Goal: Task Accomplishment & Management: Use online tool/utility

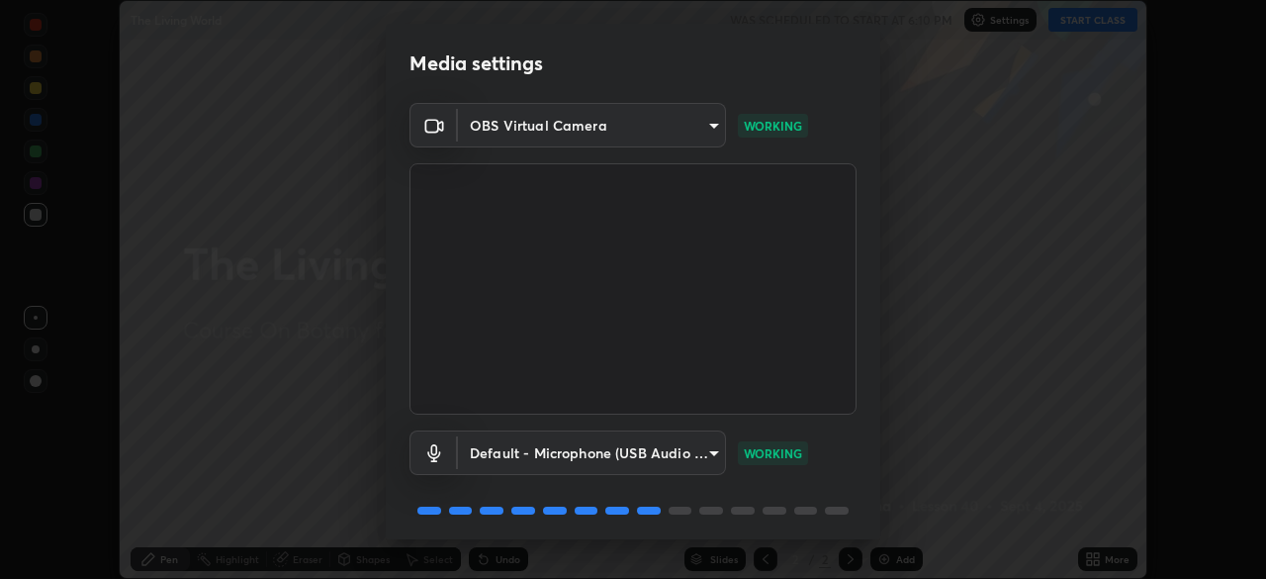
scroll to position [70, 0]
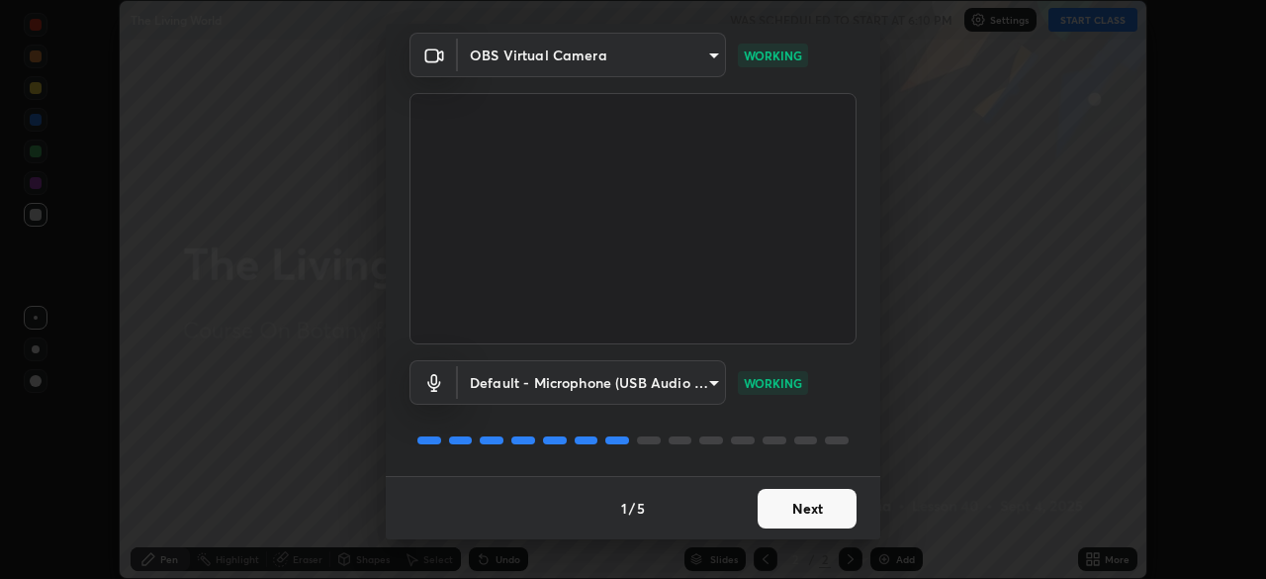
click at [794, 509] on button "Next" at bounding box center [807, 509] width 99 height 40
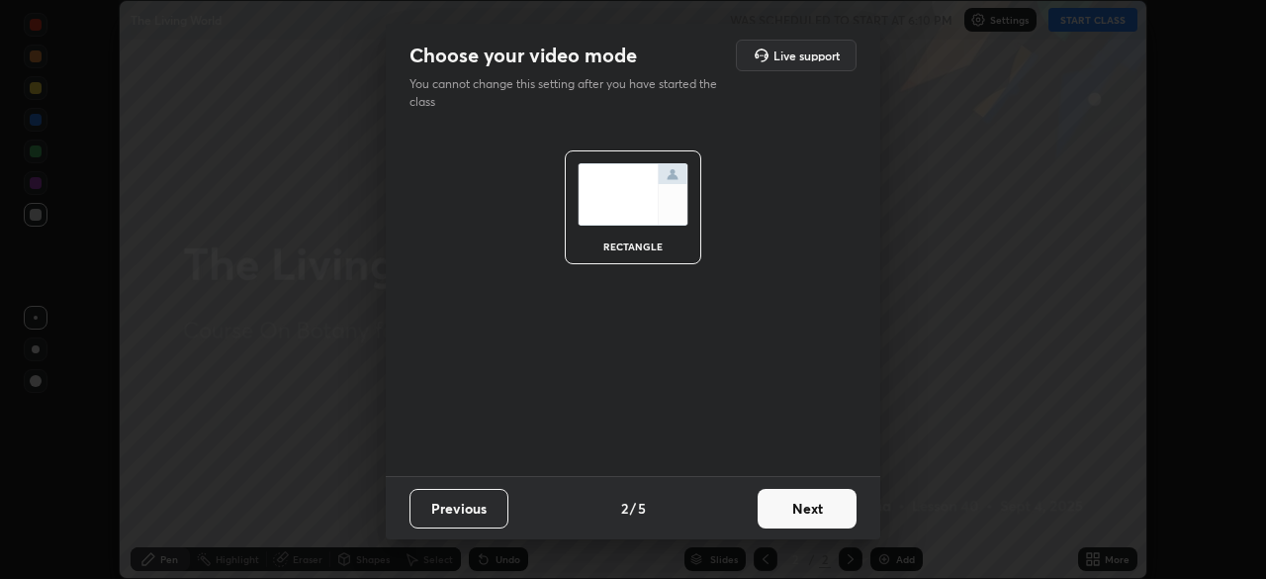
scroll to position [0, 0]
click at [794, 509] on button "Next" at bounding box center [807, 509] width 99 height 40
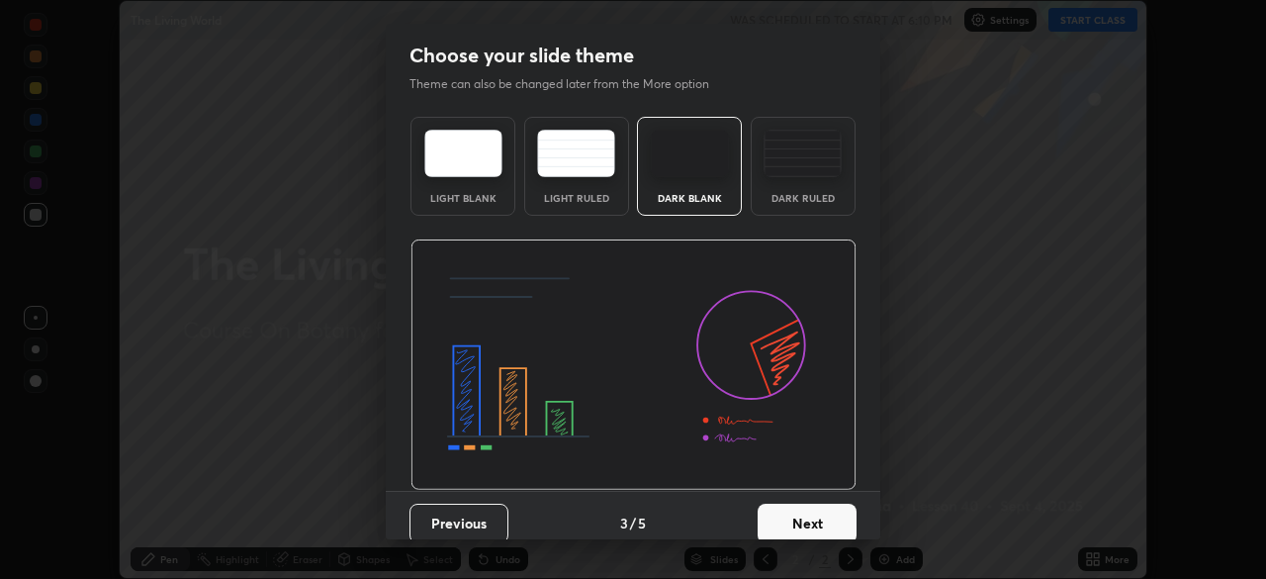
click at [795, 507] on button "Next" at bounding box center [807, 524] width 99 height 40
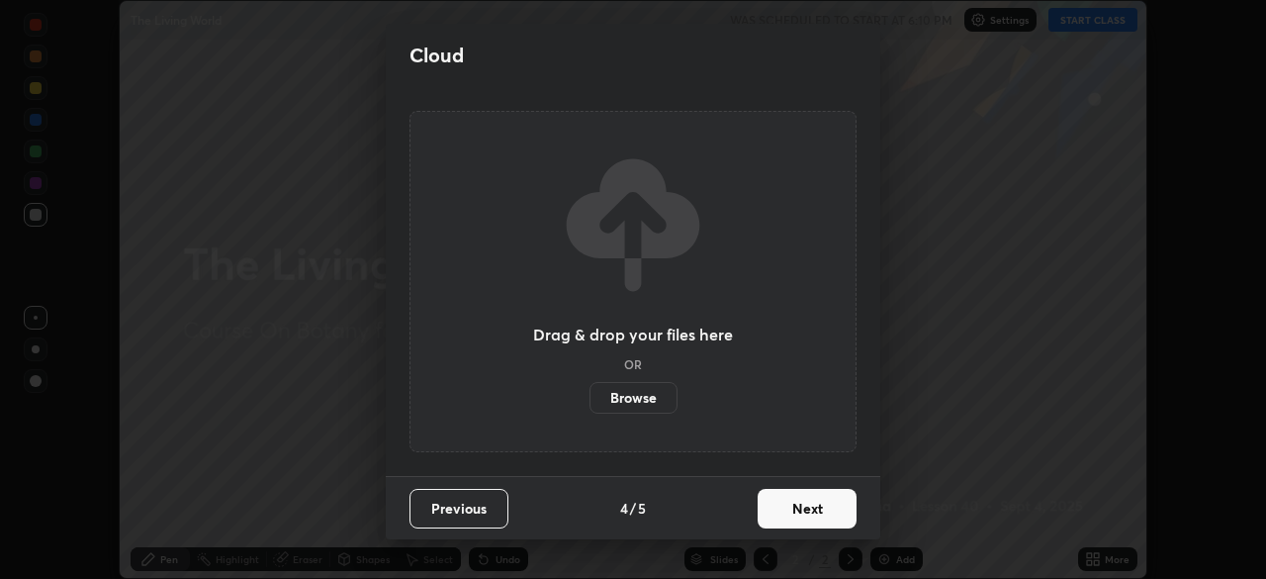
click at [795, 507] on button "Next" at bounding box center [807, 509] width 99 height 40
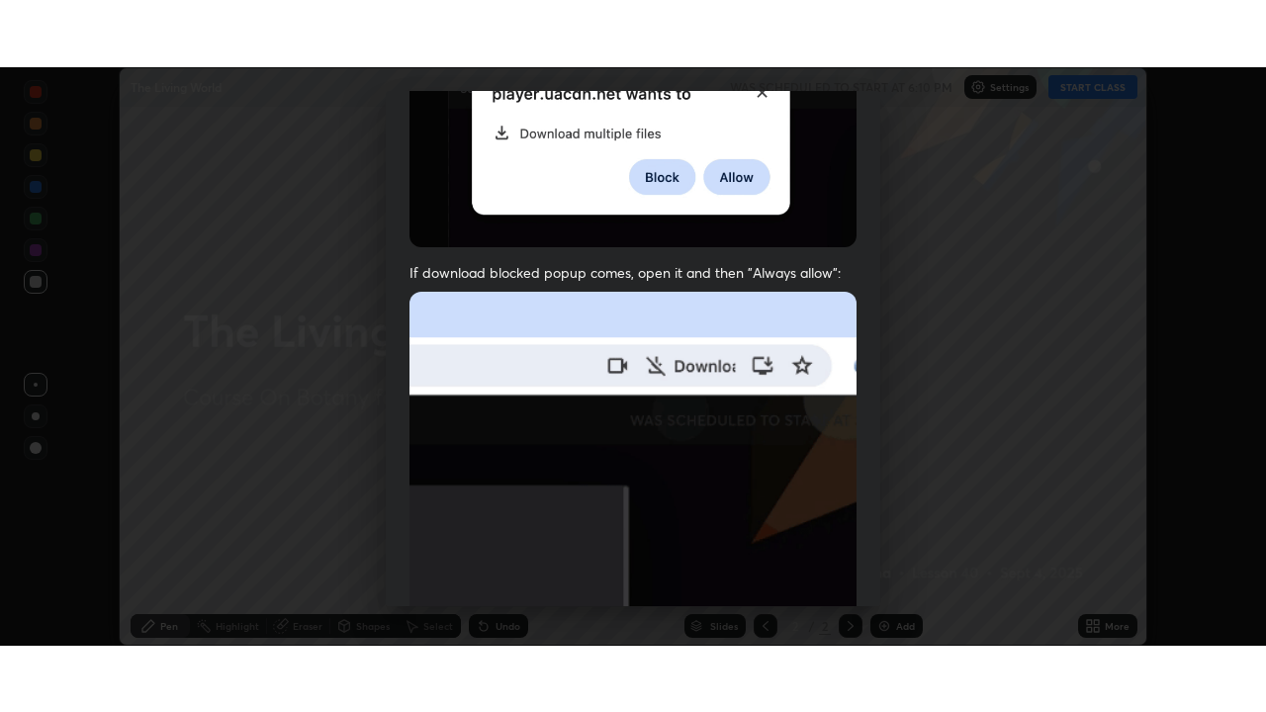
scroll to position [474, 0]
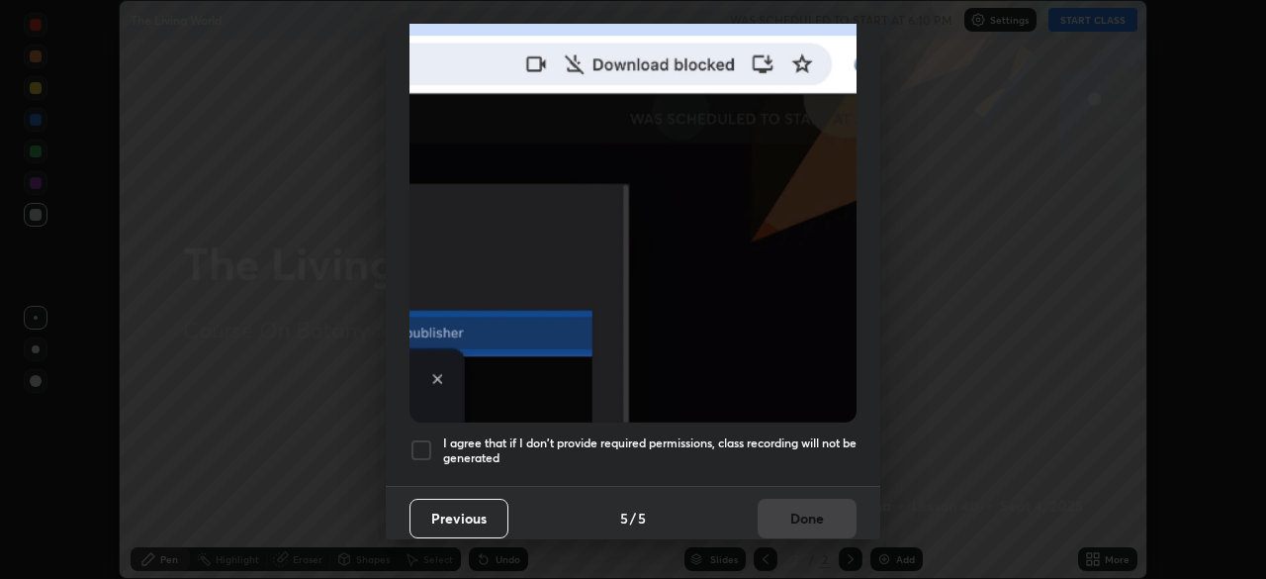
click at [420, 442] on div at bounding box center [422, 450] width 24 height 24
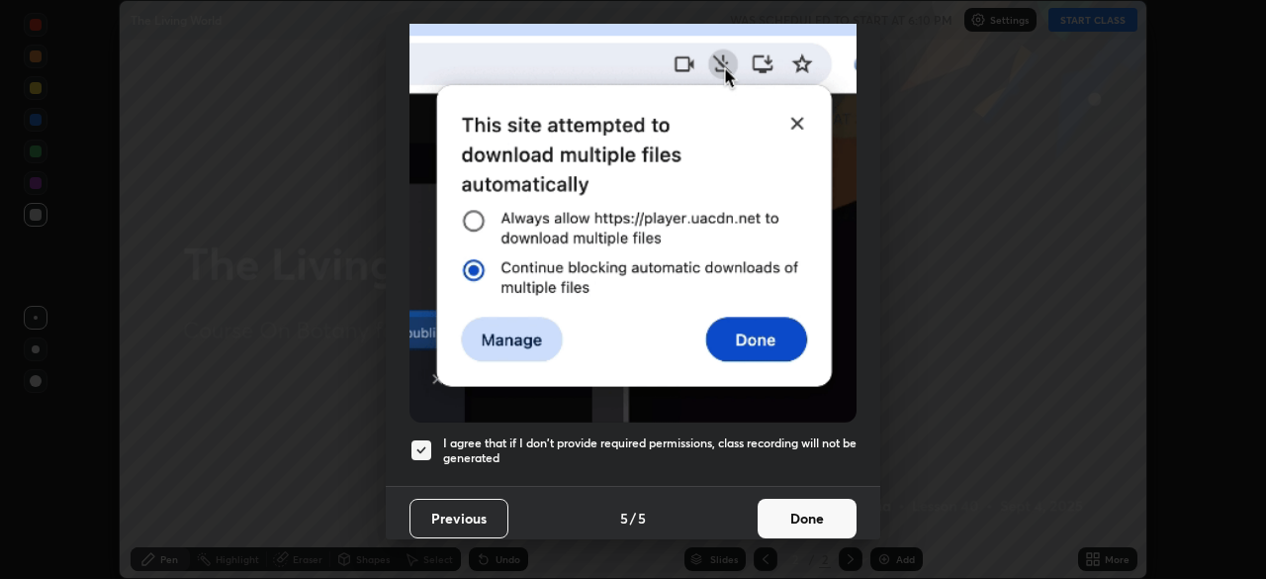
click at [768, 502] on button "Done" at bounding box center [807, 519] width 99 height 40
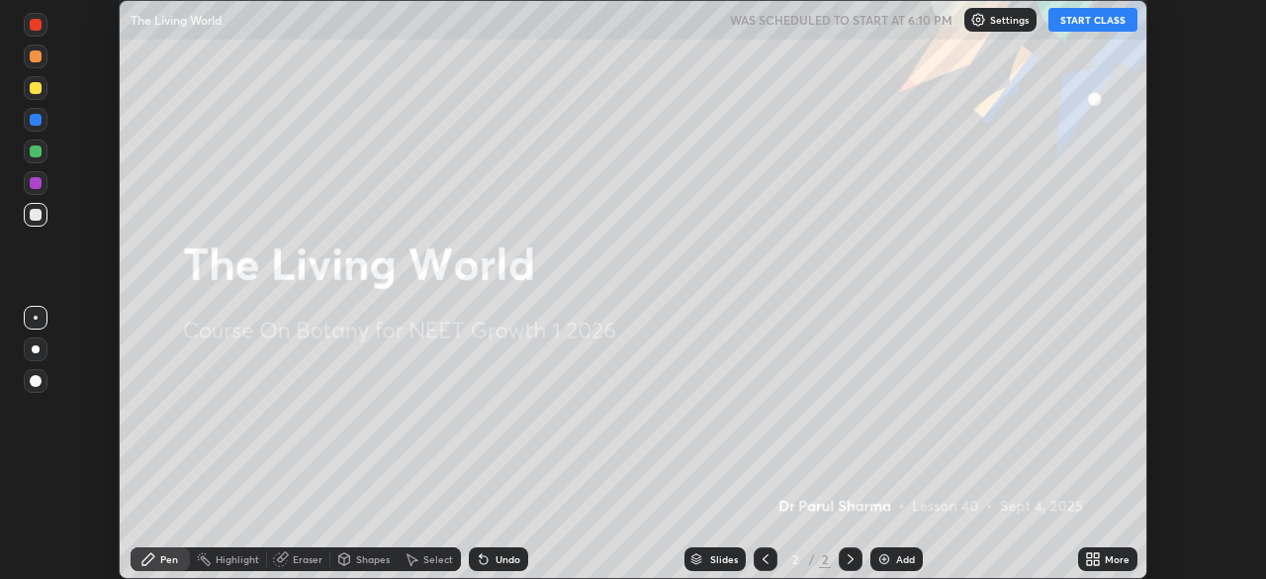
click at [1086, 18] on button "START CLASS" at bounding box center [1093, 20] width 89 height 24
click at [1092, 561] on icon at bounding box center [1093, 559] width 16 height 16
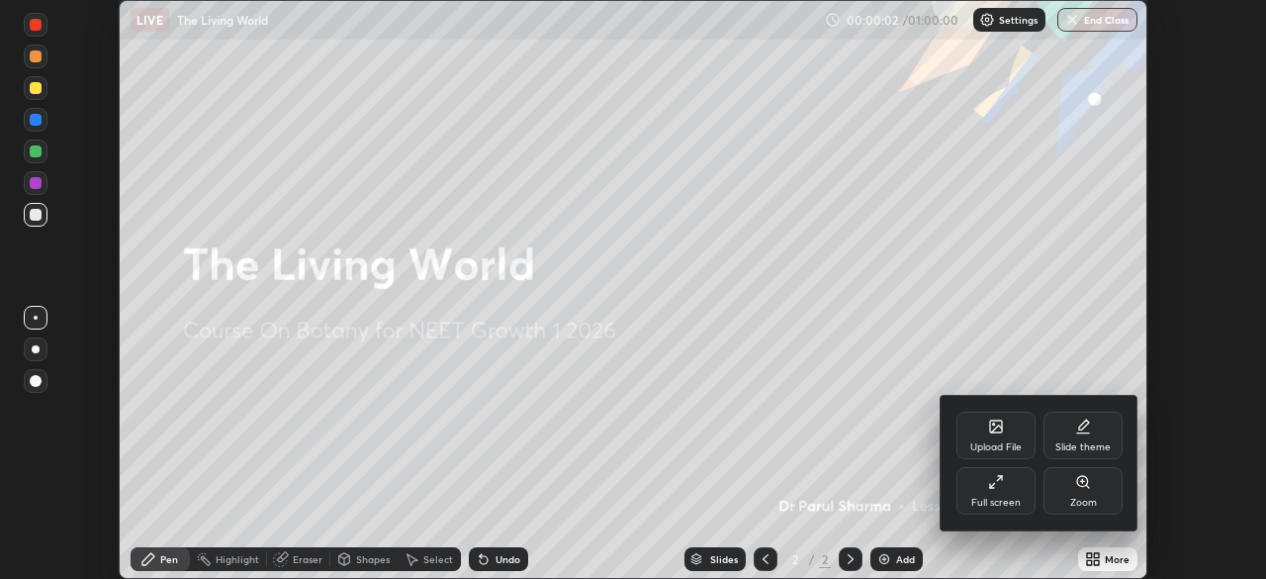
click at [1004, 493] on div "Full screen" at bounding box center [996, 490] width 79 height 47
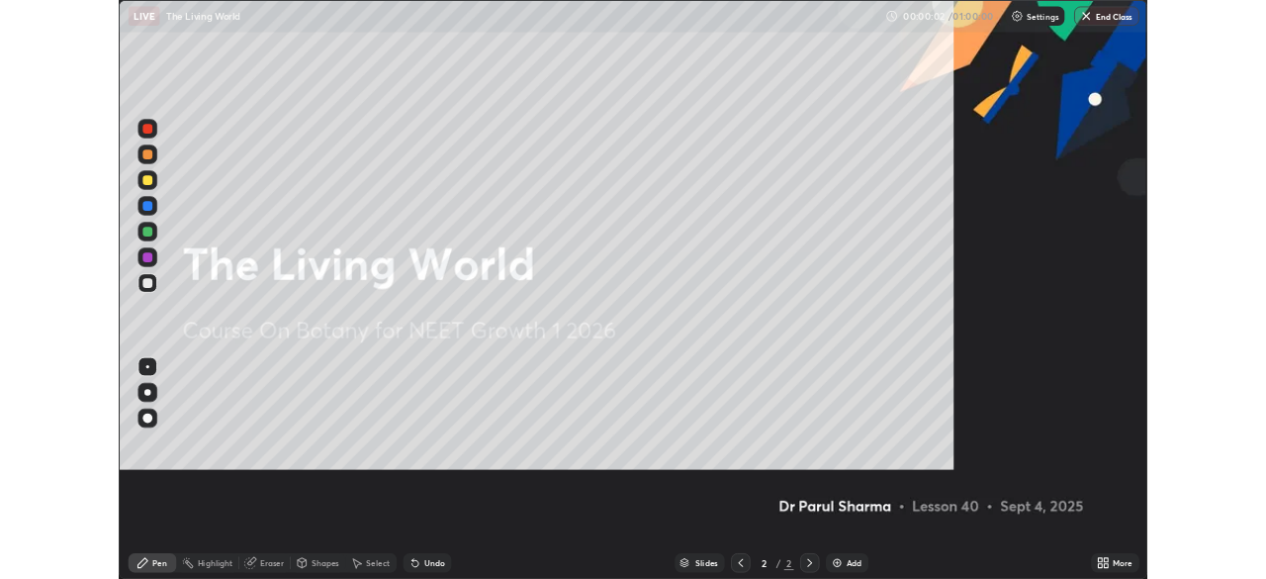
scroll to position [712, 1266]
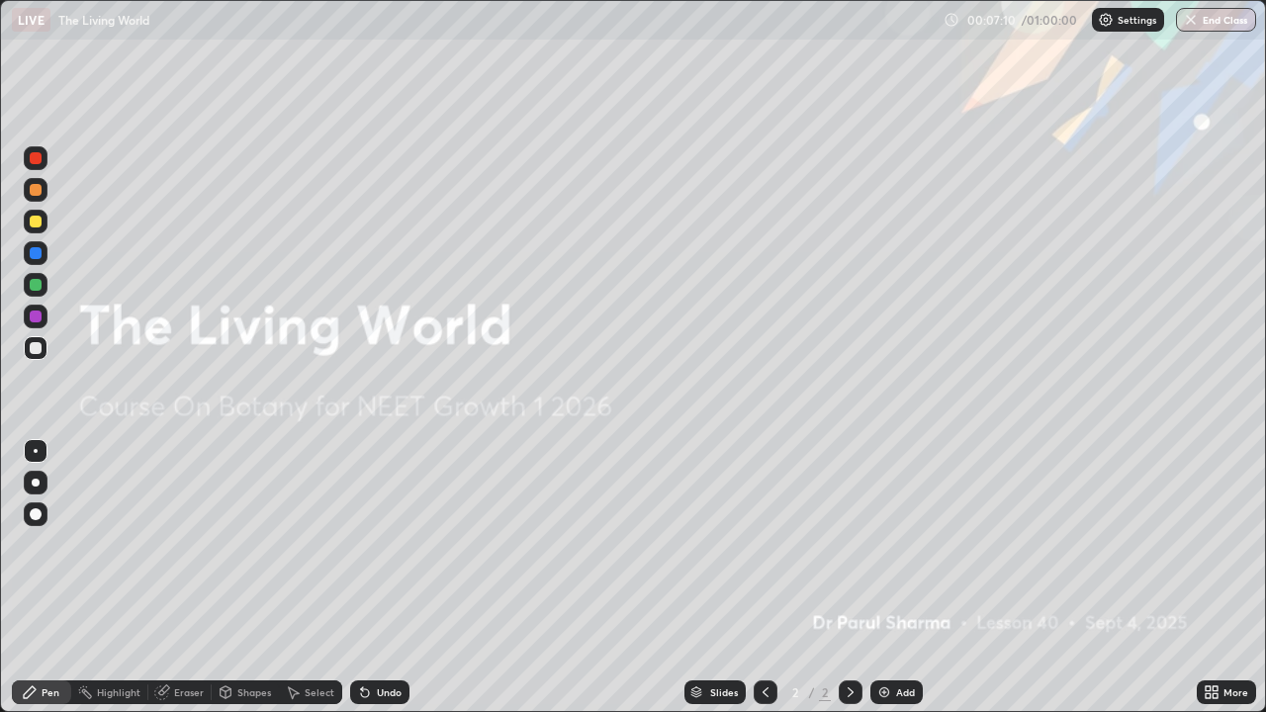
click at [879, 578] on img at bounding box center [885, 693] width 16 height 16
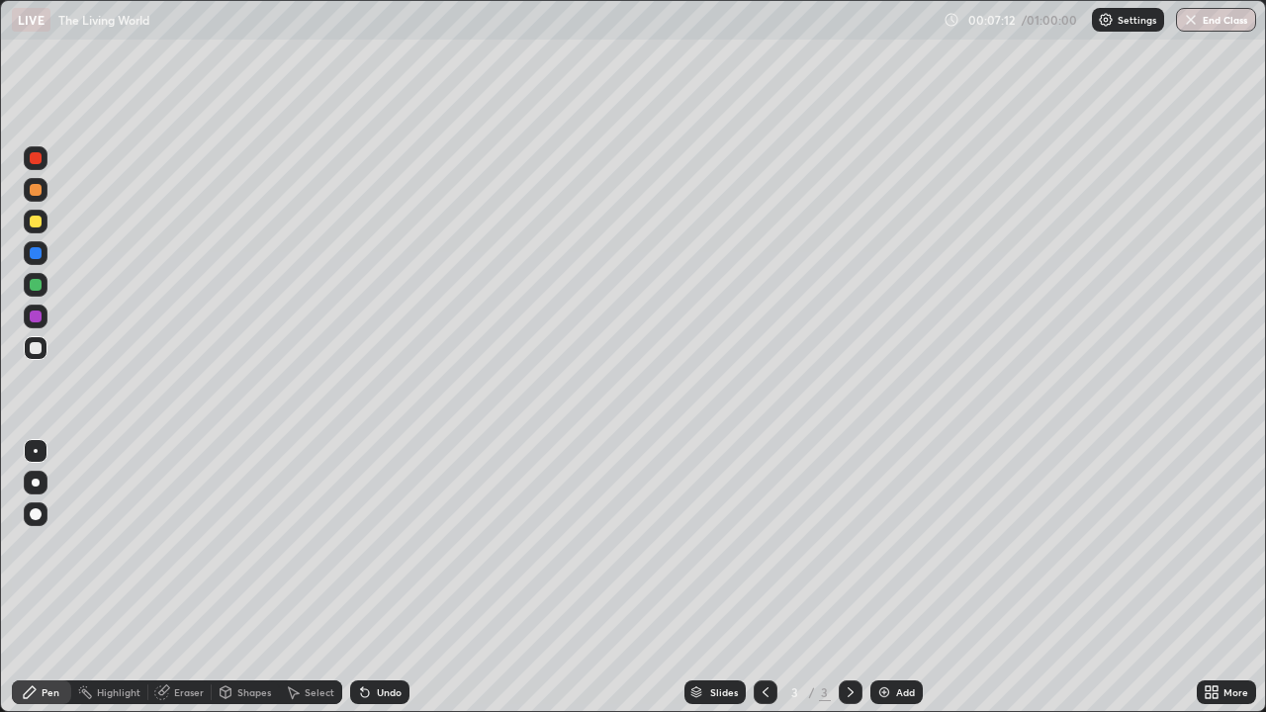
click at [35, 220] on div at bounding box center [36, 222] width 12 height 12
click at [34, 253] on div at bounding box center [36, 253] width 12 height 12
click at [1208, 578] on icon at bounding box center [1208, 695] width 5 height 5
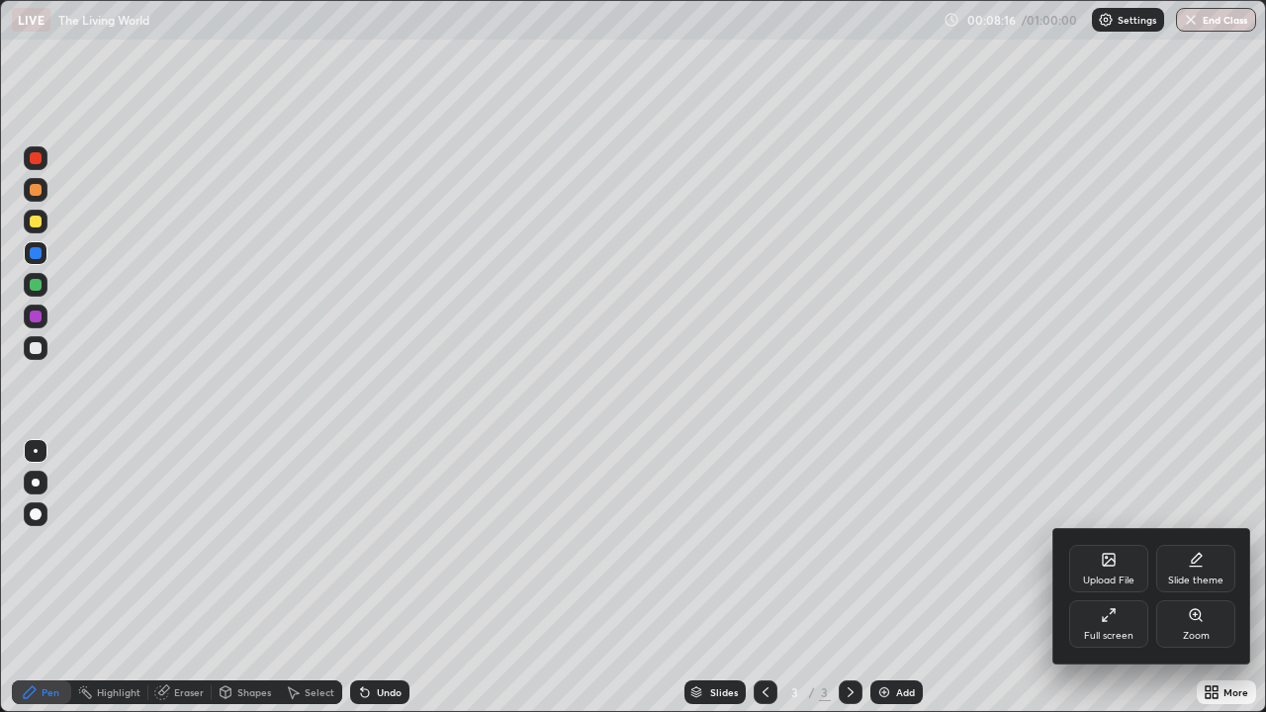
click at [1099, 578] on div "Full screen" at bounding box center [1108, 624] width 79 height 47
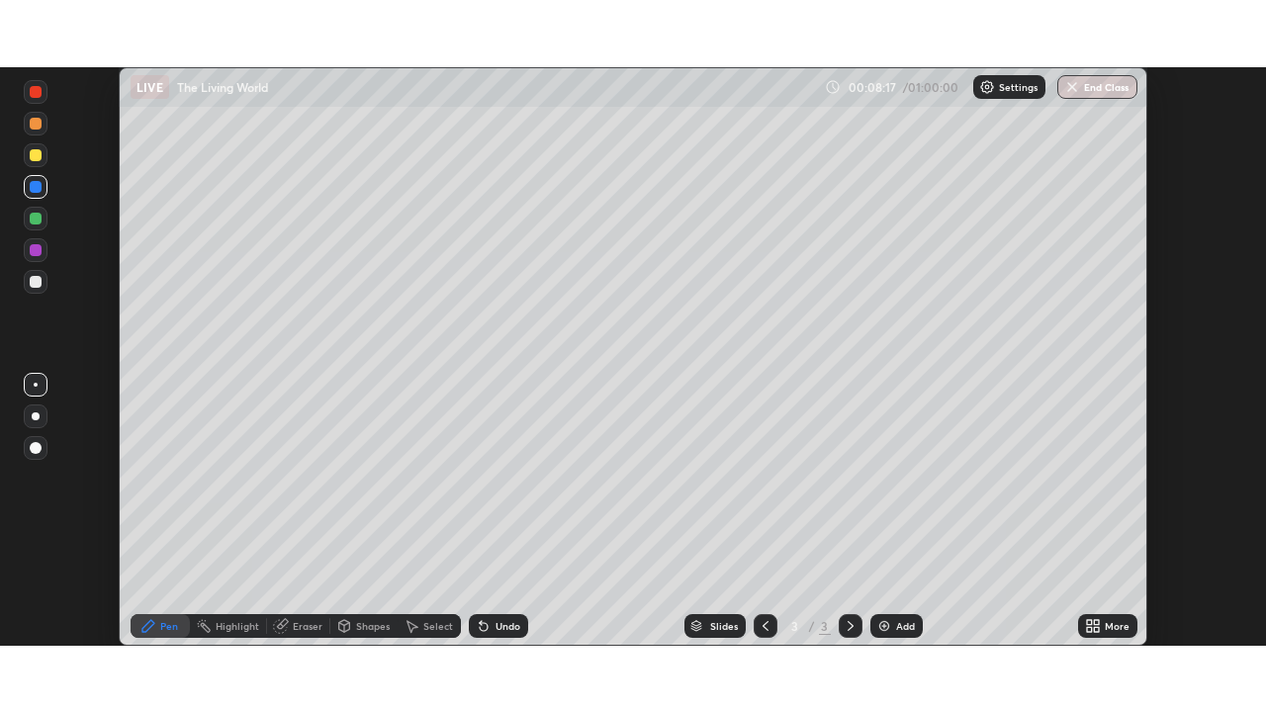
scroll to position [98351, 97664]
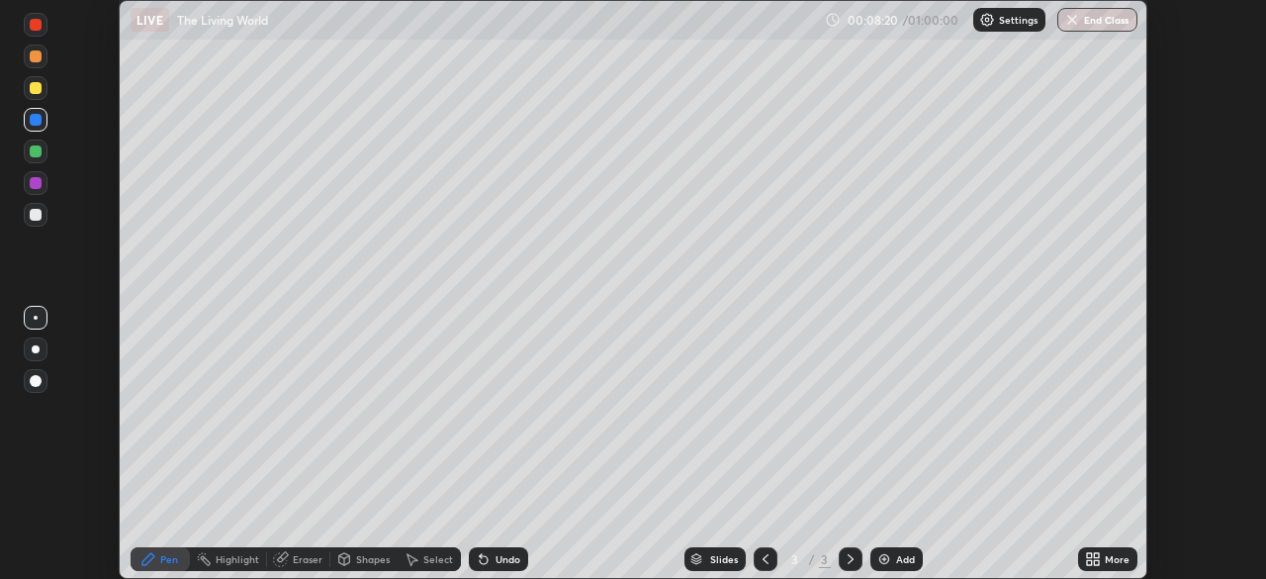
click at [1095, 555] on icon at bounding box center [1096, 555] width 5 height 5
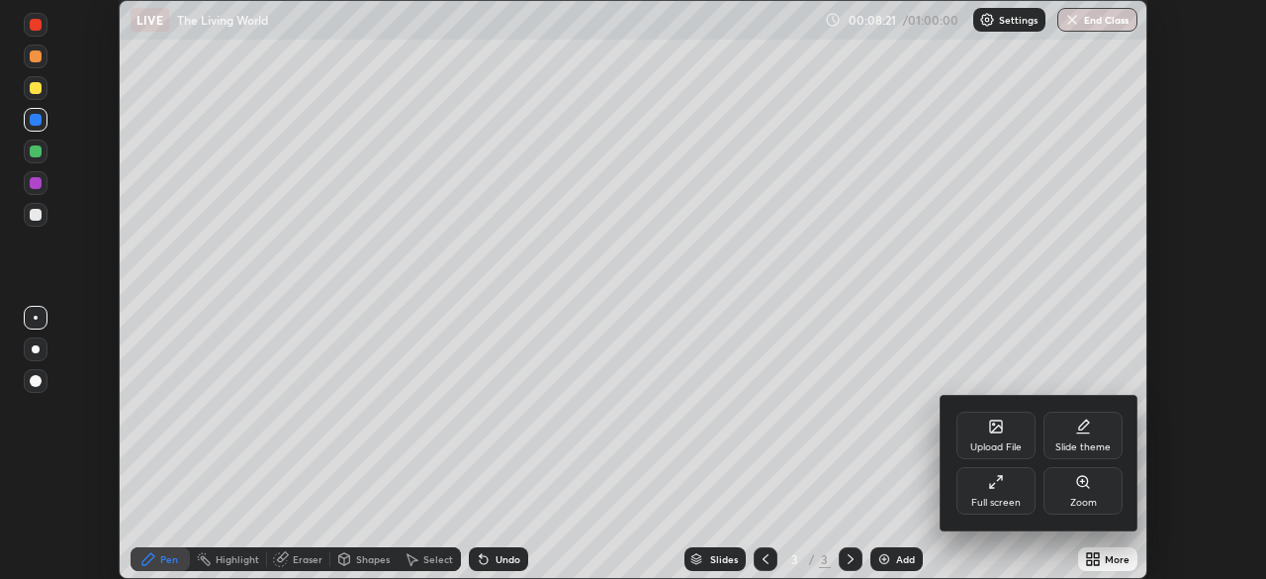
click at [995, 484] on icon at bounding box center [996, 482] width 16 height 16
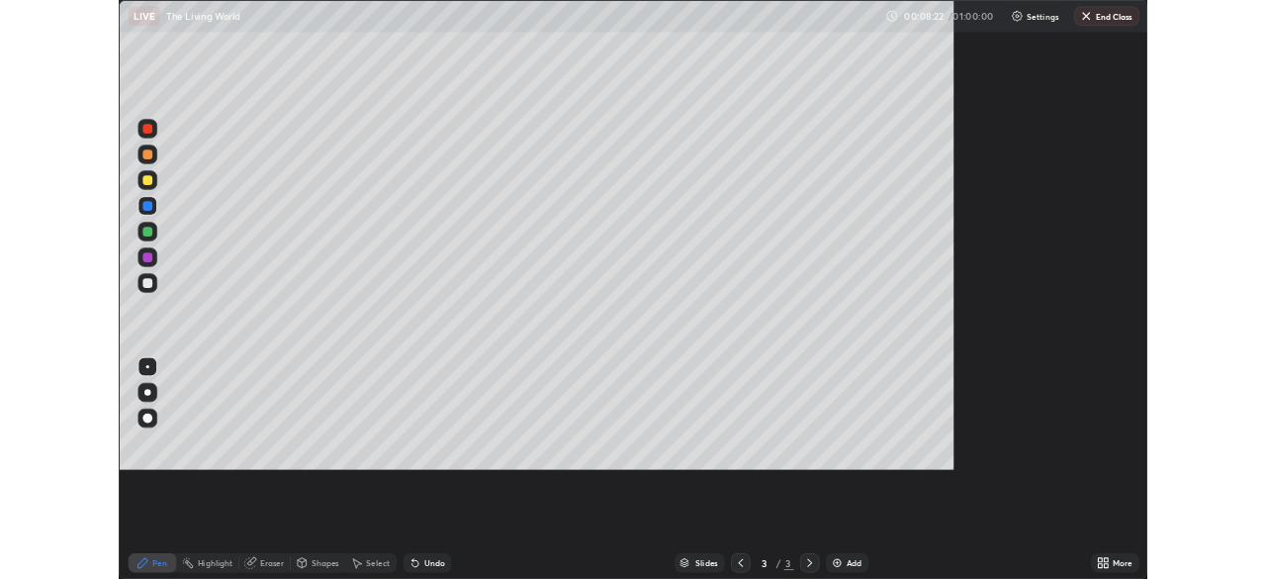
scroll to position [712, 1266]
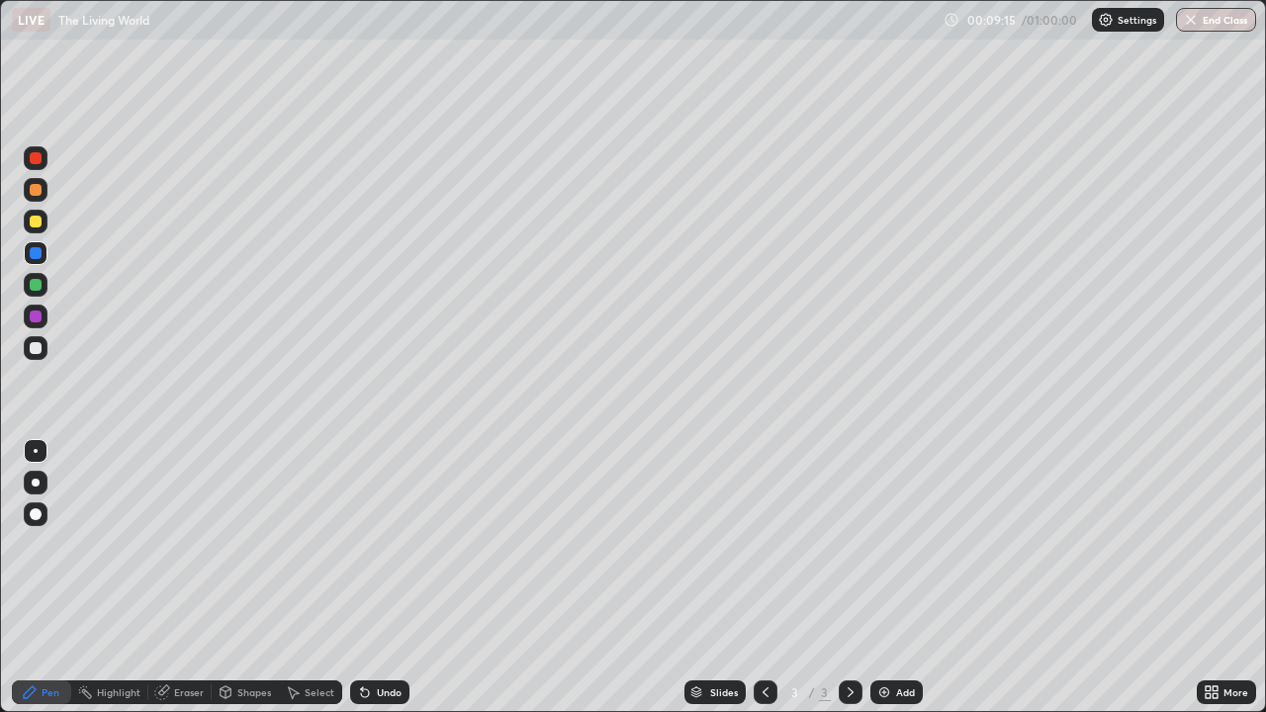
click at [37, 217] on div at bounding box center [36, 222] width 12 height 12
click at [180, 578] on div "Eraser" at bounding box center [189, 693] width 30 height 10
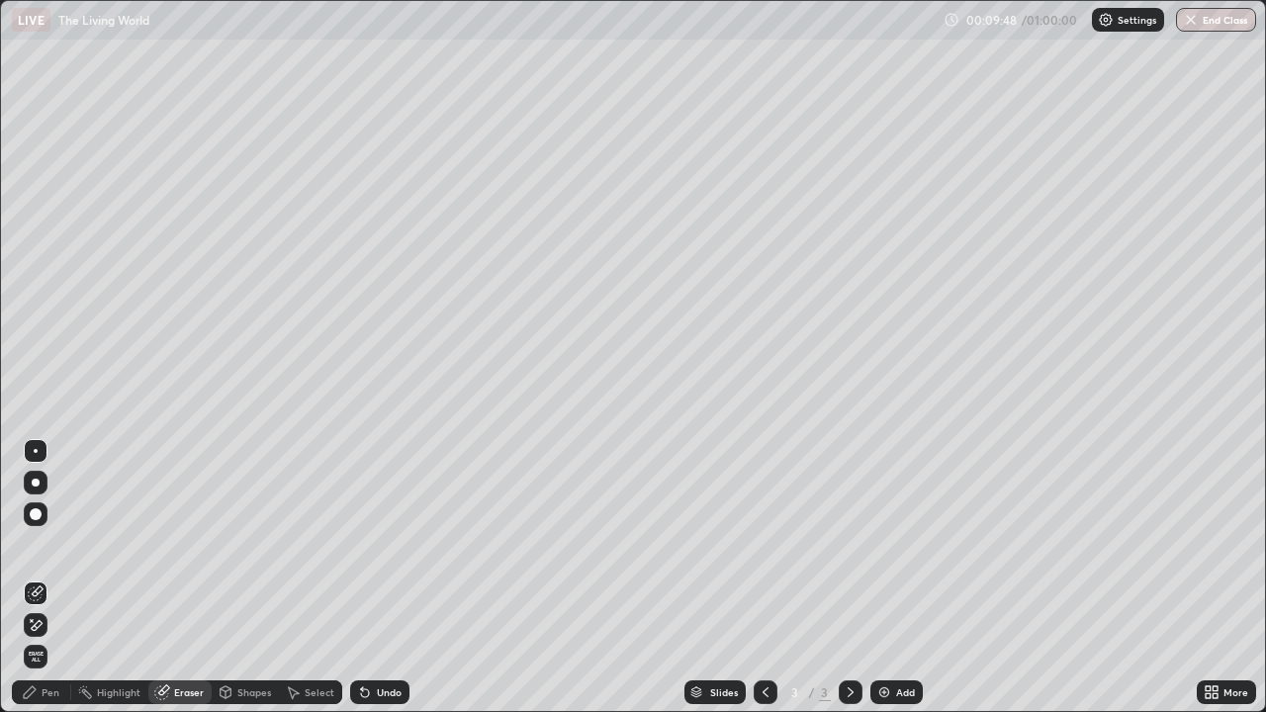
click at [37, 578] on icon at bounding box center [30, 693] width 16 height 16
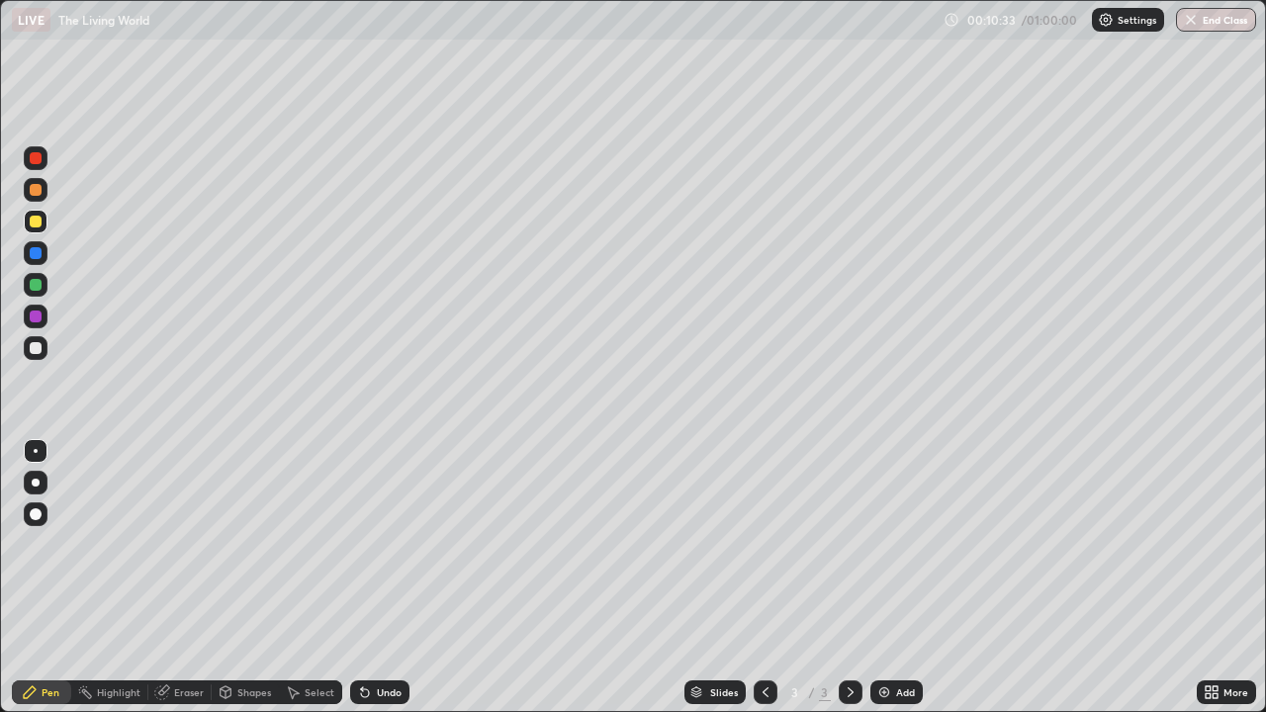
click at [189, 578] on div "Eraser" at bounding box center [179, 693] width 63 height 24
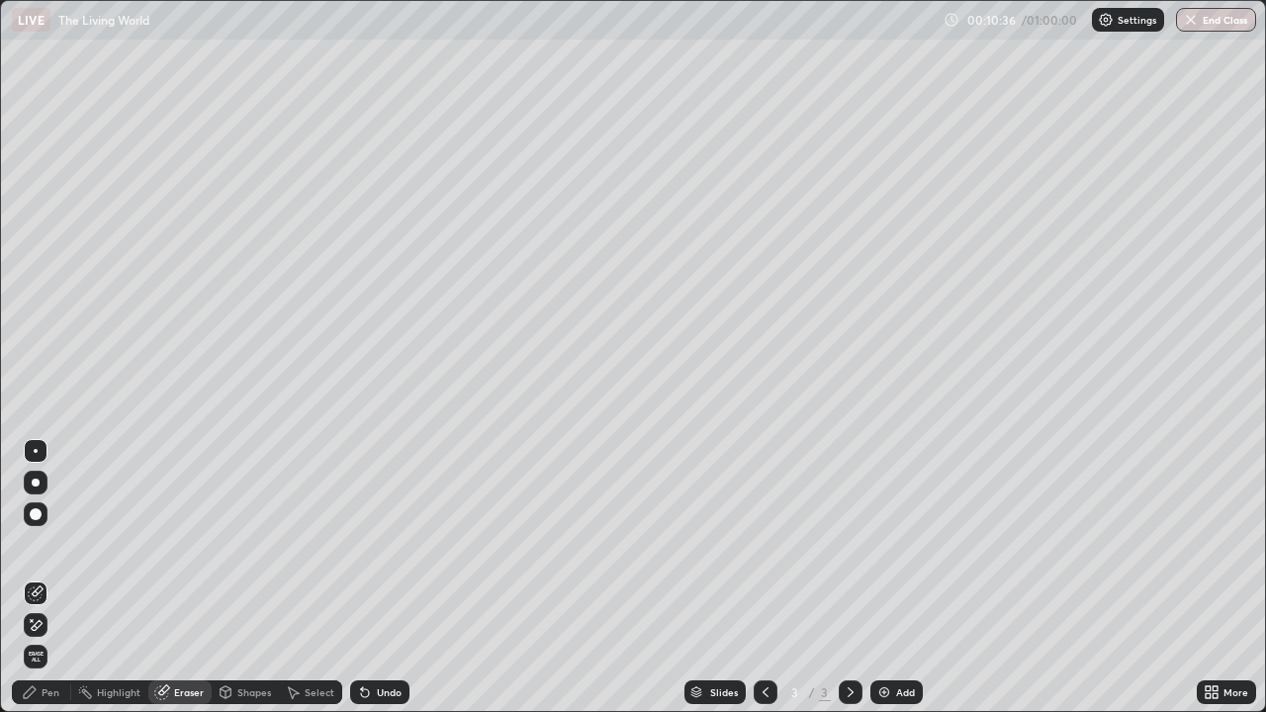
click at [45, 578] on div "Pen" at bounding box center [51, 693] width 18 height 10
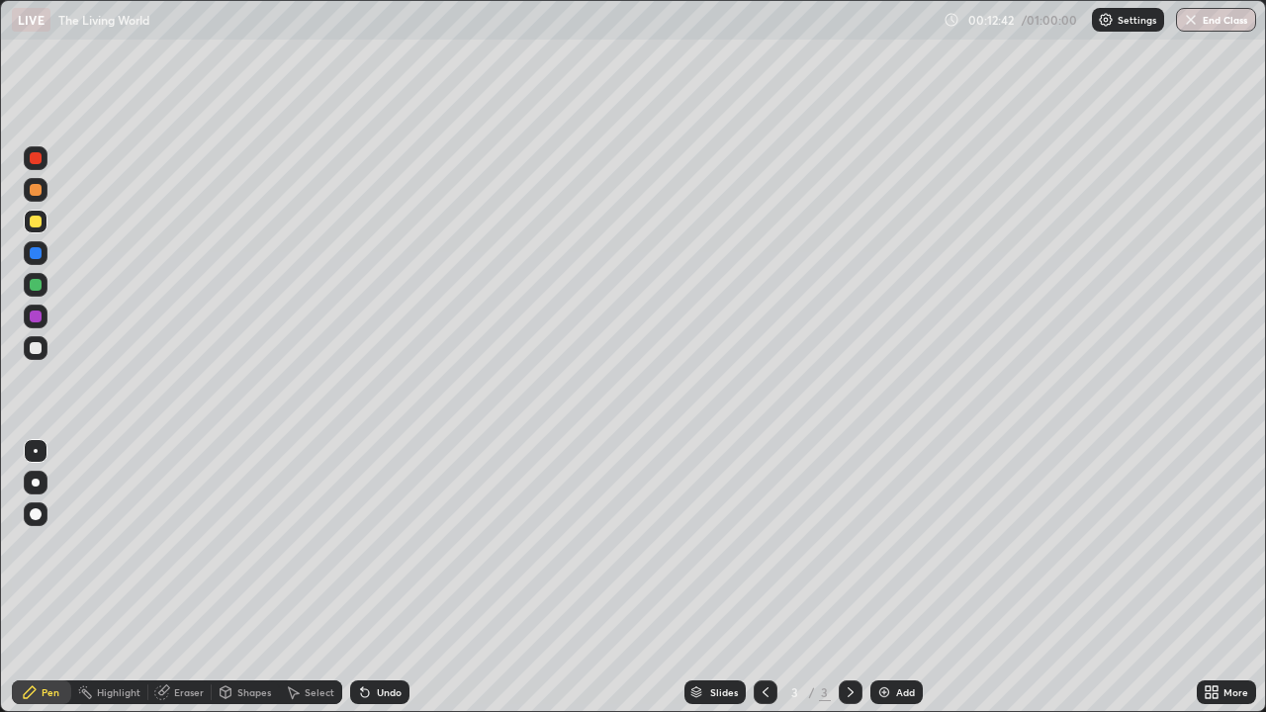
click at [878, 578] on img at bounding box center [885, 693] width 16 height 16
click at [31, 318] on div at bounding box center [36, 317] width 12 height 12
click at [240, 578] on div "Shapes" at bounding box center [254, 693] width 34 height 10
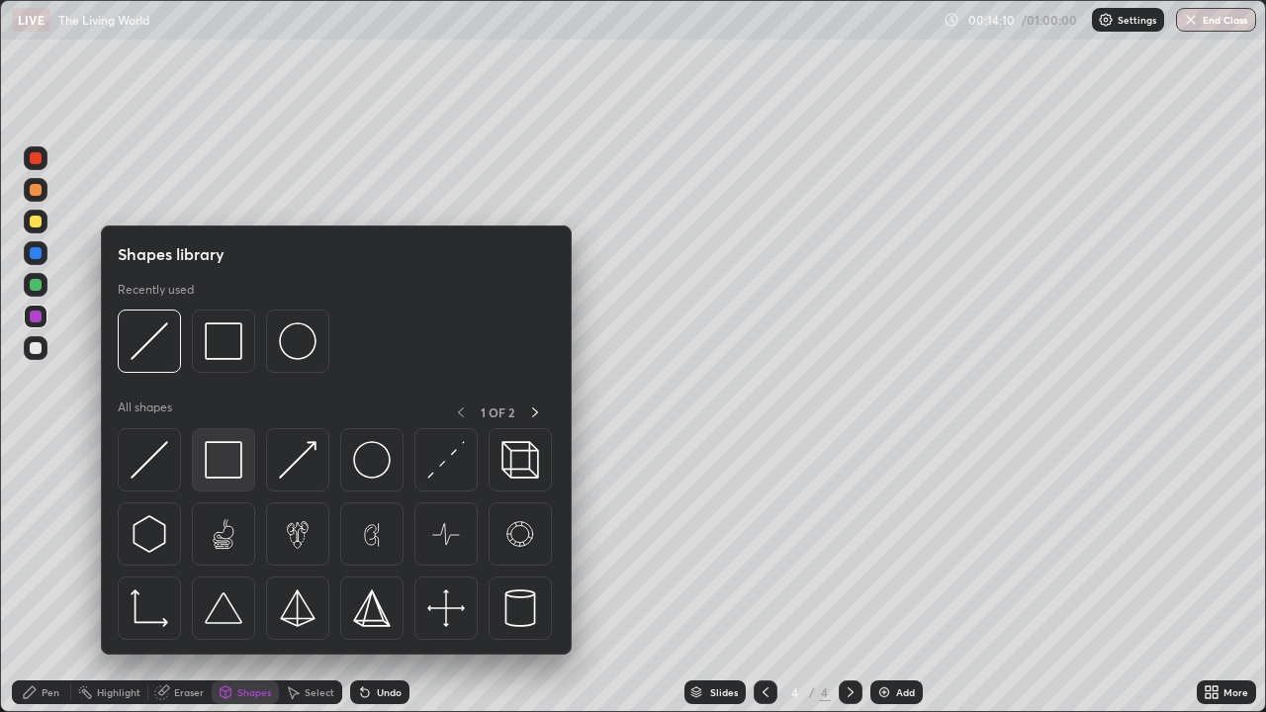
click at [229, 456] on img at bounding box center [224, 460] width 38 height 38
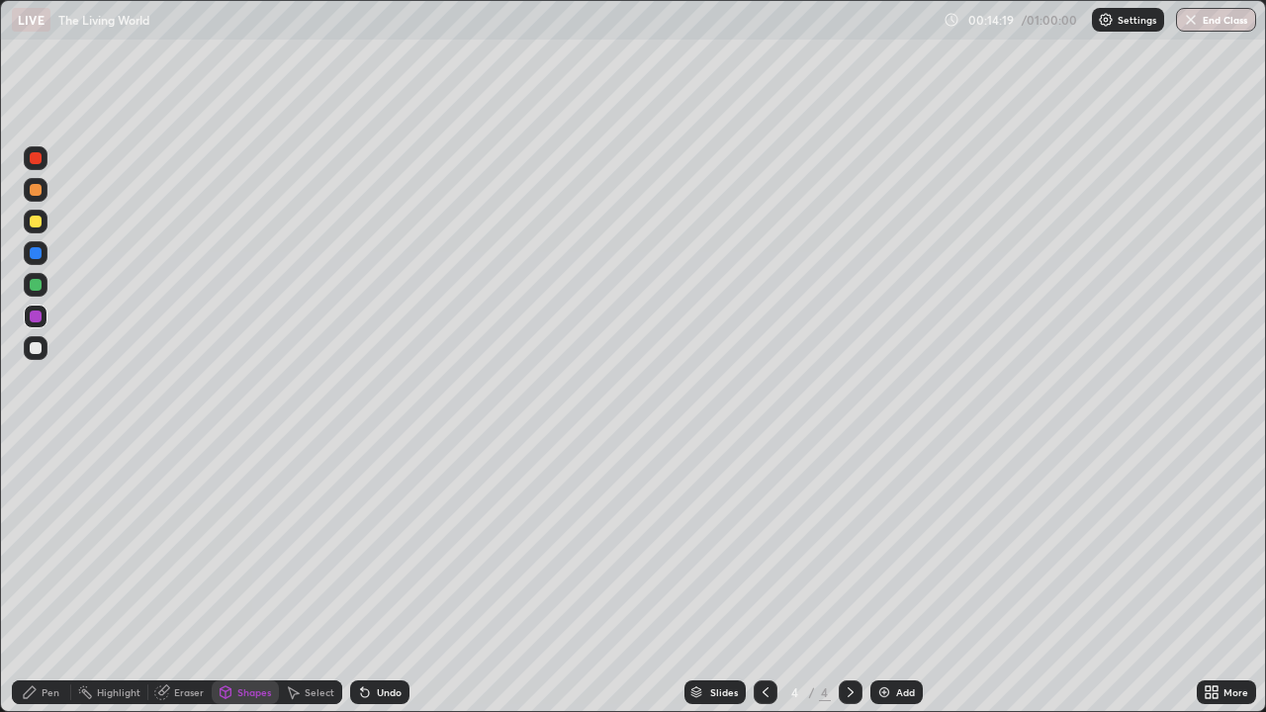
click at [235, 578] on div "Shapes" at bounding box center [245, 693] width 67 height 24
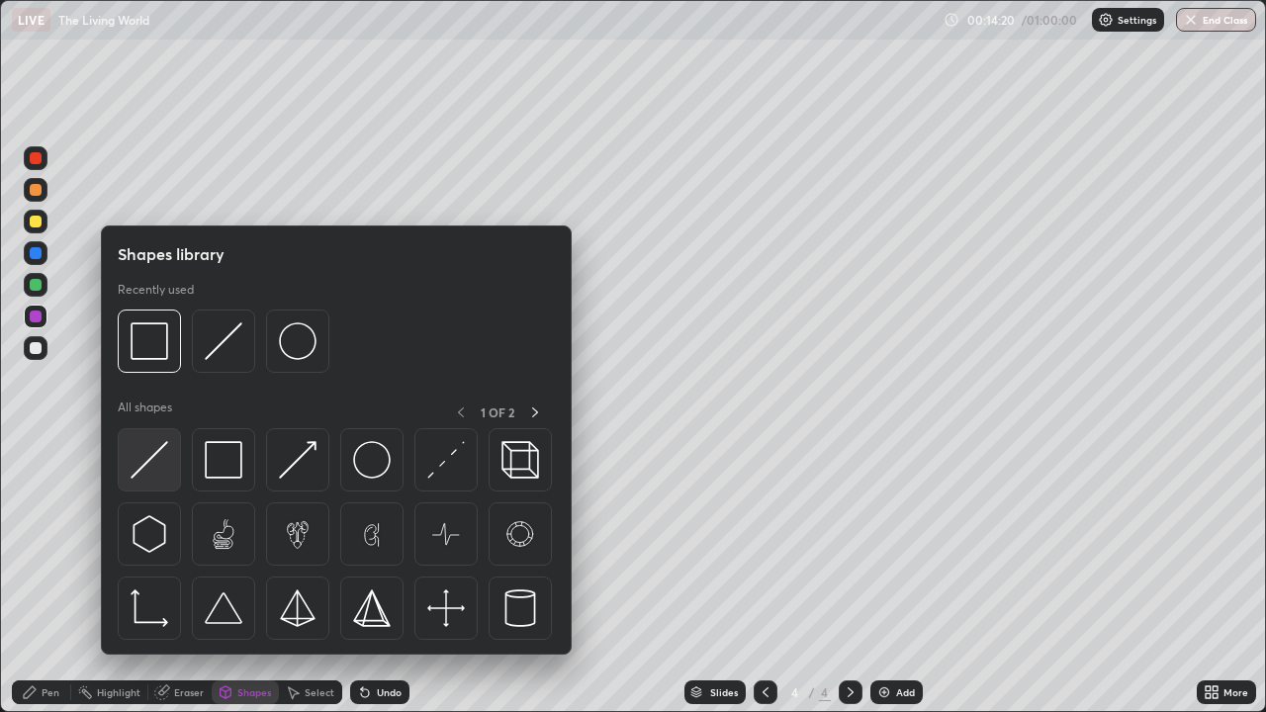
click at [158, 462] on img at bounding box center [150, 460] width 38 height 38
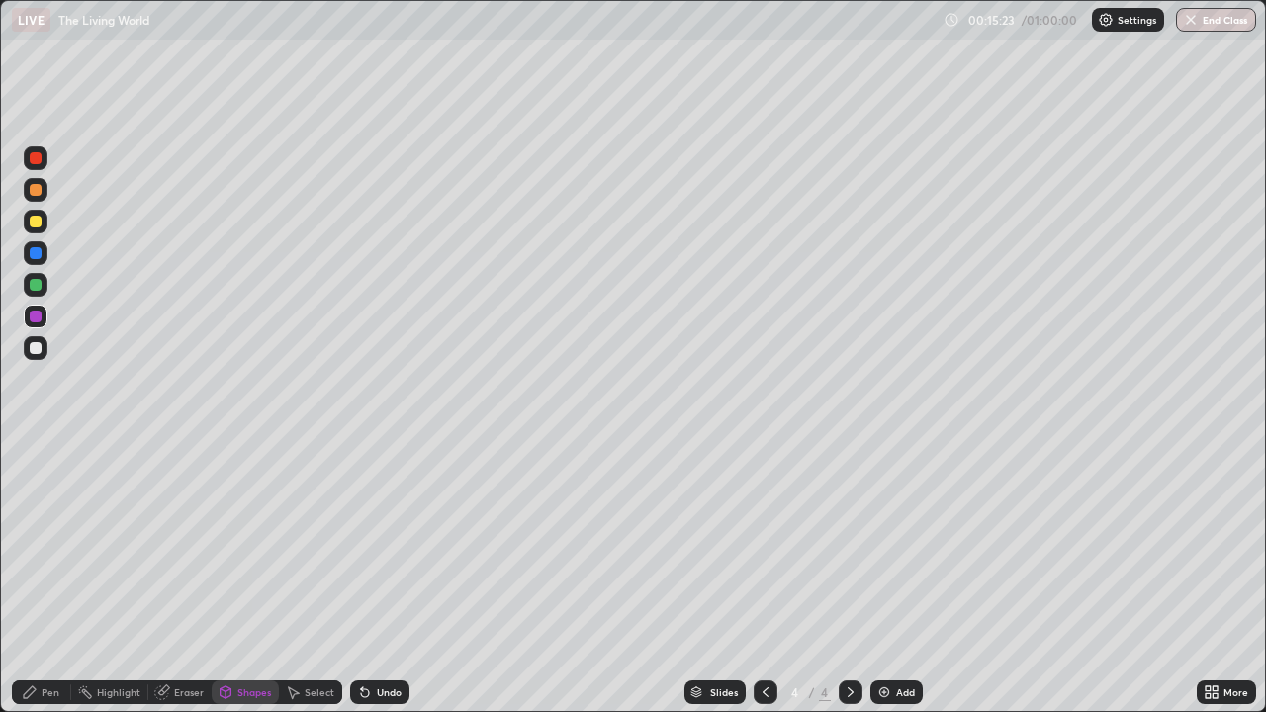
click at [45, 578] on div "Pen" at bounding box center [51, 693] width 18 height 10
click at [47, 578] on div "Pen" at bounding box center [51, 693] width 18 height 10
click at [55, 578] on div "Pen" at bounding box center [51, 693] width 18 height 10
click at [240, 578] on div "Shapes" at bounding box center [245, 693] width 67 height 24
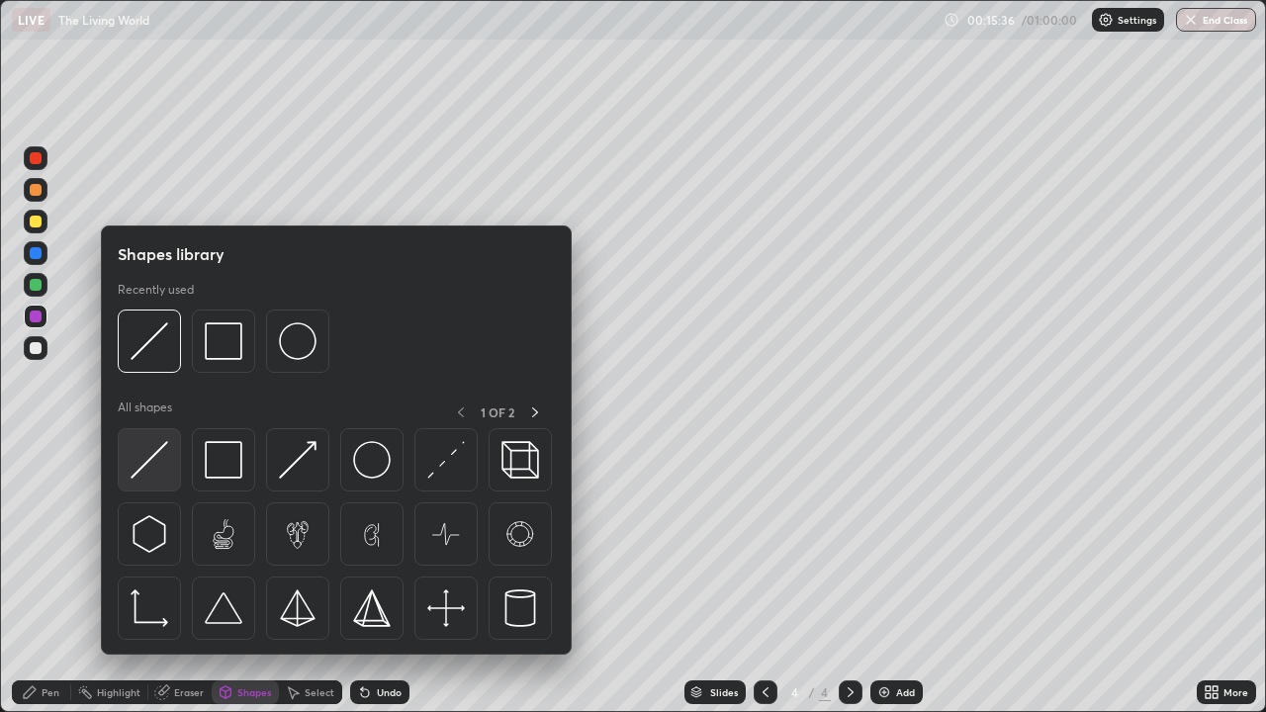
click at [151, 470] on img at bounding box center [150, 460] width 38 height 38
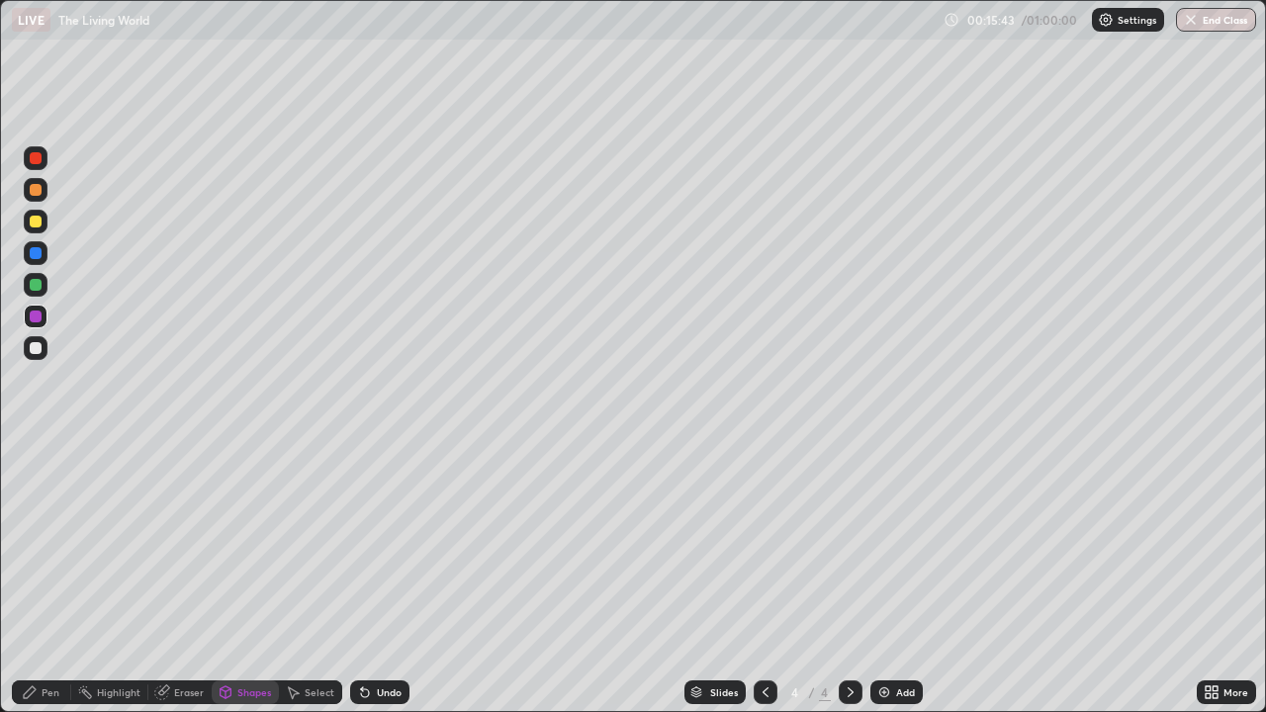
click at [47, 578] on div "Pen" at bounding box center [51, 693] width 18 height 10
click at [40, 226] on div at bounding box center [36, 222] width 12 height 12
click at [34, 249] on div at bounding box center [36, 253] width 12 height 12
click at [183, 578] on div "Eraser" at bounding box center [189, 693] width 30 height 10
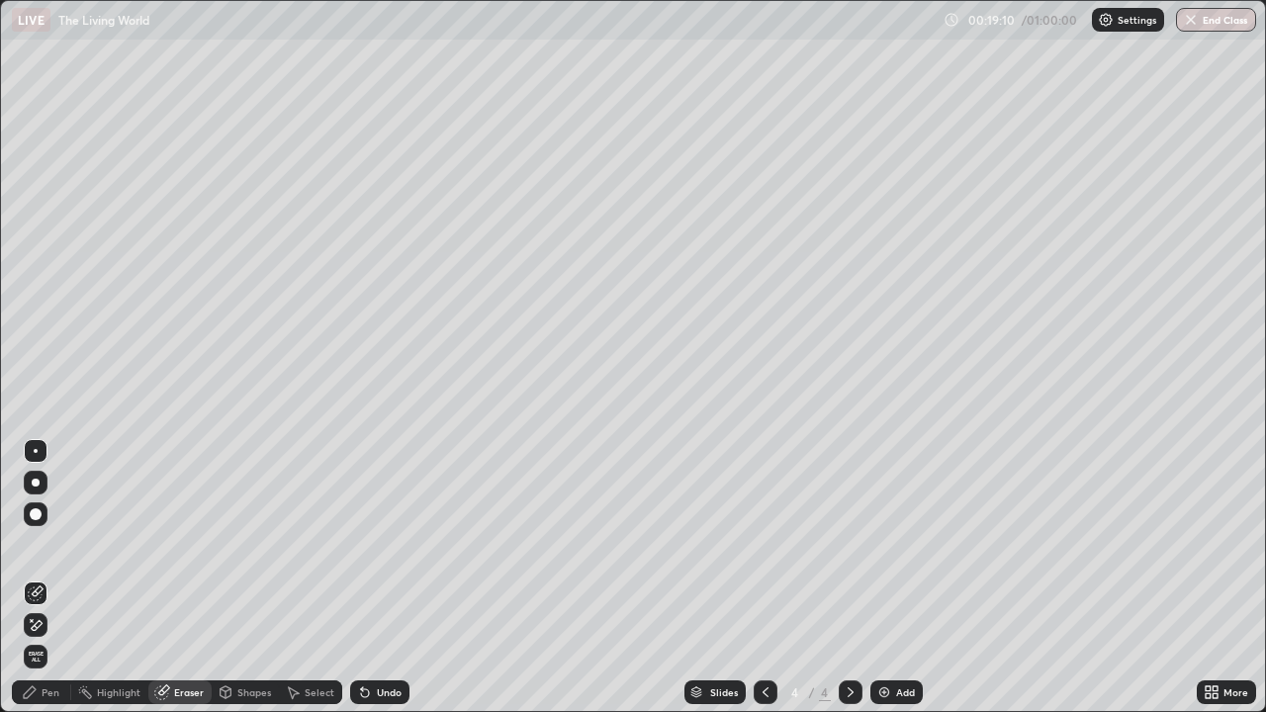
click at [46, 578] on div "Pen" at bounding box center [51, 693] width 18 height 10
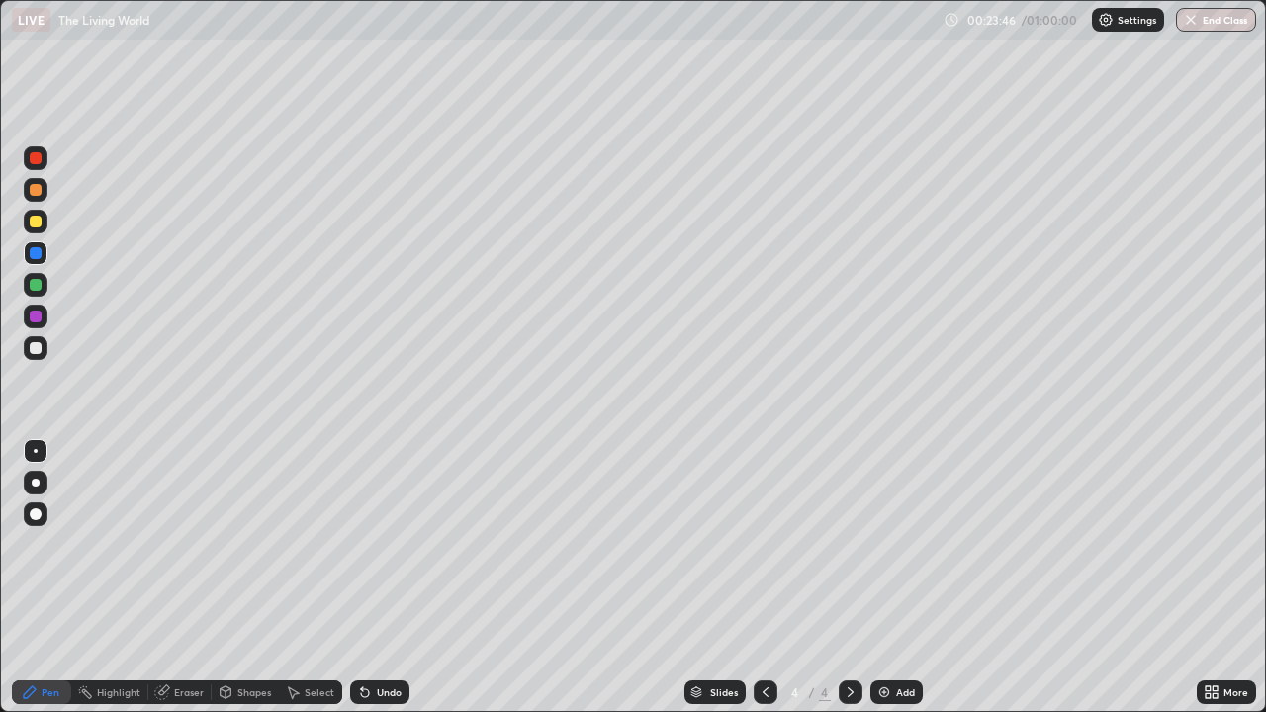
click at [1217, 578] on icon at bounding box center [1215, 695] width 5 height 5
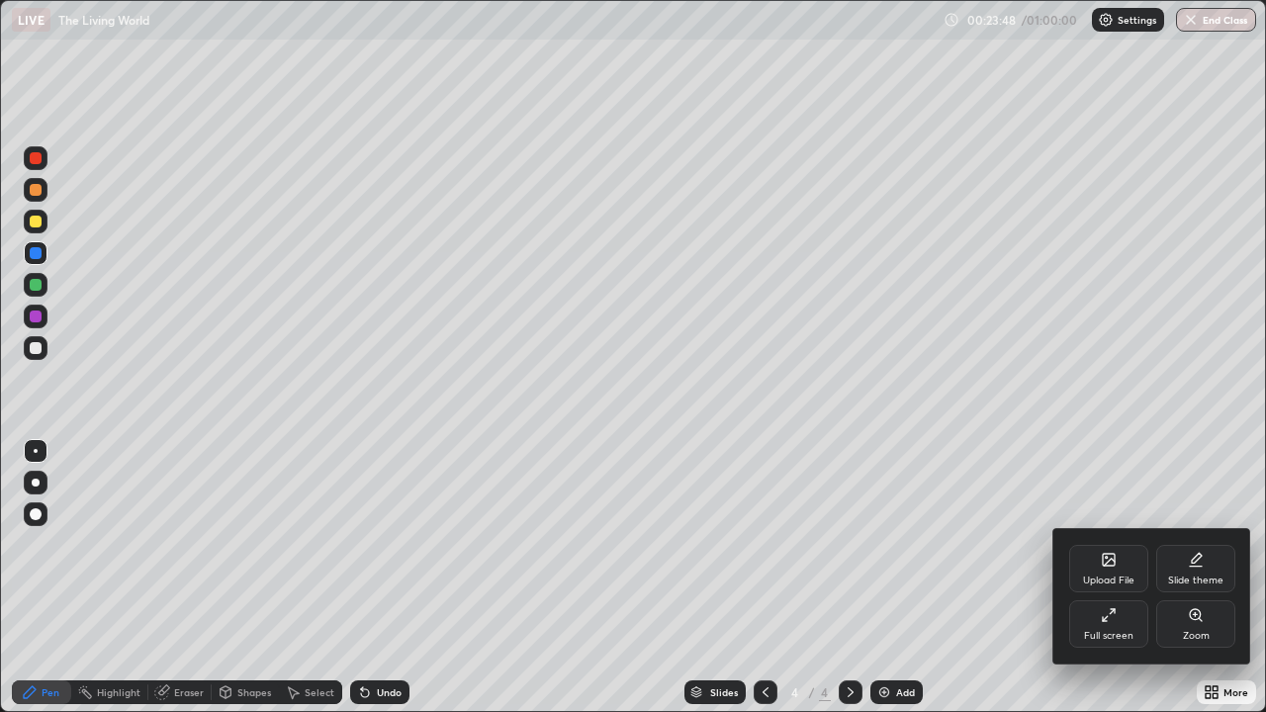
click at [1116, 570] on div "Upload File" at bounding box center [1108, 568] width 79 height 47
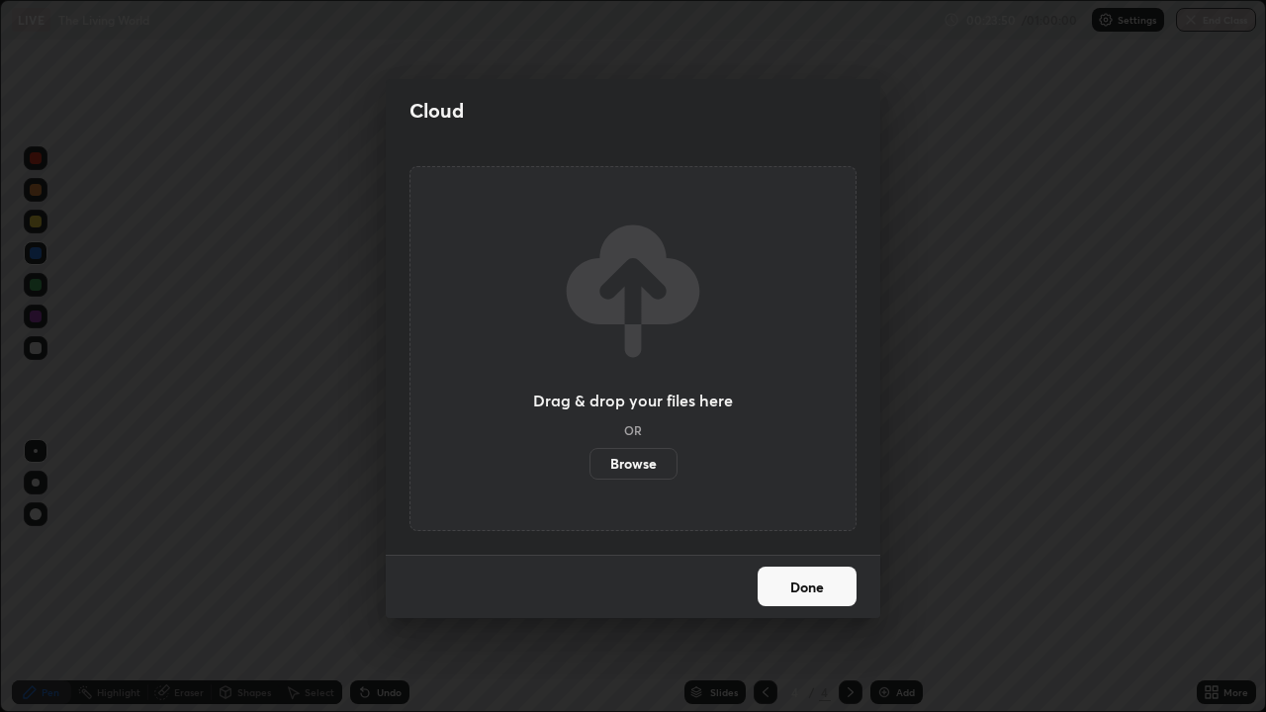
click at [635, 459] on label "Browse" at bounding box center [634, 464] width 88 height 32
click at [590, 459] on input "Browse" at bounding box center [590, 464] width 0 height 32
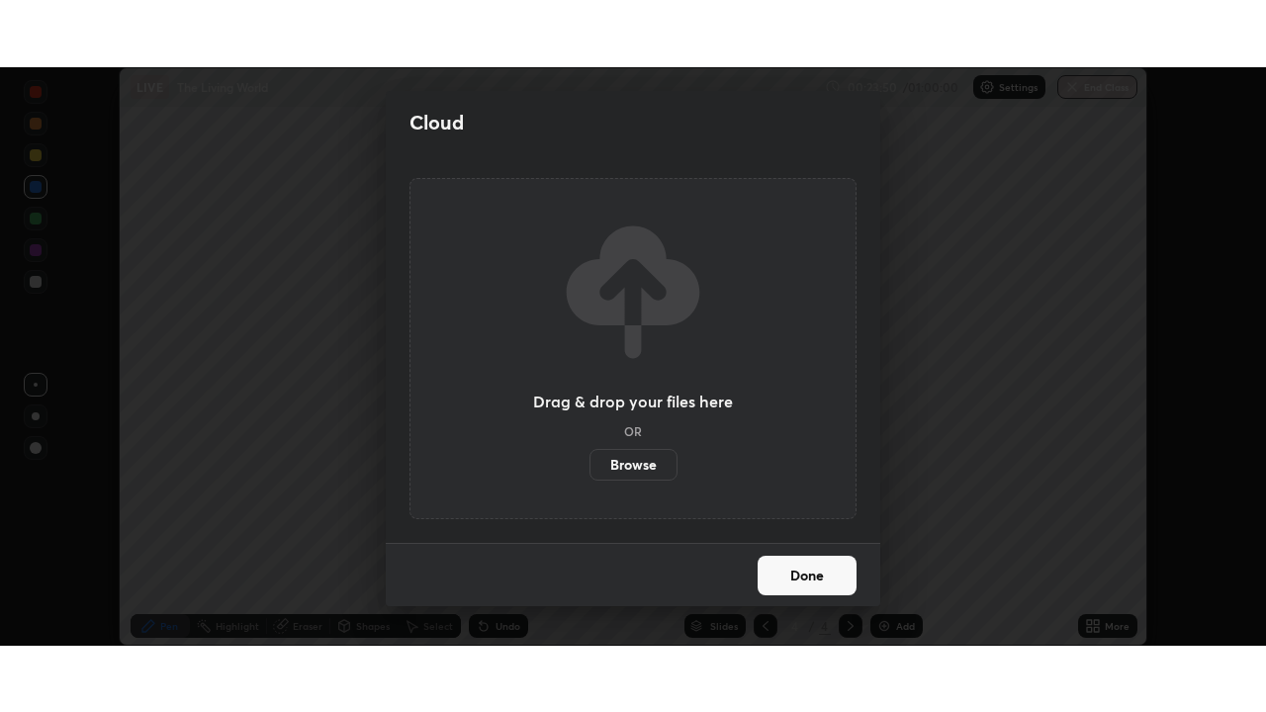
scroll to position [98351, 97664]
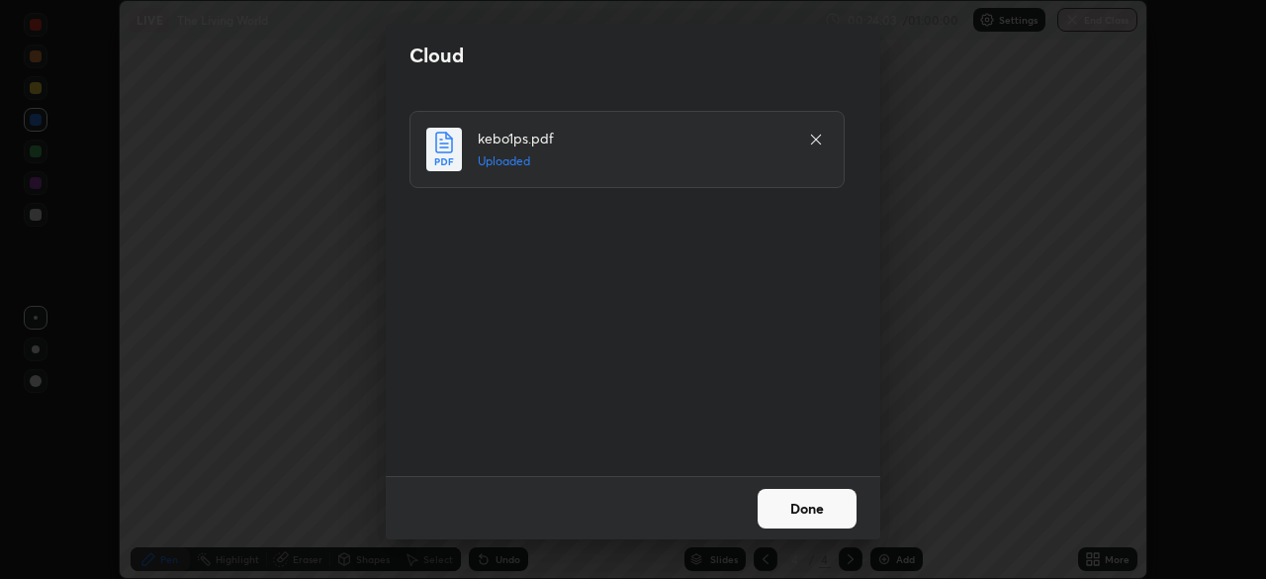
click at [787, 510] on button "Done" at bounding box center [807, 509] width 99 height 40
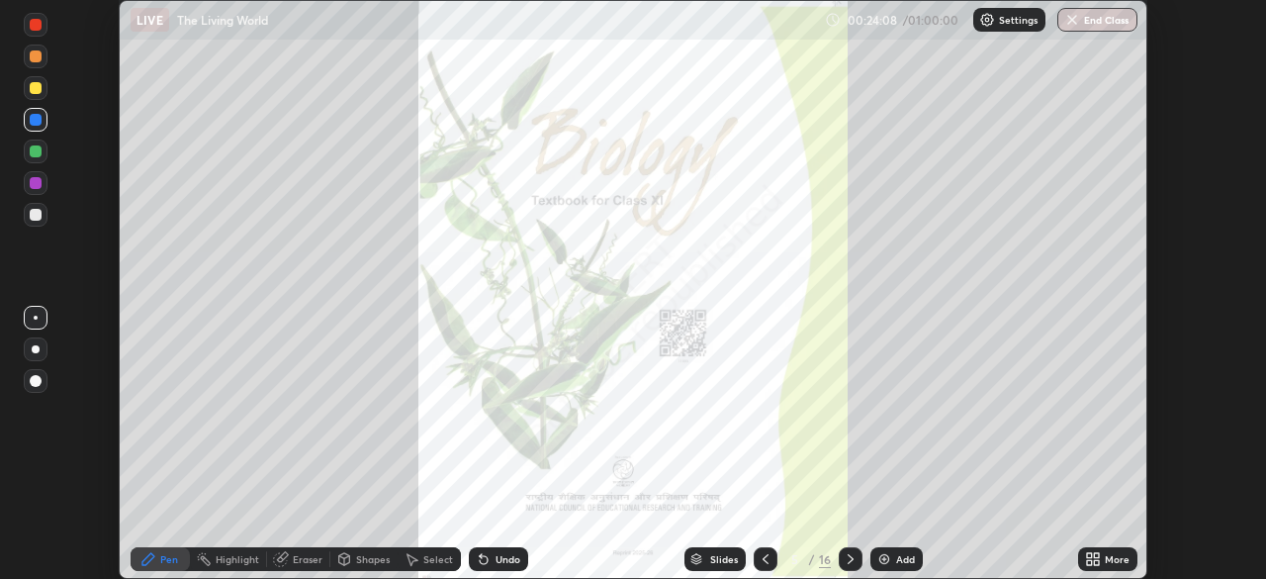
click at [1097, 561] on icon at bounding box center [1096, 562] width 5 height 5
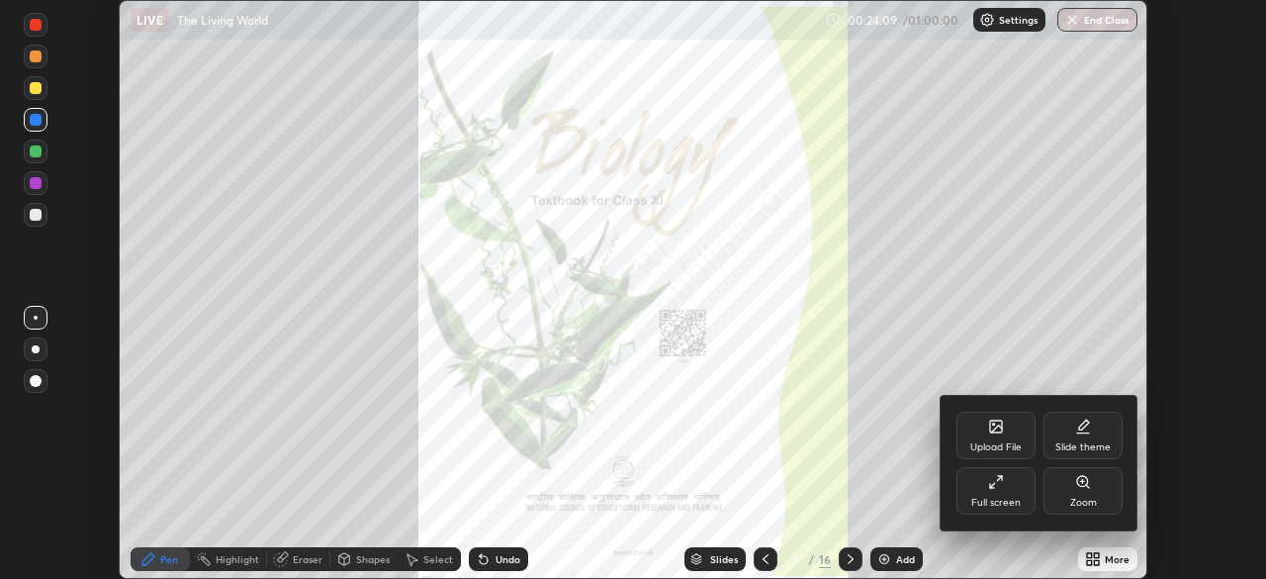
click at [990, 492] on div "Full screen" at bounding box center [996, 490] width 79 height 47
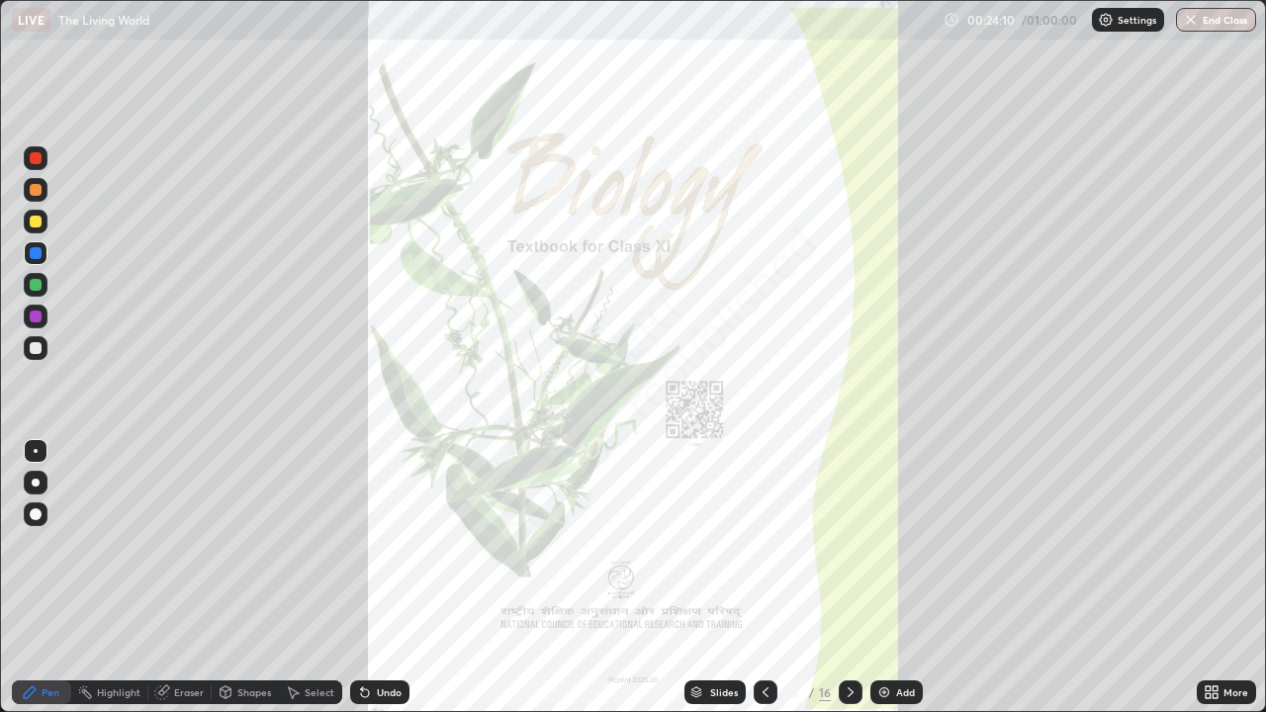
scroll to position [712, 1266]
click at [704, 578] on div "Slides" at bounding box center [715, 693] width 61 height 24
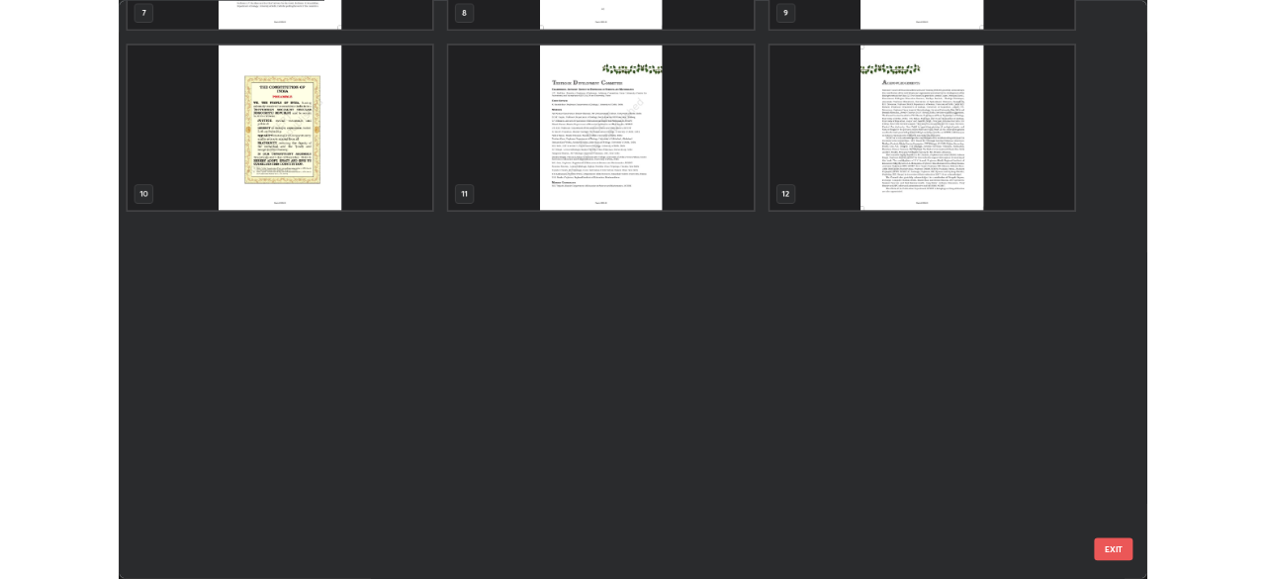
scroll to position [0, 0]
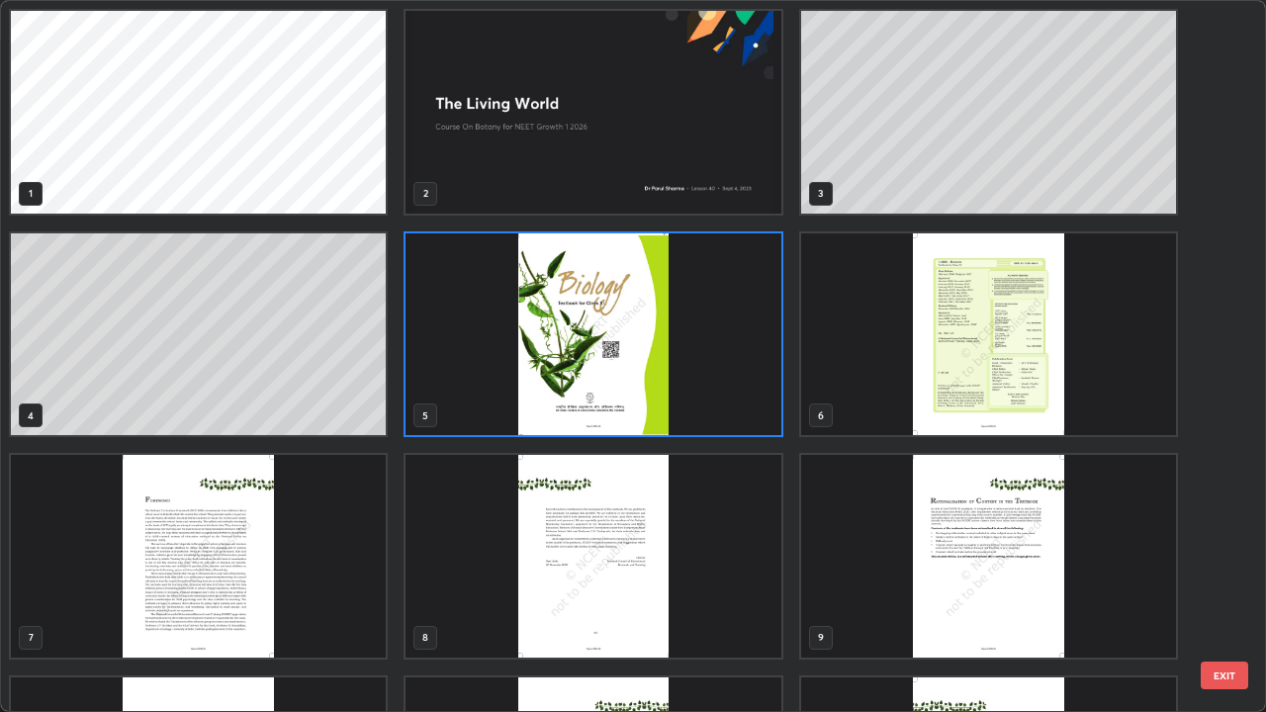
click at [1219, 578] on button "EXIT" at bounding box center [1224, 676] width 47 height 28
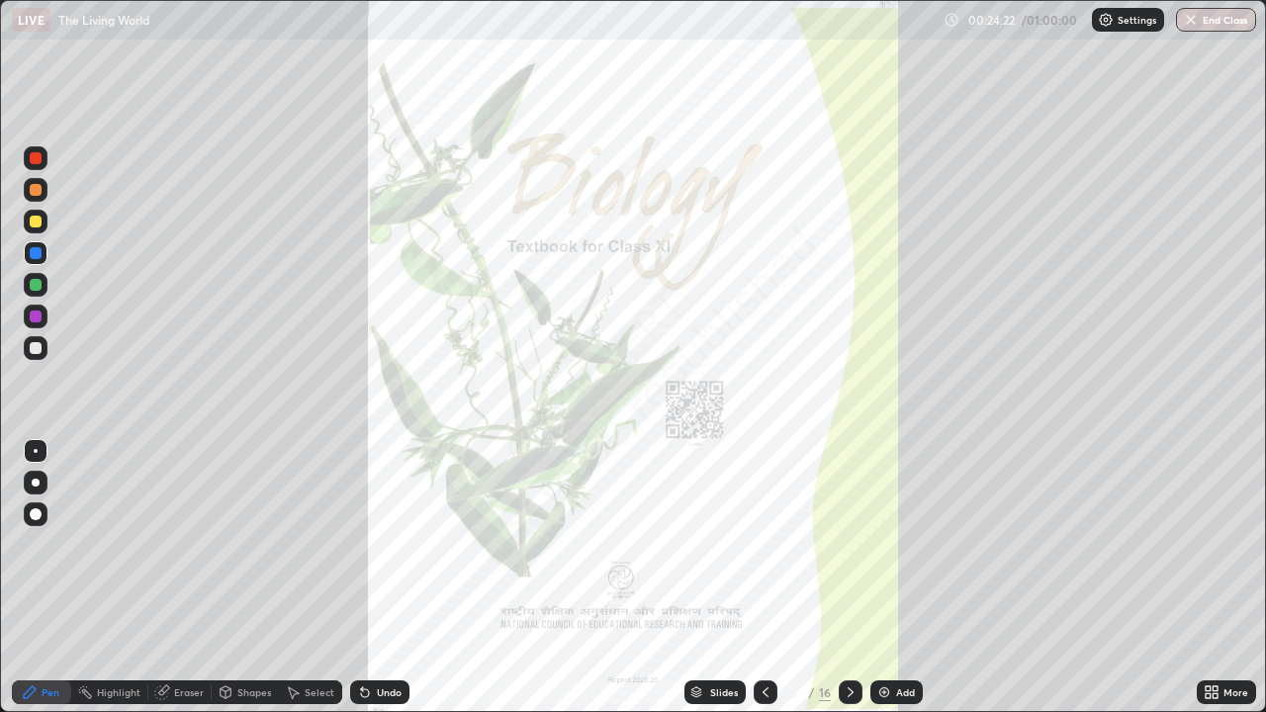
click at [1199, 578] on div "More" at bounding box center [1226, 693] width 59 height 24
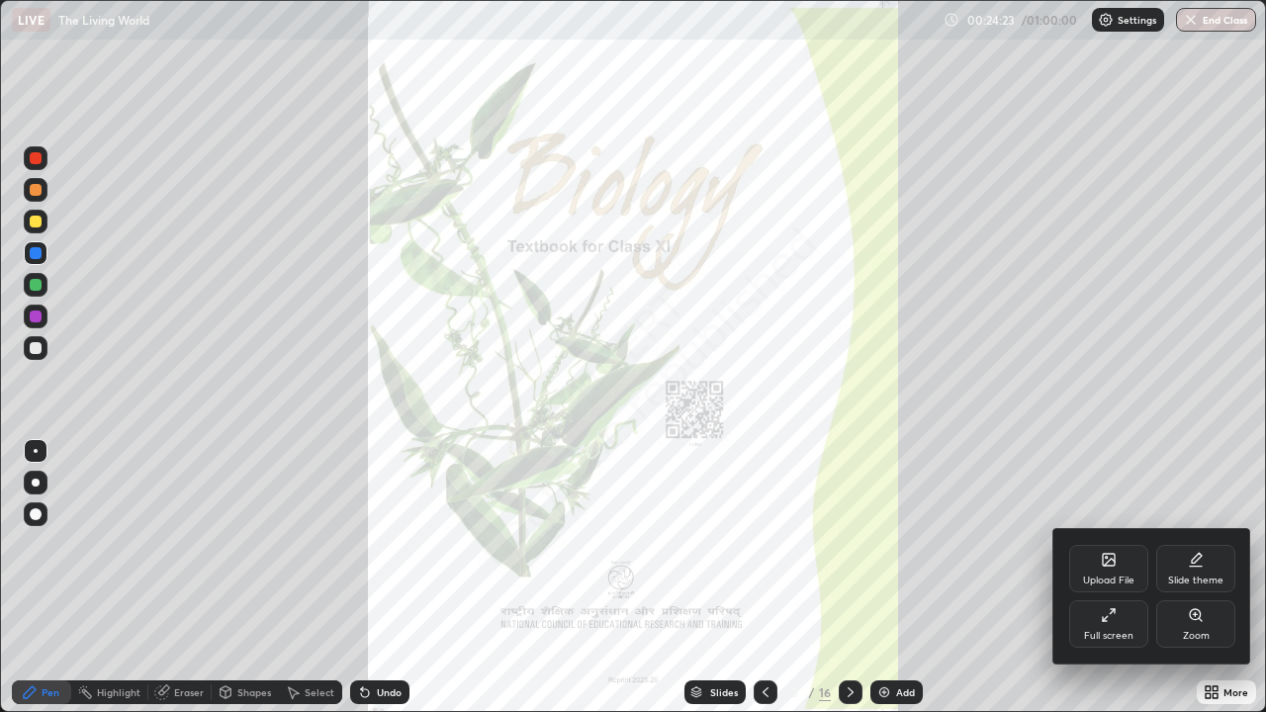
click at [1100, 567] on div "Upload File" at bounding box center [1108, 568] width 79 height 47
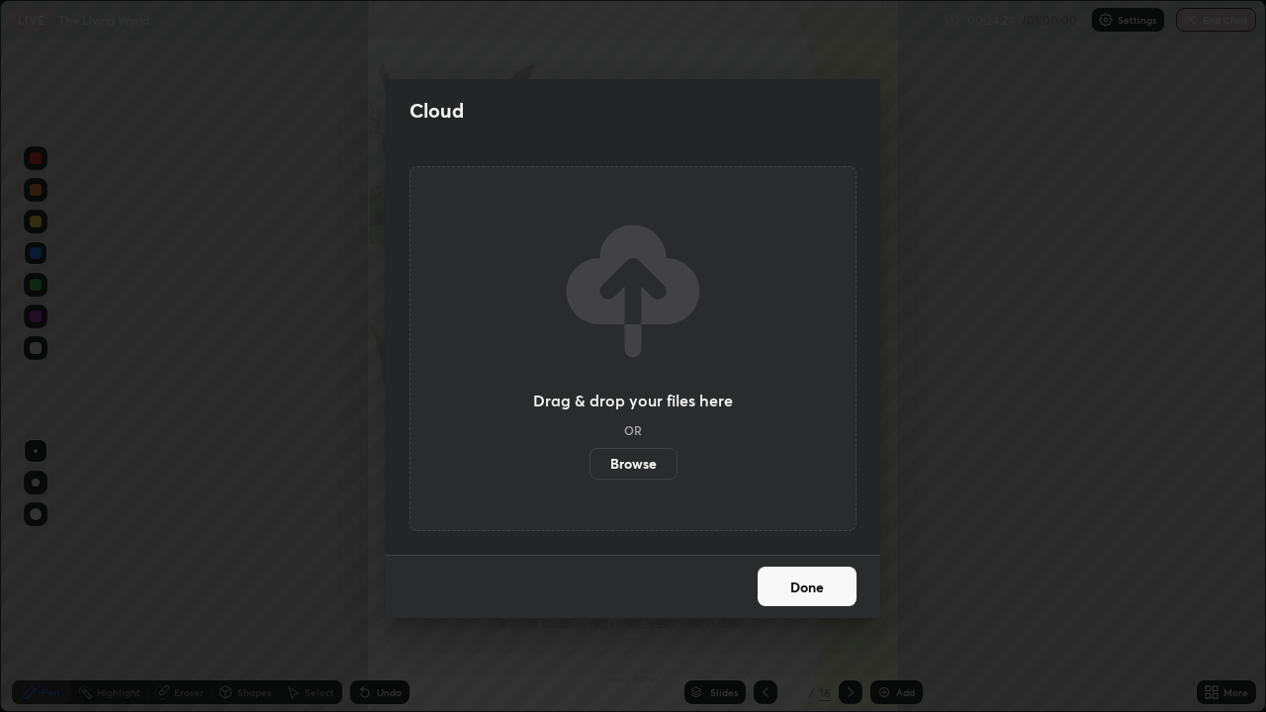
click at [620, 453] on label "Browse" at bounding box center [634, 464] width 88 height 32
click at [590, 453] on input "Browse" at bounding box center [590, 464] width 0 height 32
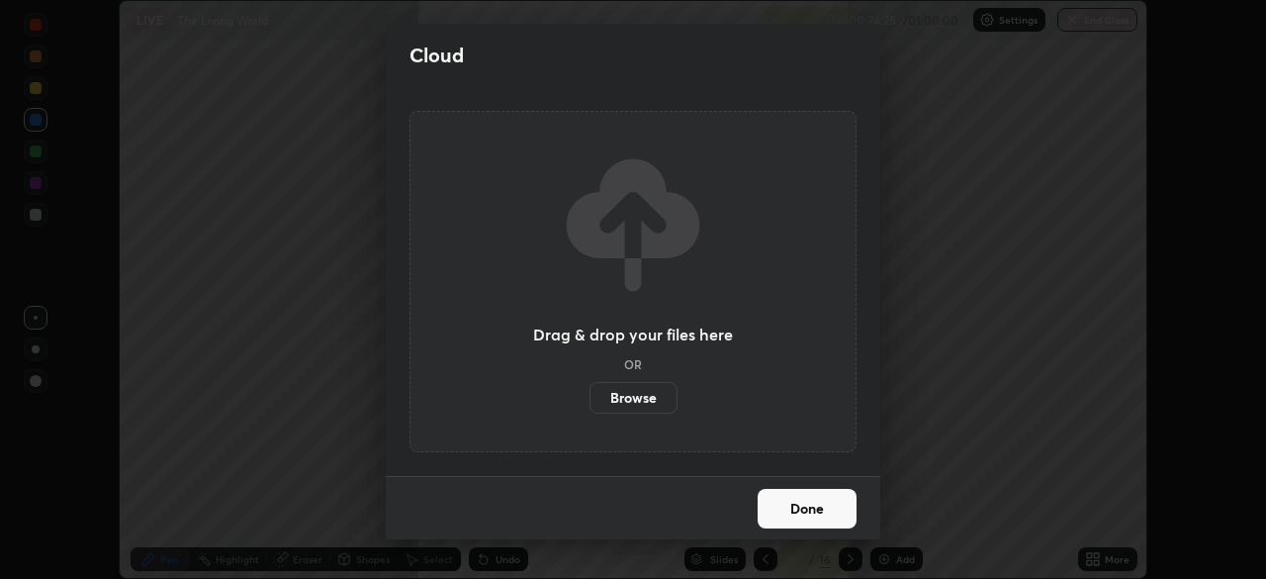
scroll to position [98351, 97664]
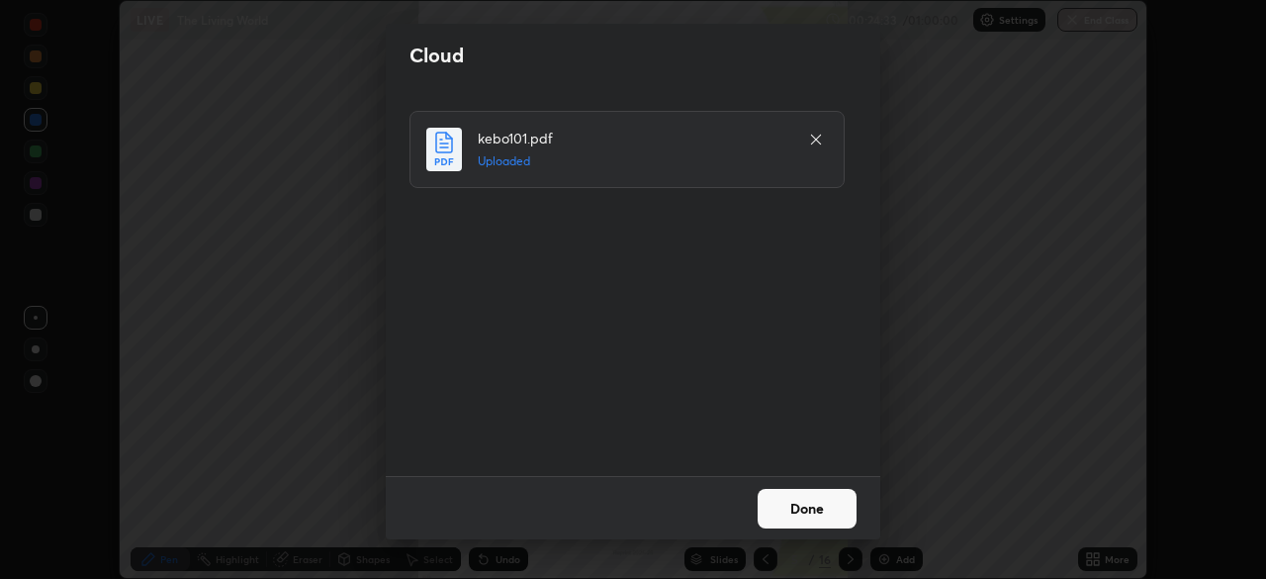
click at [799, 508] on button "Done" at bounding box center [807, 509] width 99 height 40
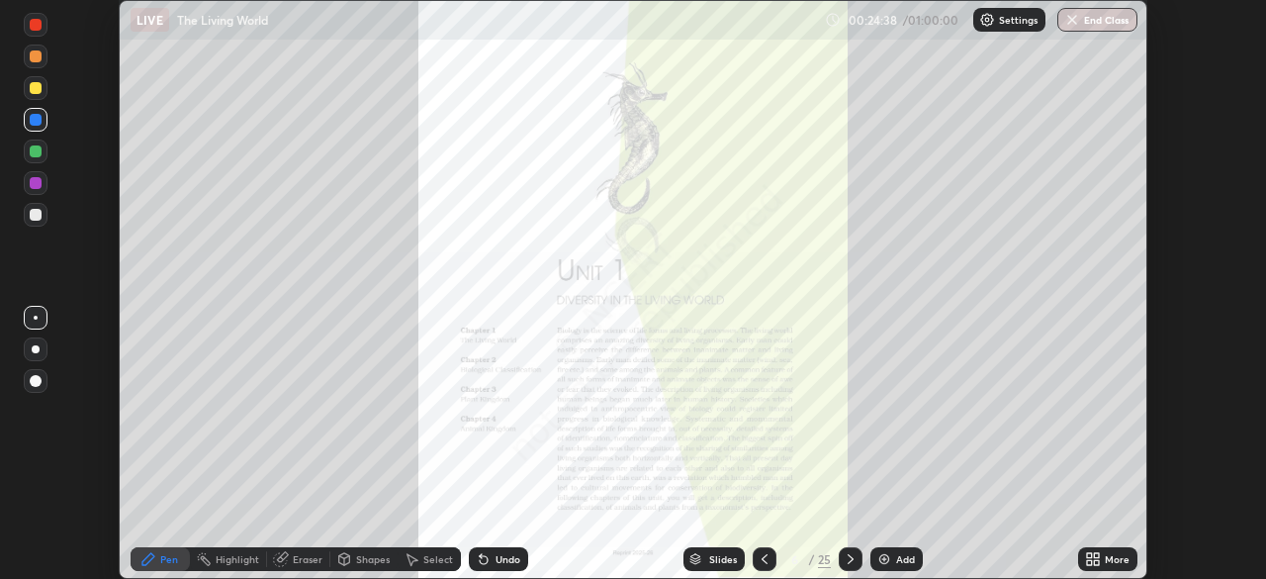
click at [1090, 560] on icon at bounding box center [1089, 562] width 5 height 5
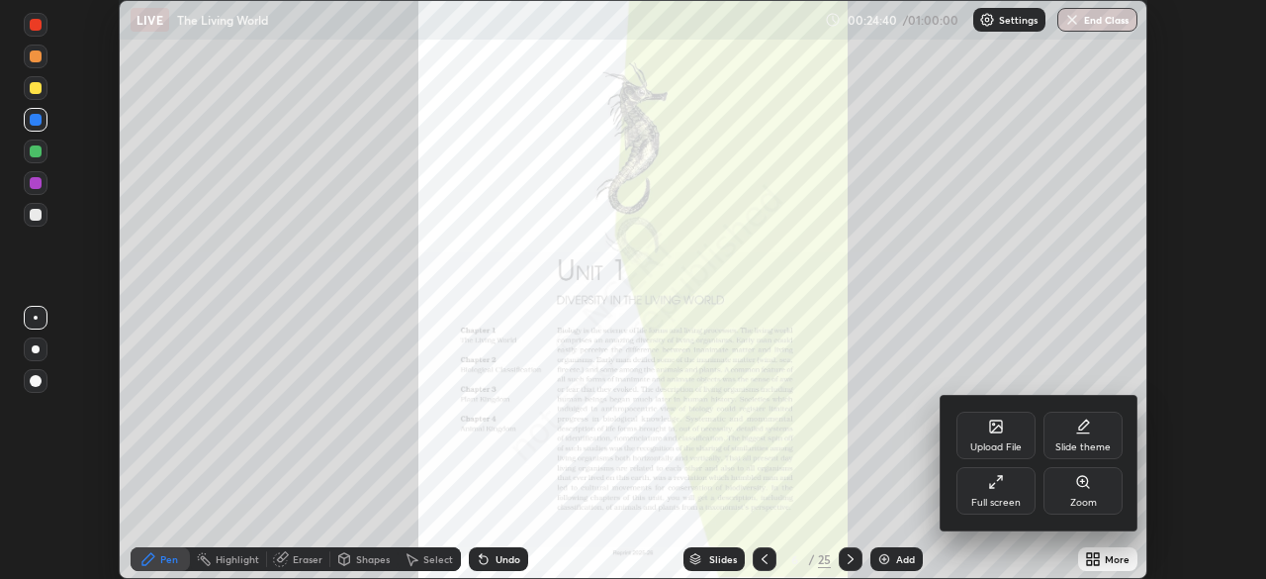
click at [717, 561] on div at bounding box center [633, 289] width 1266 height 579
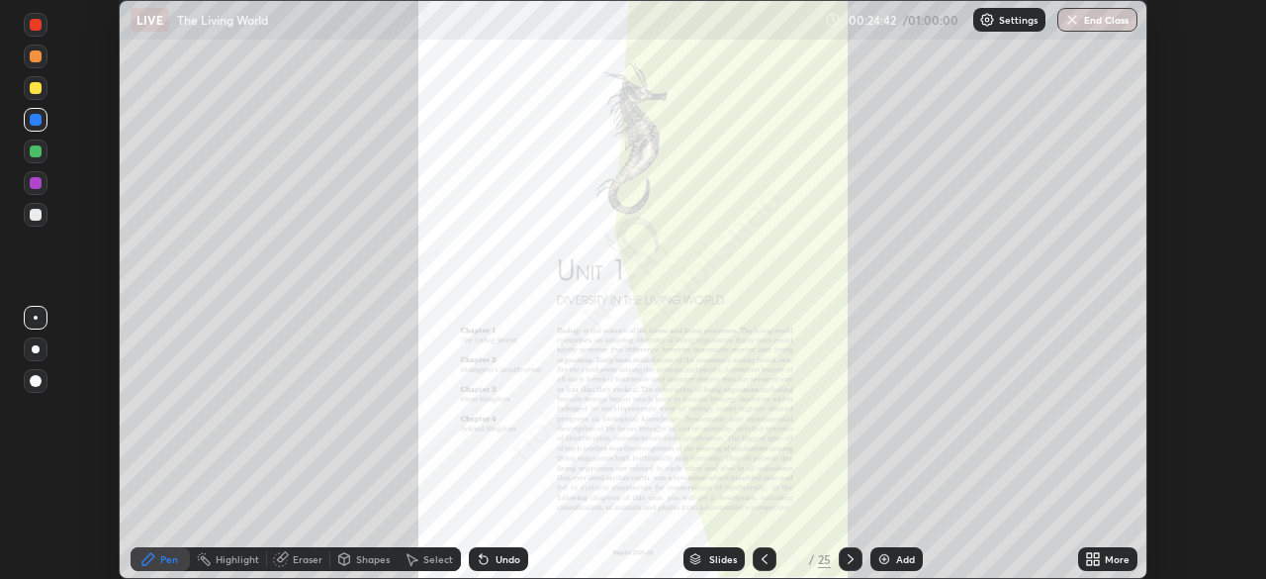
click at [710, 561] on div "Slides" at bounding box center [723, 559] width 28 height 10
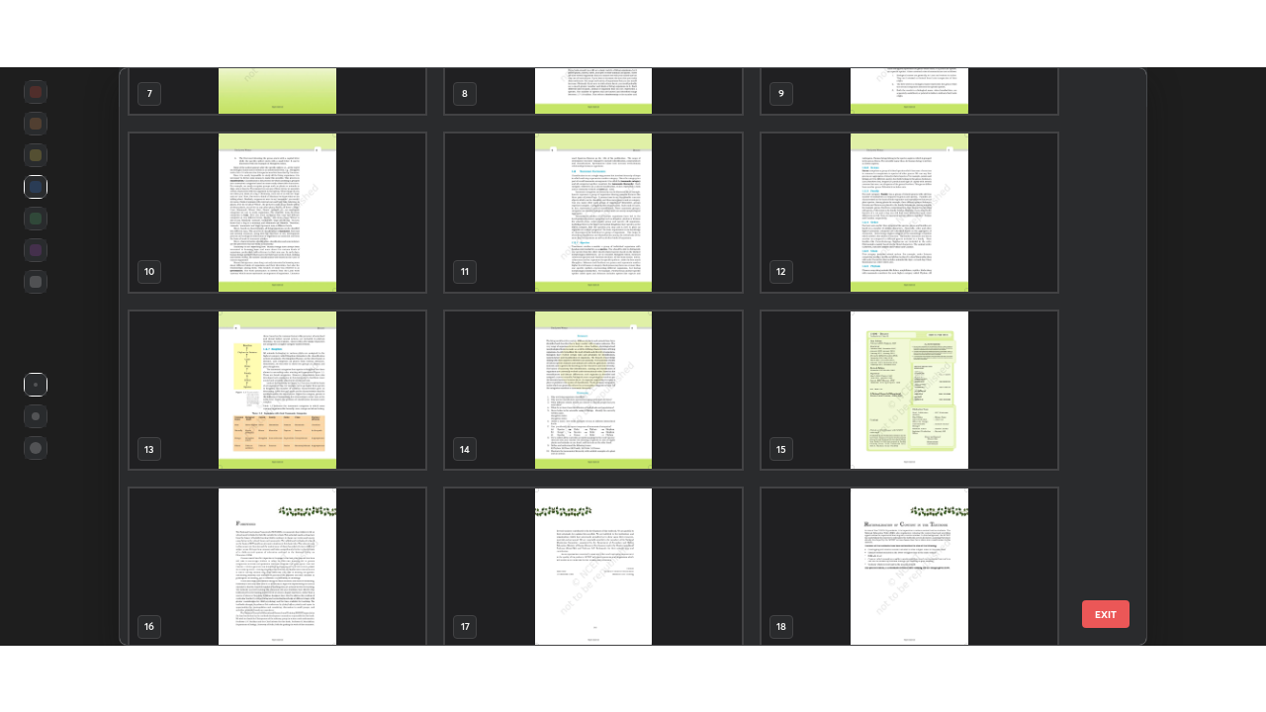
scroll to position [478, 0]
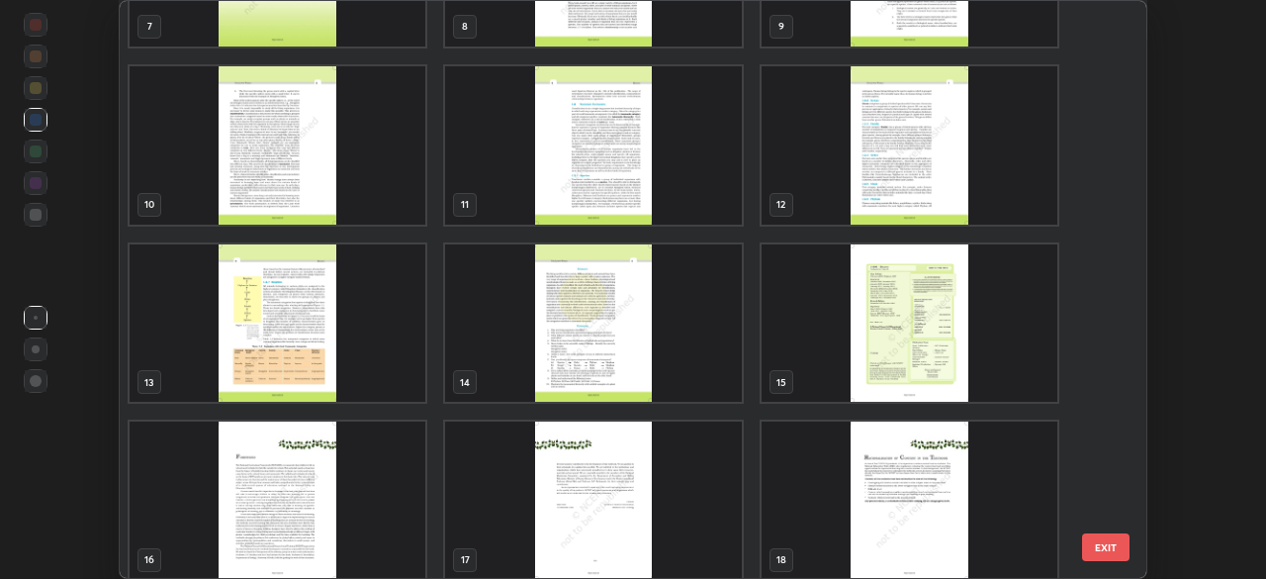
click at [627, 201] on img "grid" at bounding box center [593, 145] width 296 height 158
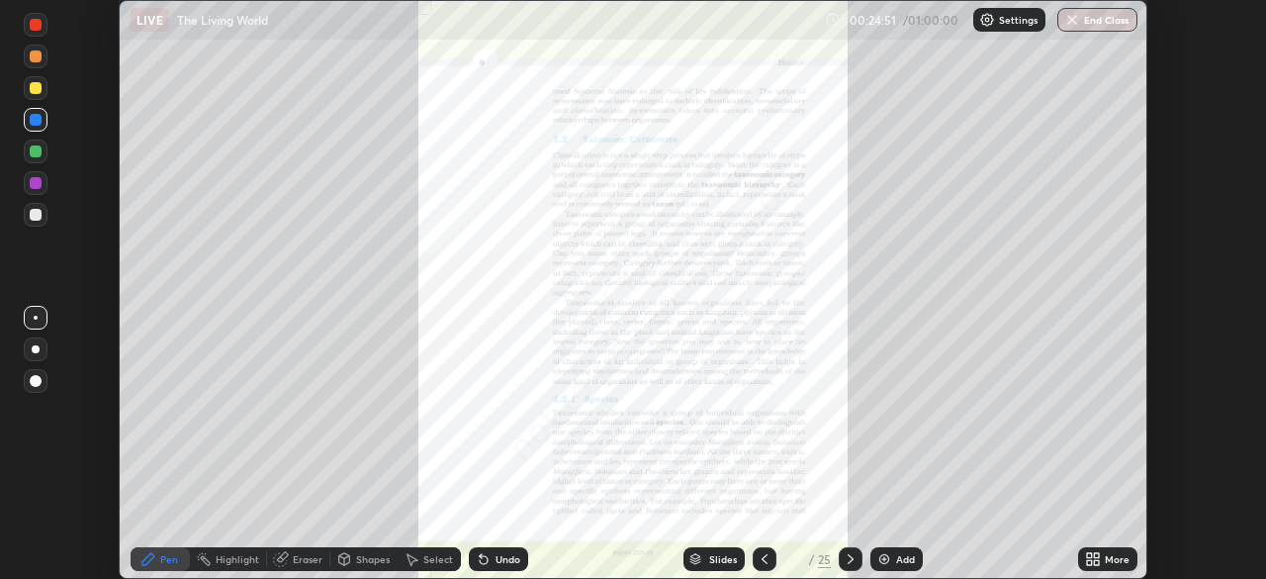
click at [1088, 558] on icon at bounding box center [1093, 559] width 16 height 16
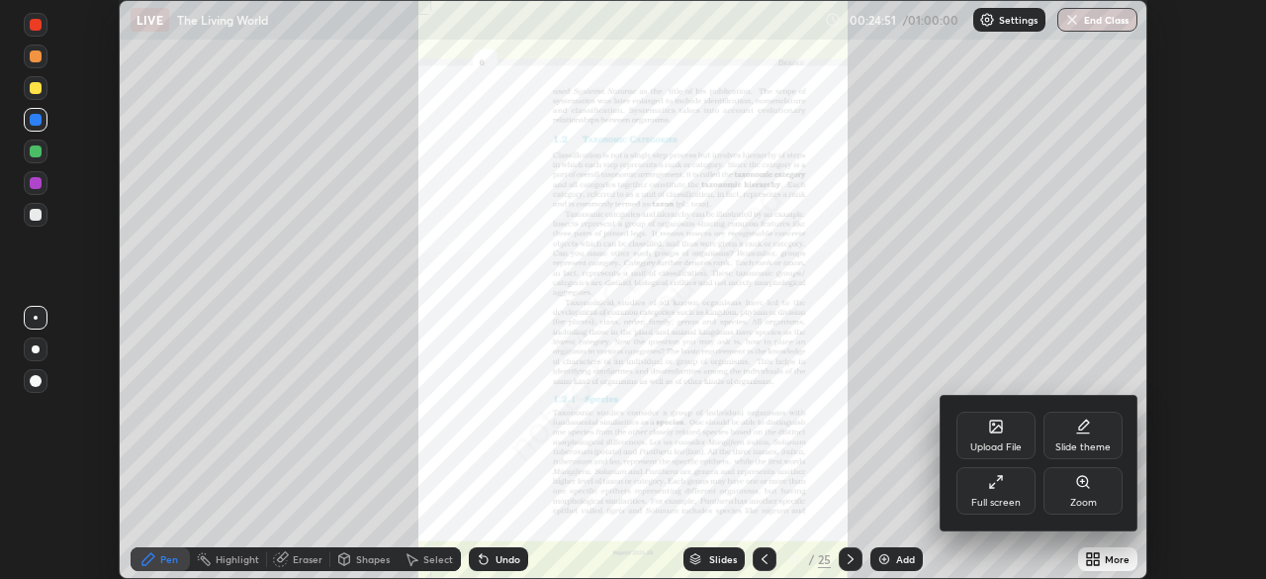
click at [995, 498] on div "Full screen" at bounding box center [995, 503] width 49 height 10
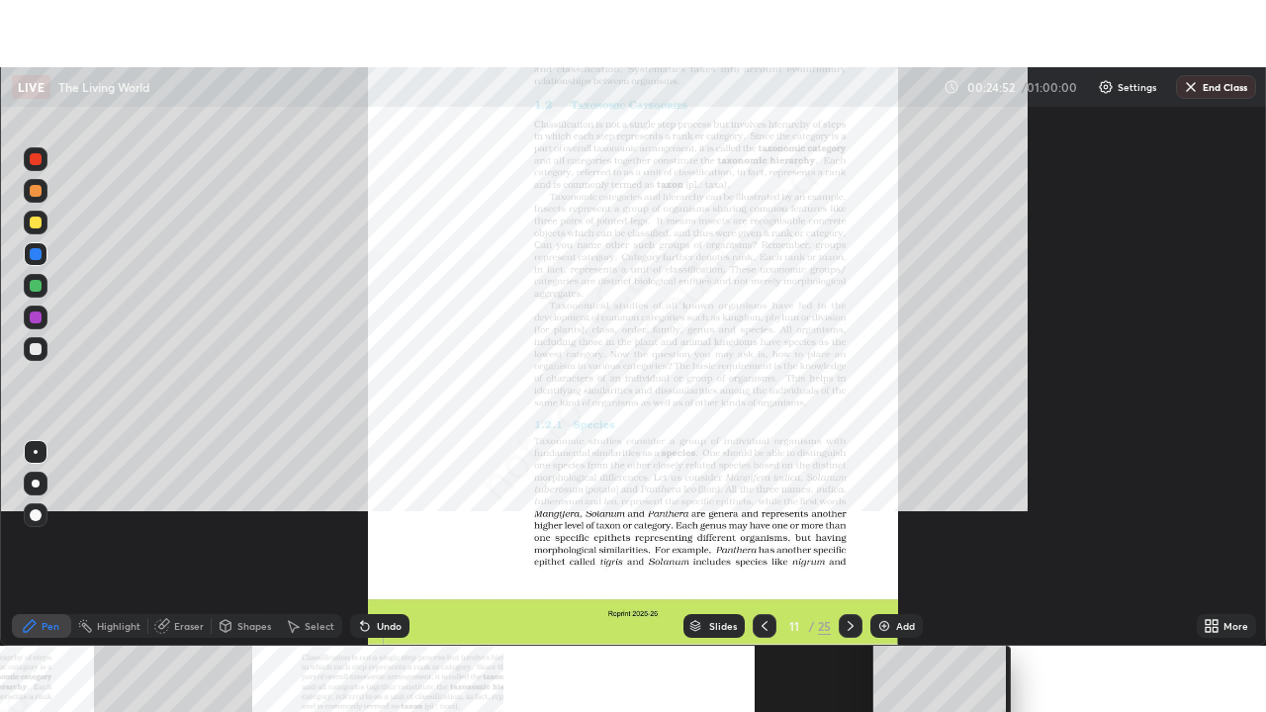
scroll to position [712, 1266]
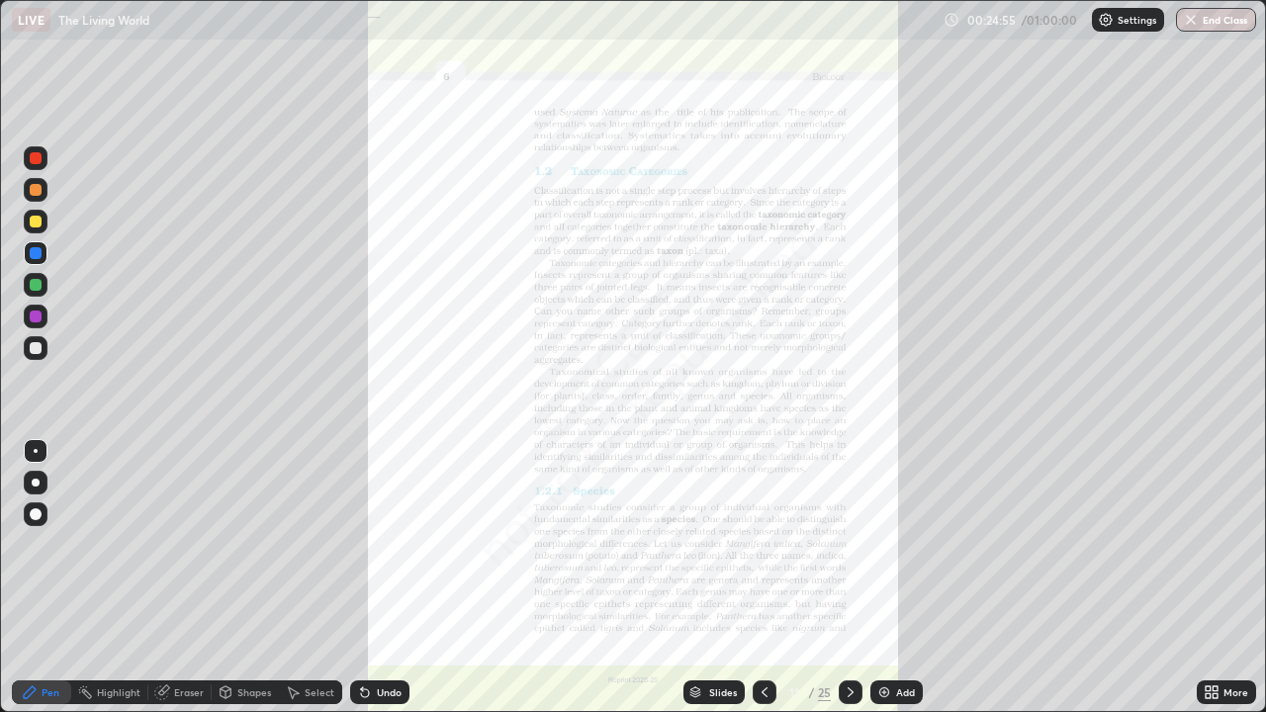
click at [37, 212] on div at bounding box center [36, 222] width 24 height 24
click at [846, 578] on icon at bounding box center [851, 693] width 16 height 16
click at [760, 578] on icon at bounding box center [765, 693] width 16 height 16
click at [1206, 578] on icon at bounding box center [1208, 695] width 5 height 5
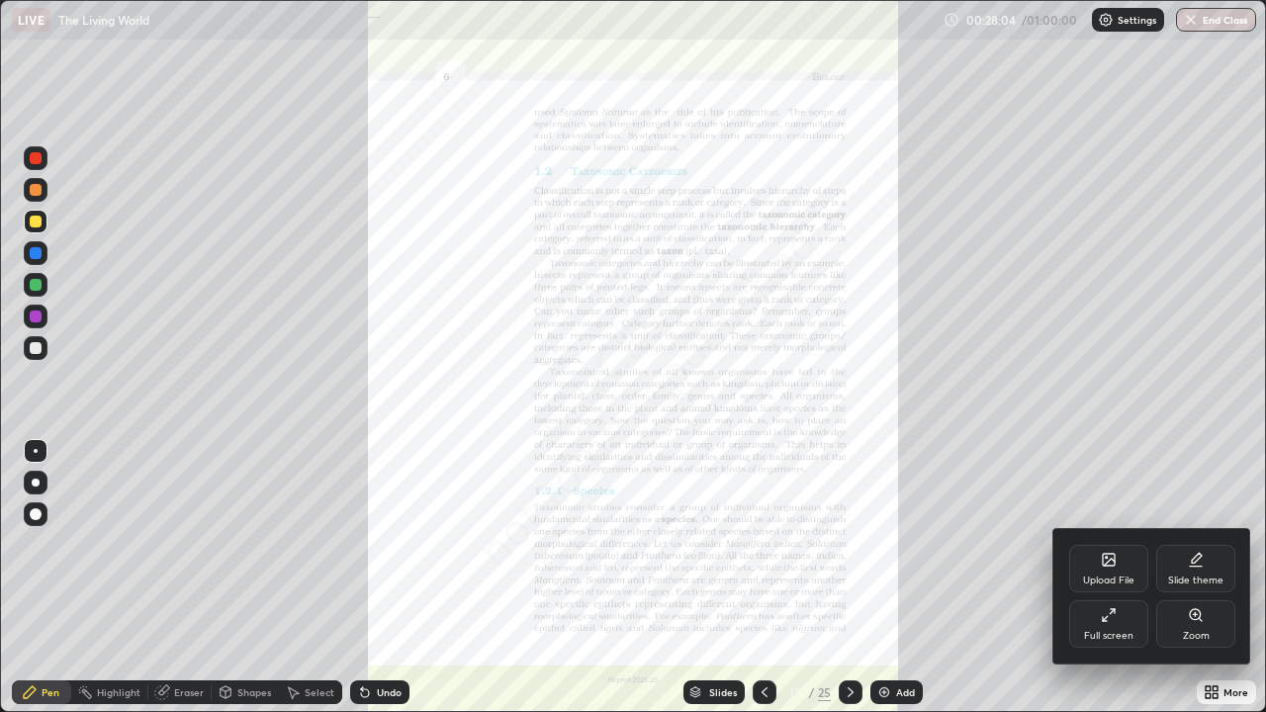
click at [1190, 578] on div "Zoom" at bounding box center [1195, 624] width 79 height 47
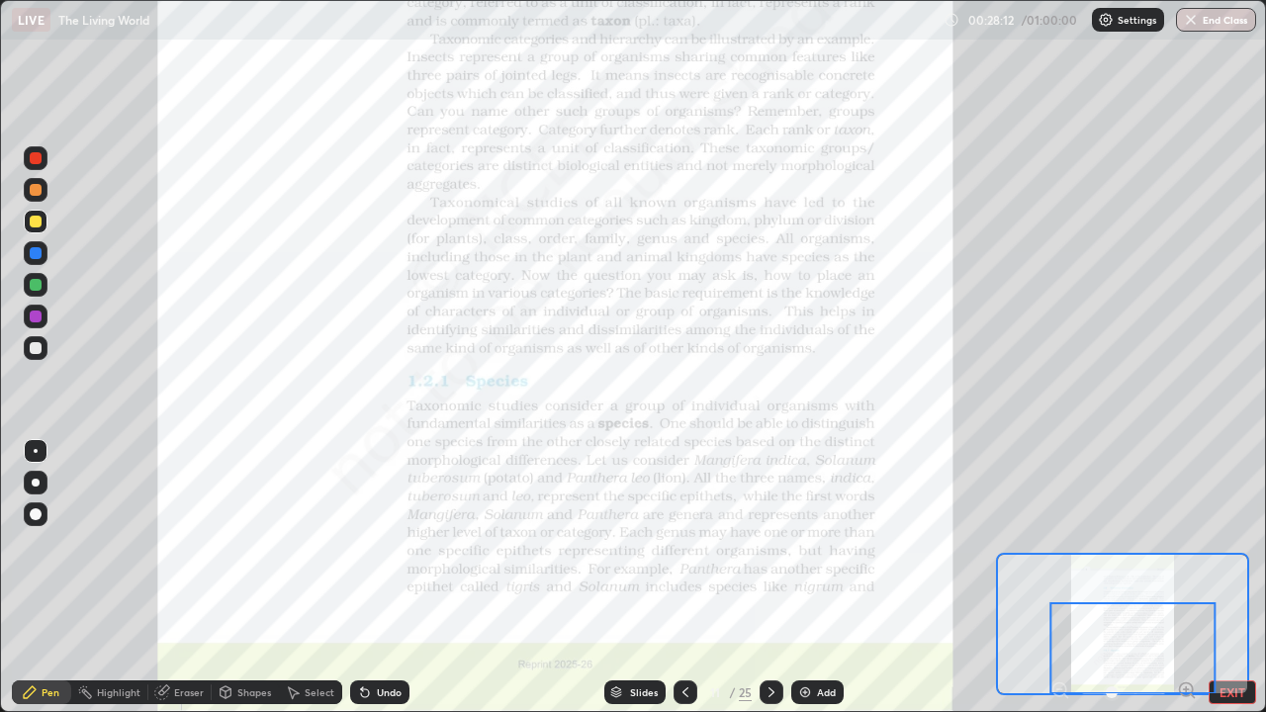
click at [390, 578] on div "Undo" at bounding box center [389, 693] width 25 height 10
click at [381, 578] on div "Undo" at bounding box center [389, 693] width 25 height 10
click at [383, 578] on div "Undo" at bounding box center [379, 693] width 59 height 24
click at [386, 578] on div "Undo" at bounding box center [389, 693] width 25 height 10
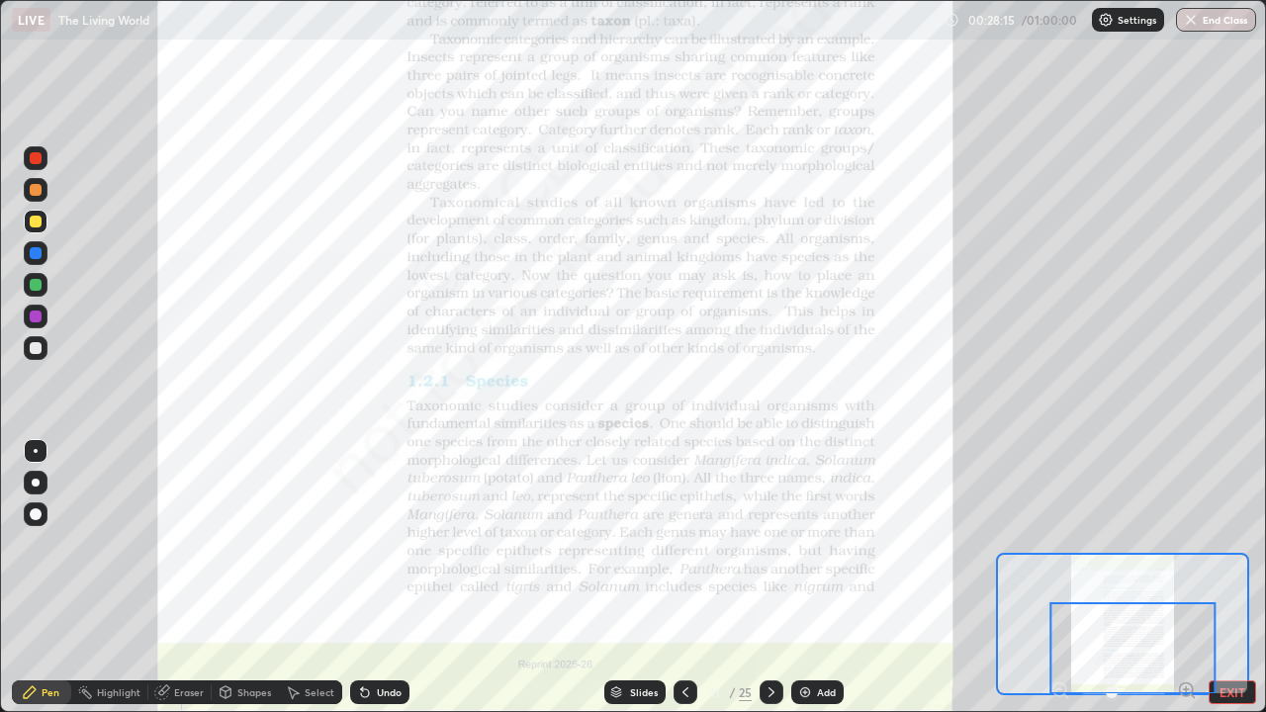
click at [383, 578] on div "Undo" at bounding box center [389, 693] width 25 height 10
click at [383, 578] on div "Undo" at bounding box center [379, 693] width 59 height 24
click at [380, 578] on div "Undo" at bounding box center [379, 693] width 59 height 24
click at [381, 578] on div "Undo" at bounding box center [379, 693] width 59 height 24
click at [385, 578] on div "Undo" at bounding box center [379, 693] width 59 height 24
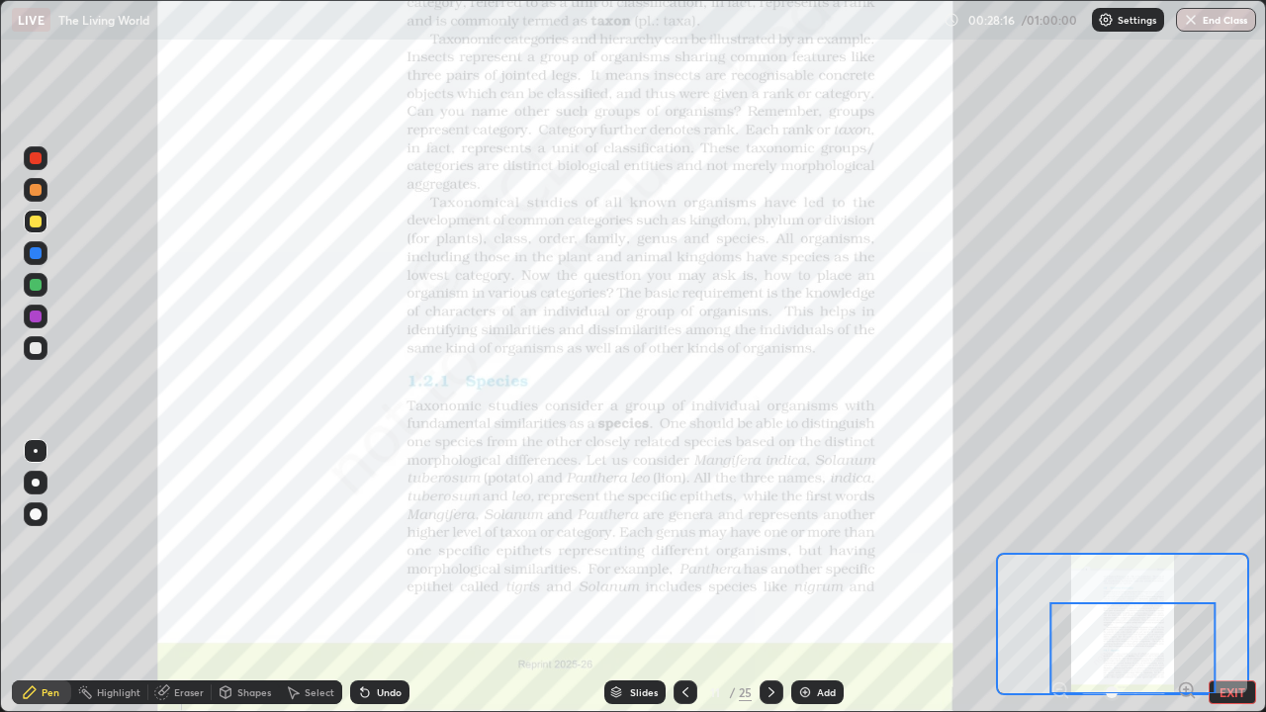
click at [384, 578] on div "Undo" at bounding box center [379, 693] width 59 height 24
click at [385, 578] on div "Undo" at bounding box center [379, 693] width 59 height 24
click at [386, 578] on div "Undo" at bounding box center [379, 693] width 59 height 24
click at [387, 578] on div "Undo" at bounding box center [379, 693] width 59 height 24
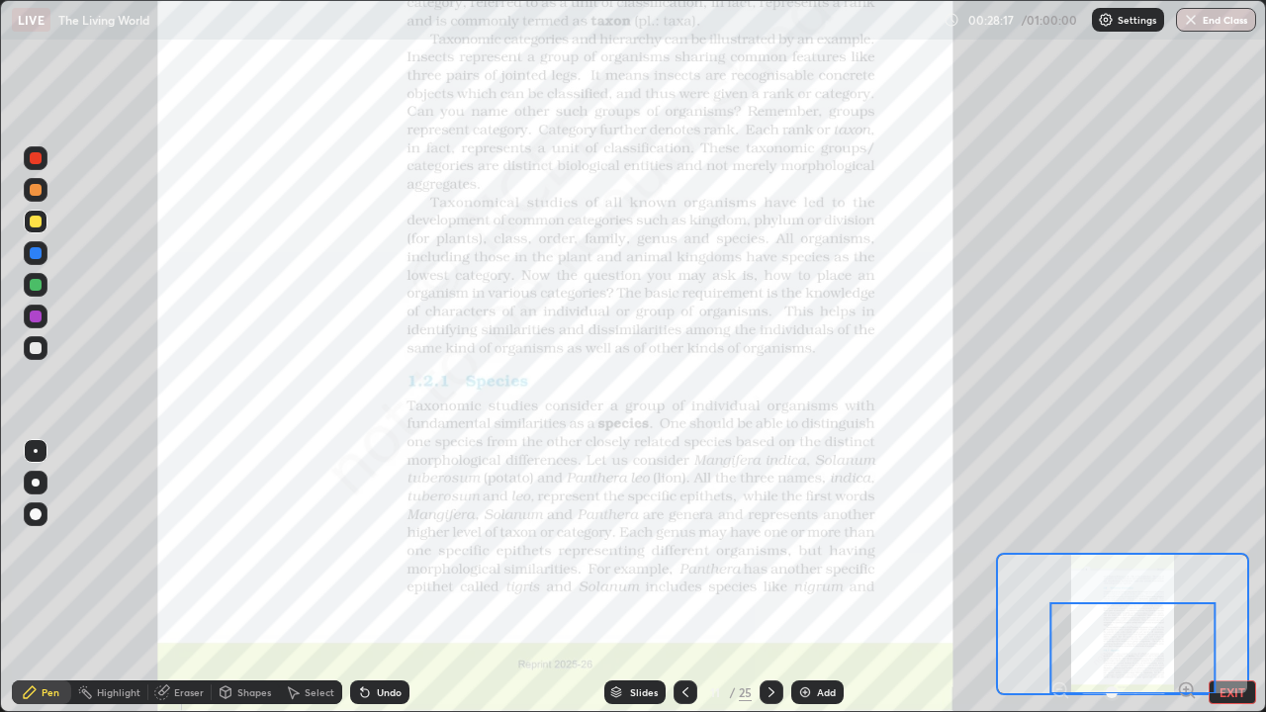
click at [386, 578] on div "Undo" at bounding box center [379, 693] width 59 height 24
click at [388, 578] on div "Undo" at bounding box center [379, 693] width 59 height 24
click at [387, 578] on div "Undo" at bounding box center [379, 693] width 59 height 24
click at [387, 578] on div "Undo" at bounding box center [375, 693] width 67 height 40
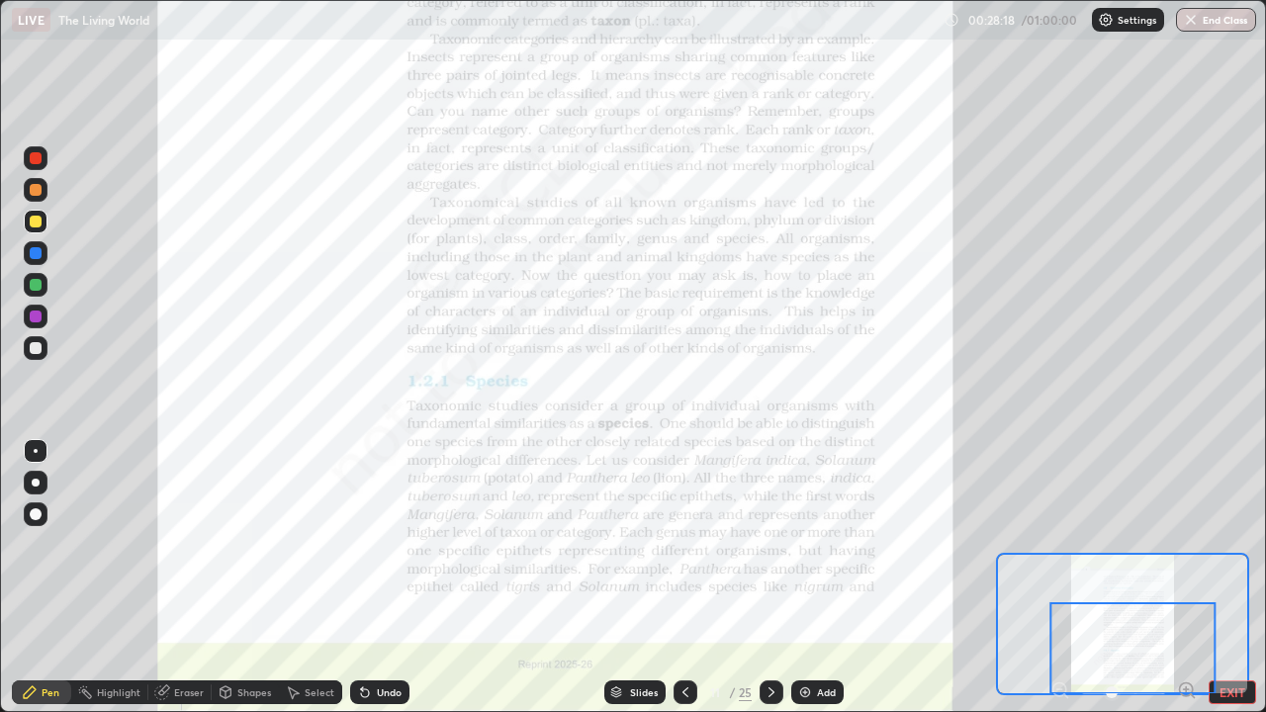
click at [34, 229] on div at bounding box center [36, 222] width 24 height 24
click at [775, 578] on icon at bounding box center [772, 693] width 16 height 16
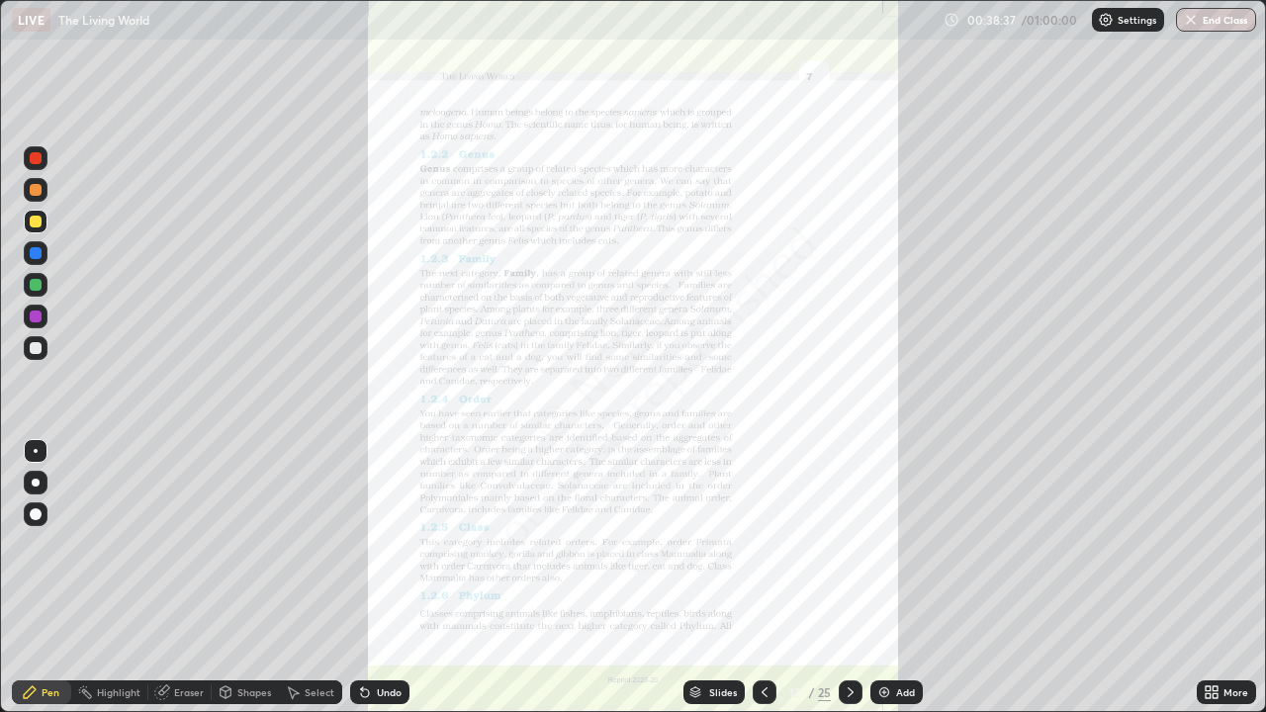
click at [1208, 578] on icon at bounding box center [1208, 689] width 5 height 5
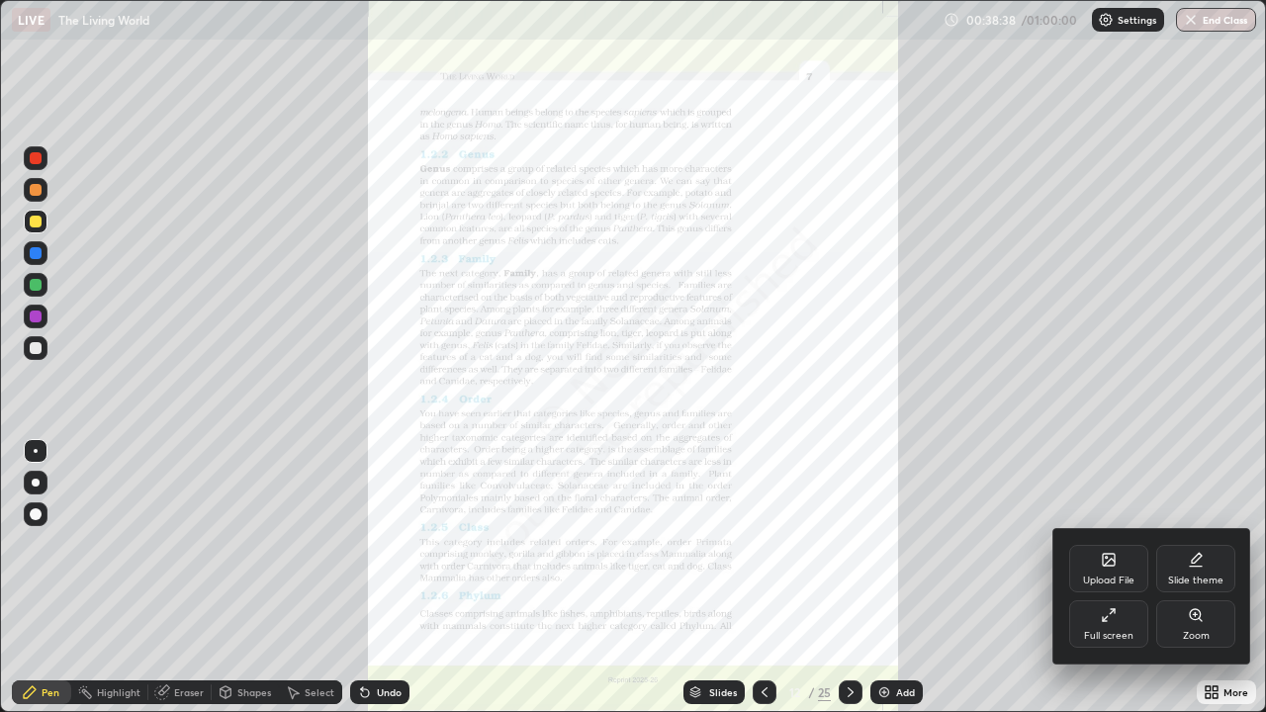
click at [1192, 578] on icon at bounding box center [1196, 615] width 16 height 16
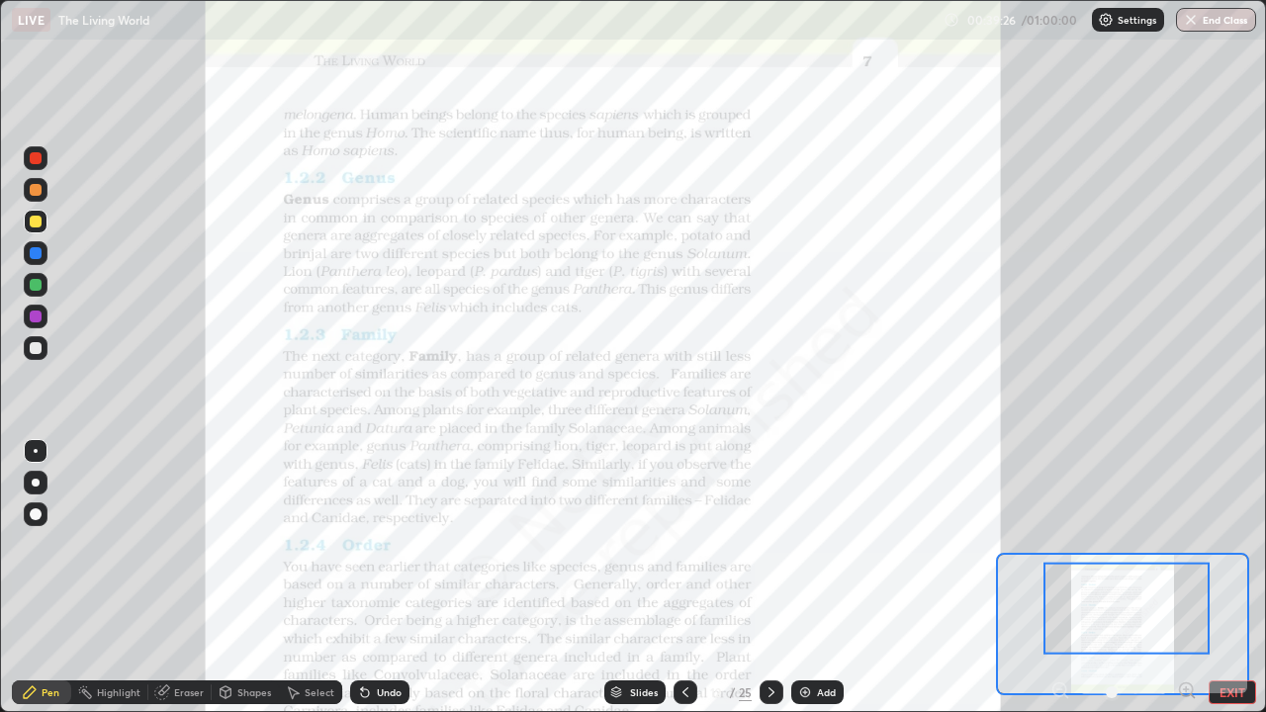
click at [802, 578] on img at bounding box center [805, 693] width 16 height 16
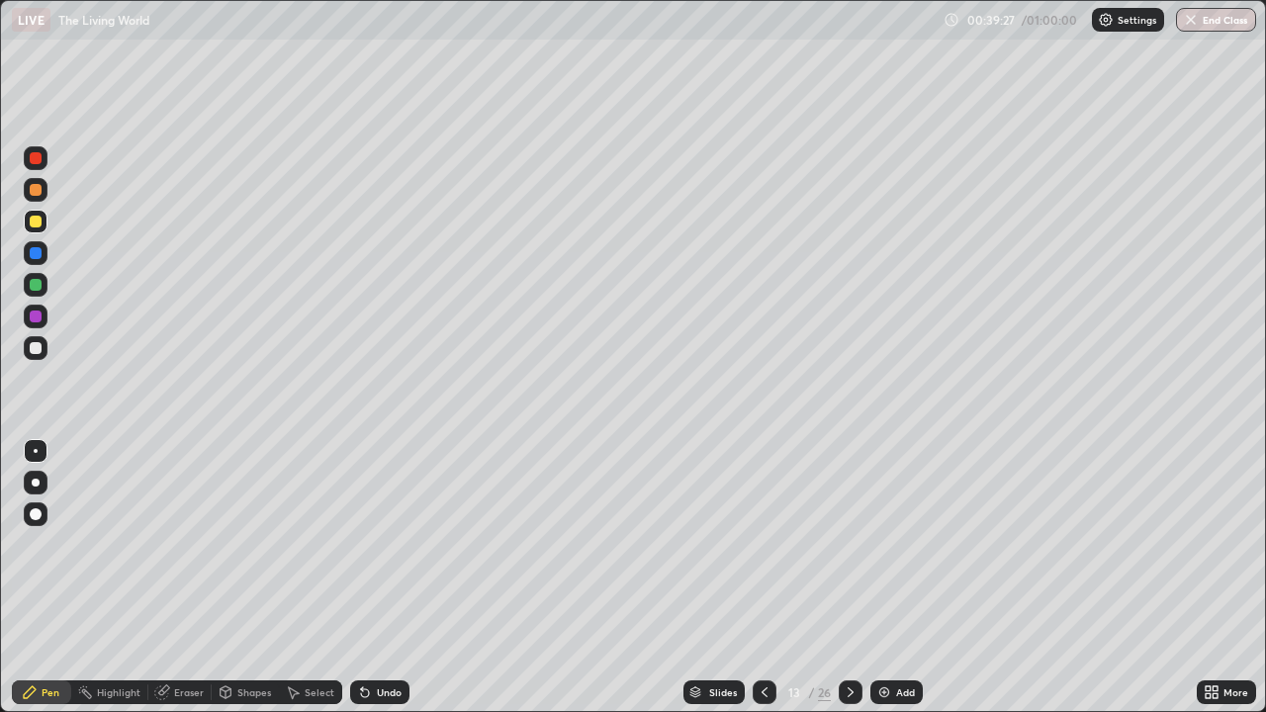
click at [35, 288] on div at bounding box center [36, 285] width 12 height 12
click at [31, 254] on div at bounding box center [36, 253] width 12 height 12
click at [716, 578] on div "Slides" at bounding box center [723, 693] width 28 height 10
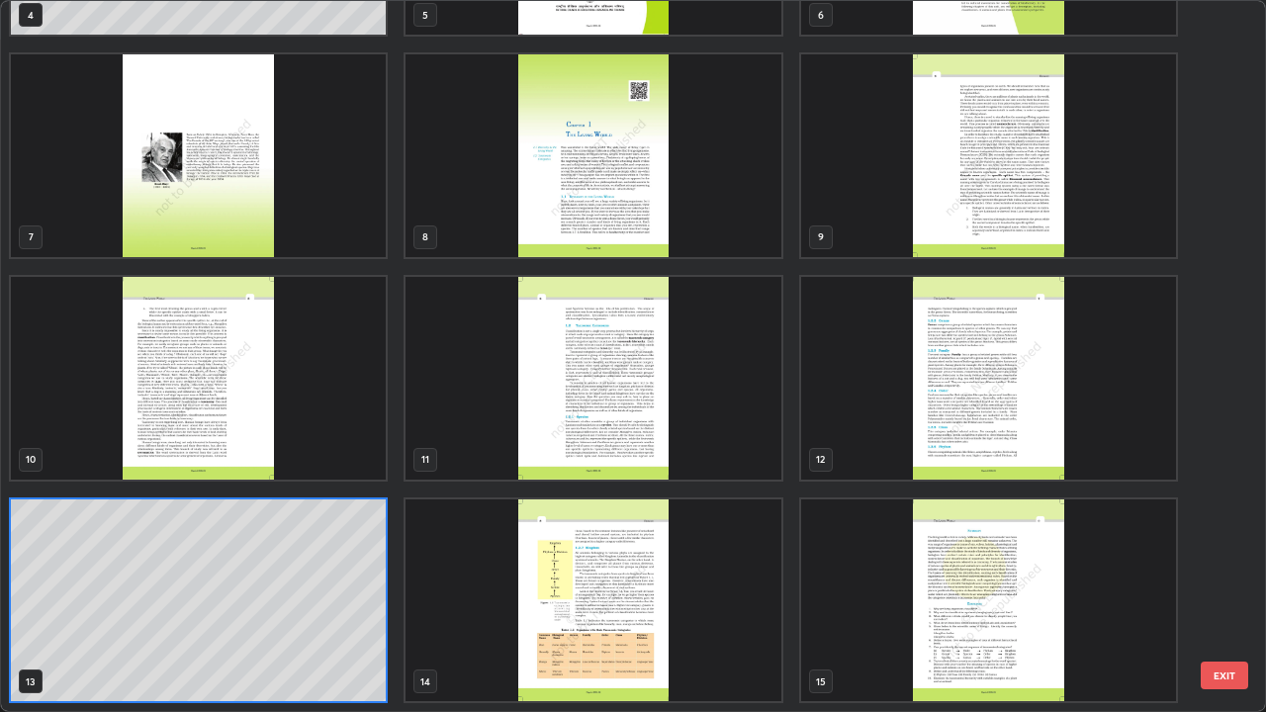
scroll to position [704, 1254]
click at [950, 422] on img "grid" at bounding box center [988, 378] width 375 height 203
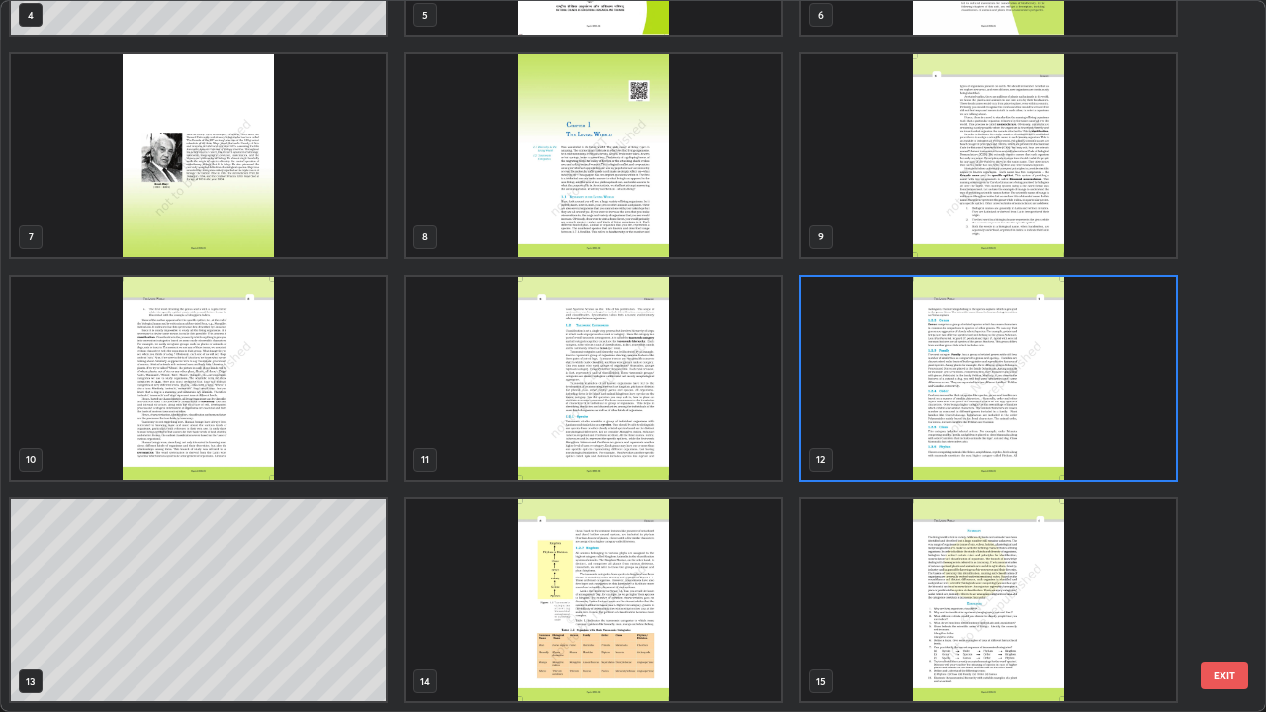
click at [915, 417] on img "grid" at bounding box center [988, 378] width 375 height 203
click at [908, 421] on img "grid" at bounding box center [988, 378] width 375 height 203
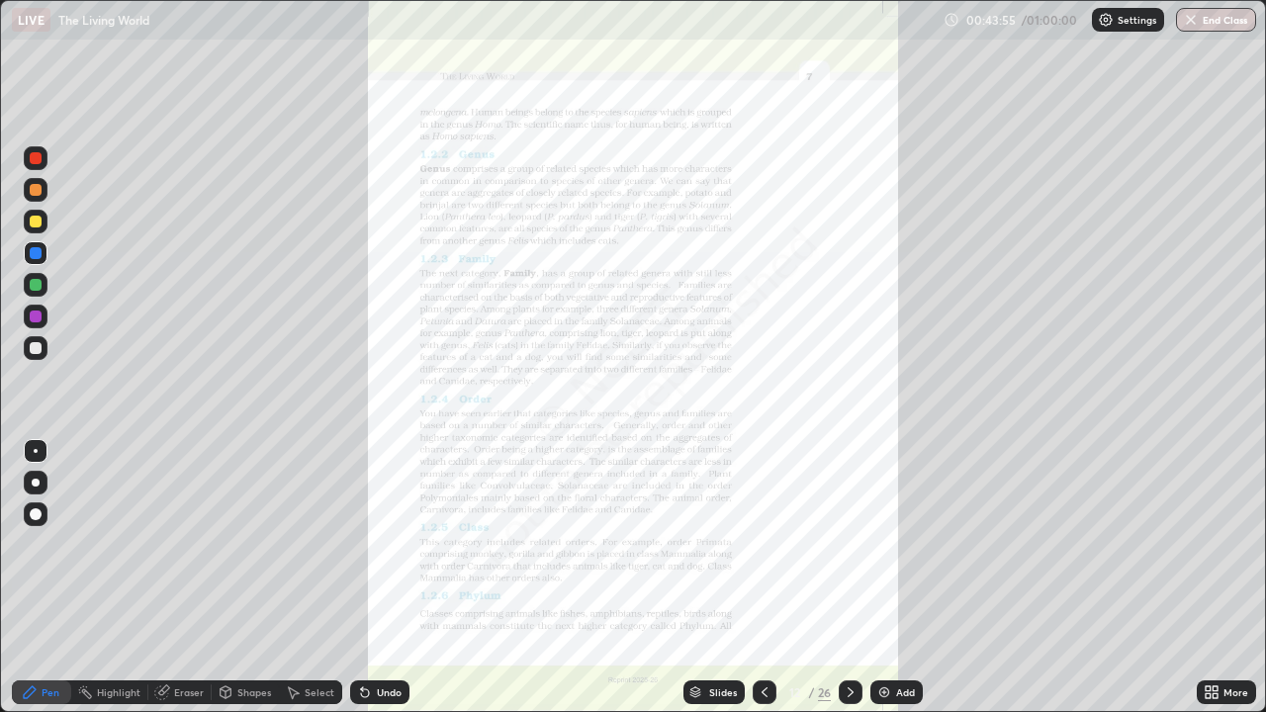
click at [32, 287] on div at bounding box center [36, 285] width 12 height 12
click at [34, 310] on div at bounding box center [36, 317] width 24 height 24
click at [1206, 578] on icon at bounding box center [1208, 695] width 5 height 5
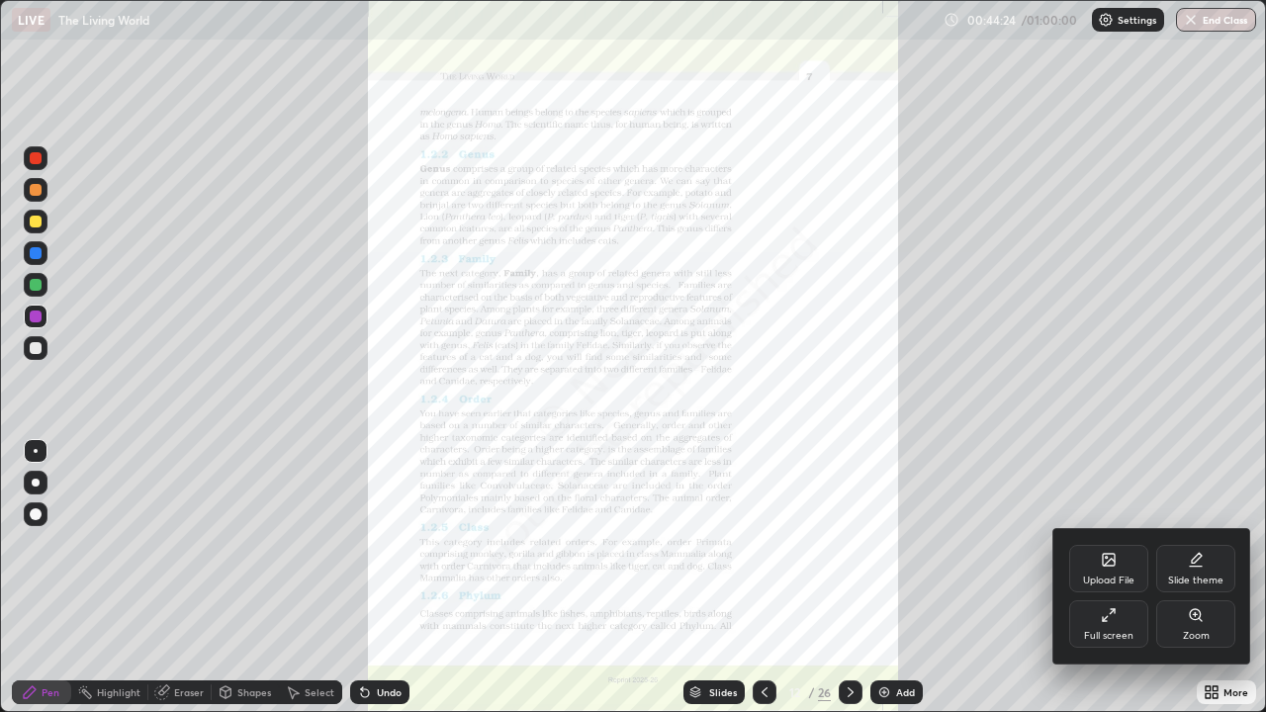
click at [1203, 578] on div "Zoom" at bounding box center [1195, 624] width 79 height 47
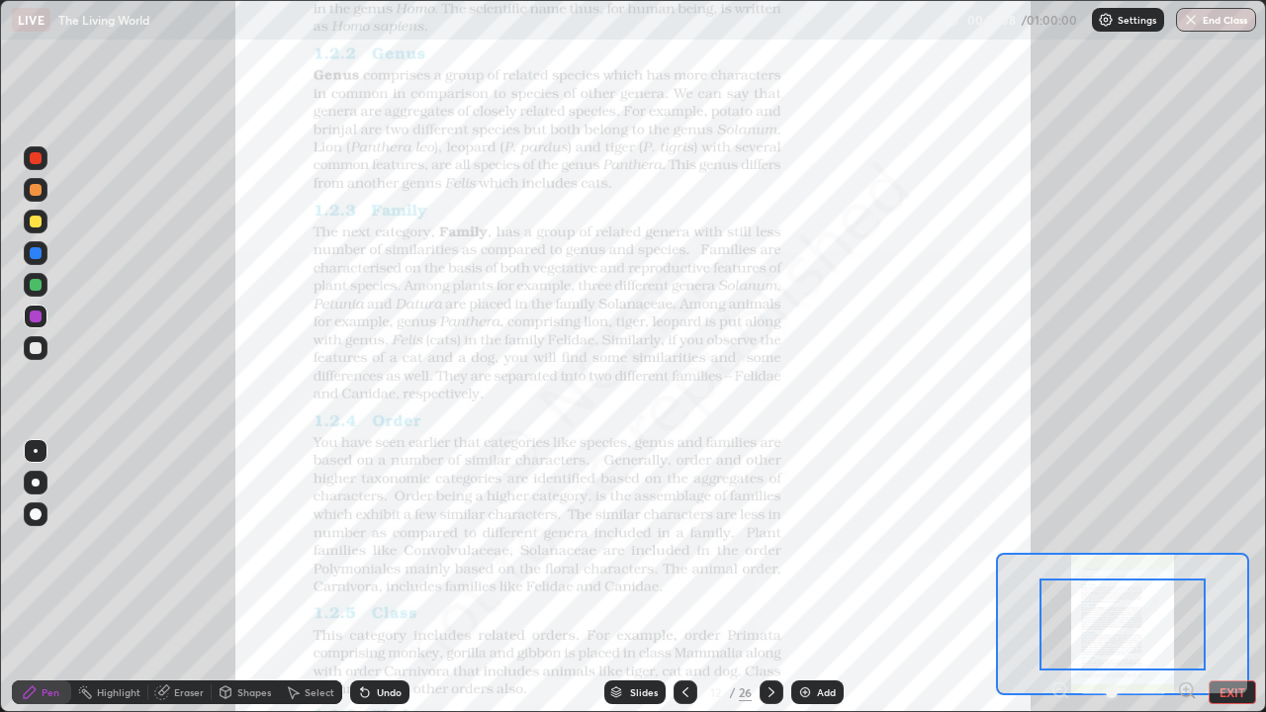
click at [36, 220] on div at bounding box center [36, 222] width 12 height 12
click at [803, 578] on img at bounding box center [805, 693] width 16 height 16
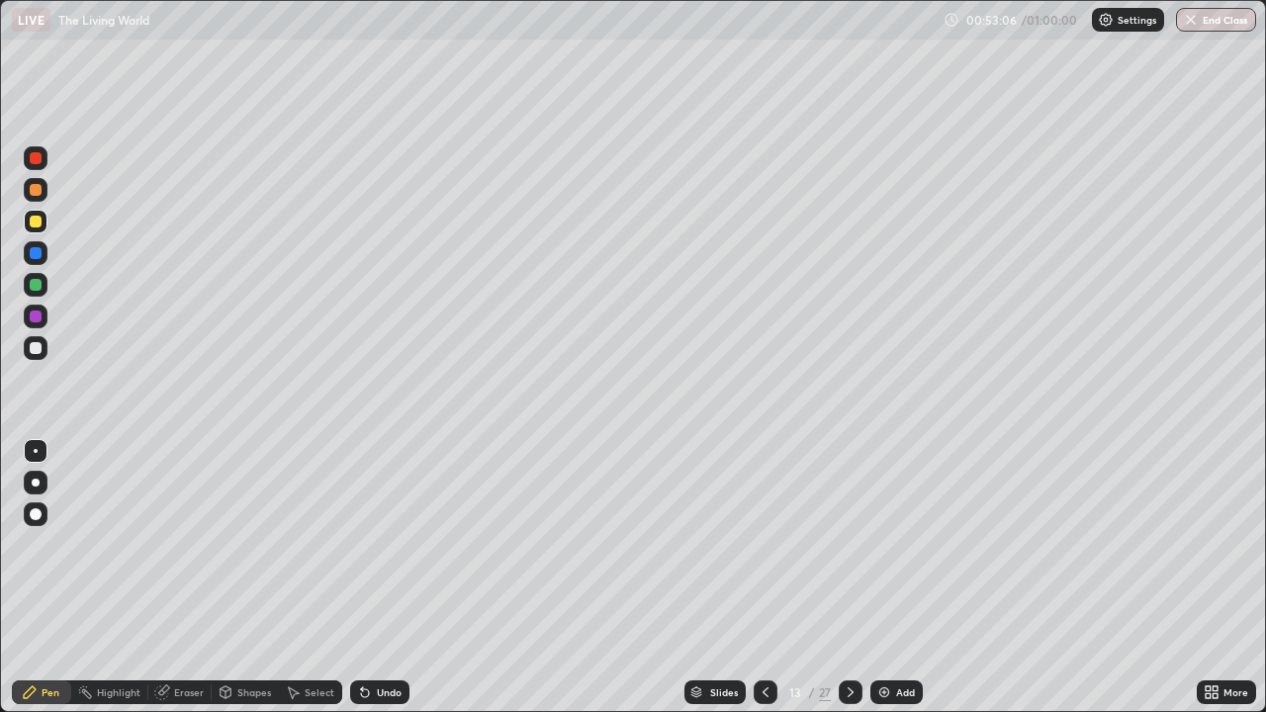
click at [35, 283] on div at bounding box center [36, 285] width 12 height 12
click at [33, 319] on div at bounding box center [36, 317] width 12 height 12
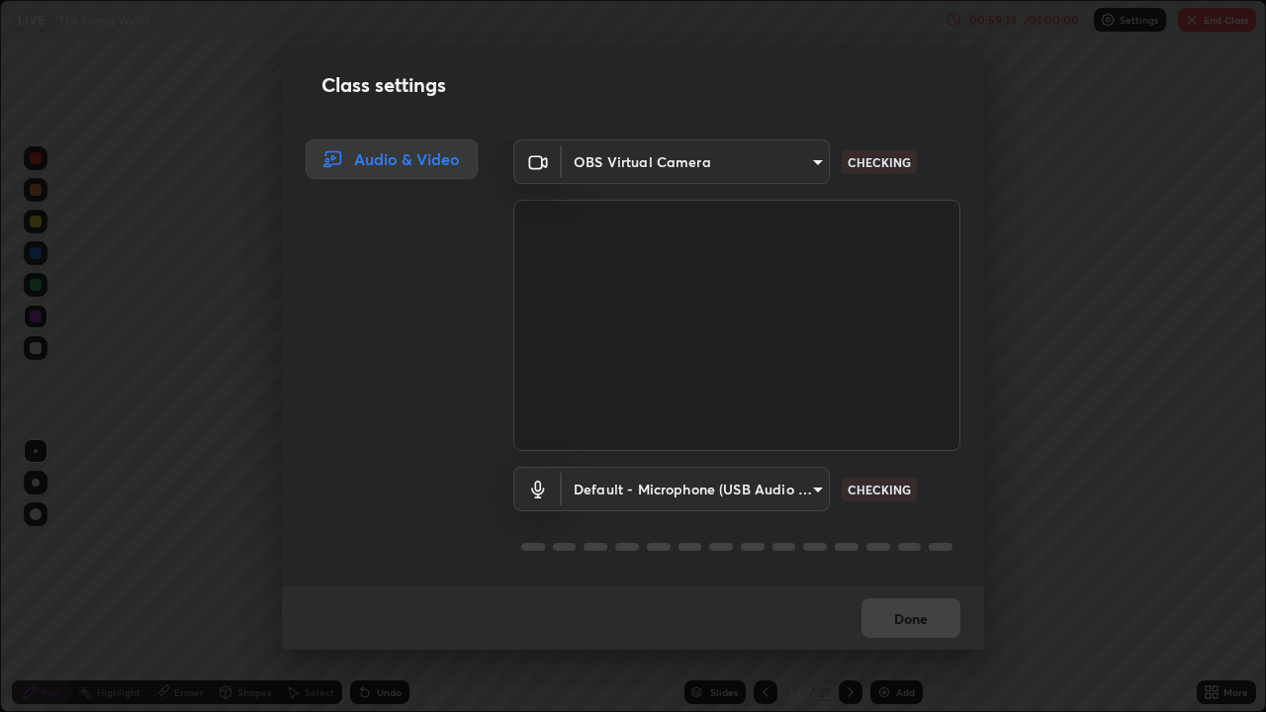
click at [1181, 200] on div "Class settings Audio & Video OBS Virtual Camera 538563fbb882ff56b8a553c4a89ceef…" at bounding box center [633, 356] width 1266 height 712
click at [914, 578] on div "Done" at bounding box center [633, 618] width 702 height 63
click at [1158, 206] on div "Class settings Audio & Video OBS Virtual Camera 538563fbb882ff56b8a553c4a89ceef…" at bounding box center [633, 356] width 1266 height 712
click at [909, 578] on div "Done" at bounding box center [633, 618] width 702 height 63
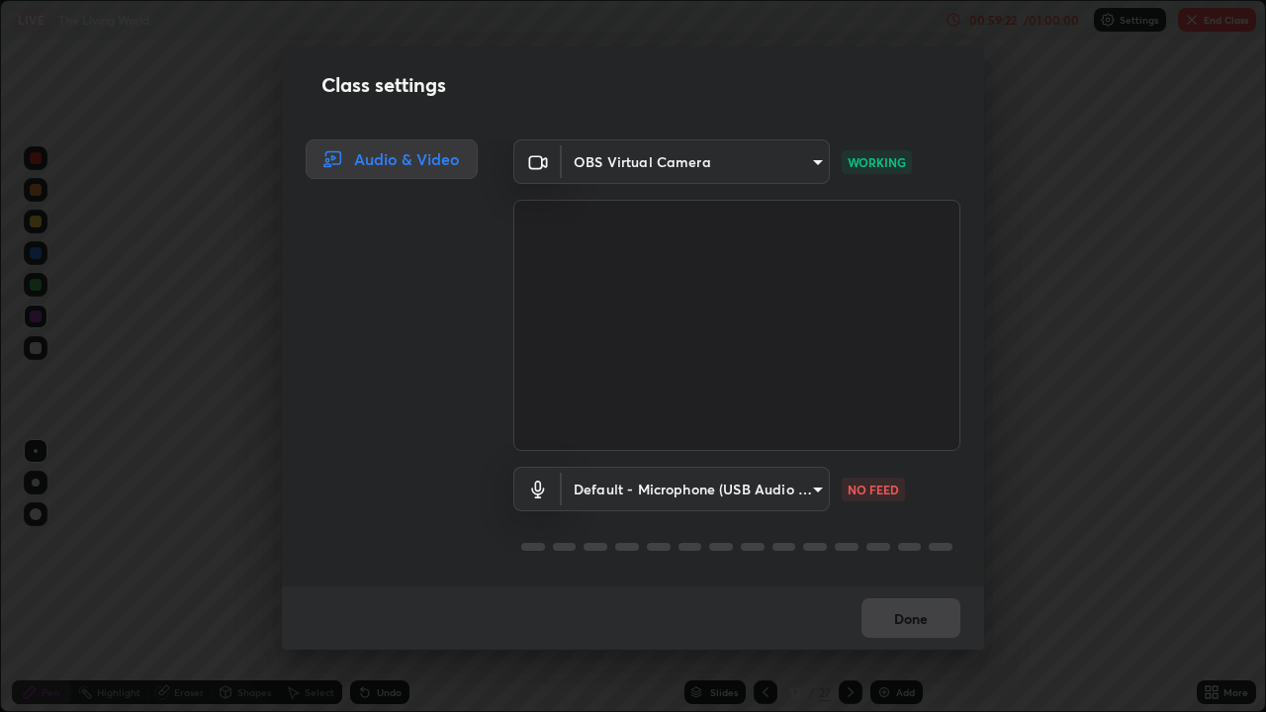
click at [878, 578] on div "Done" at bounding box center [633, 618] width 702 height 63
click at [876, 578] on div "Done" at bounding box center [633, 618] width 702 height 63
click at [1017, 412] on div "Class settings Audio & Video OBS Virtual Camera 538563fbb882ff56b8a553c4a89ceef…" at bounding box center [633, 356] width 1266 height 712
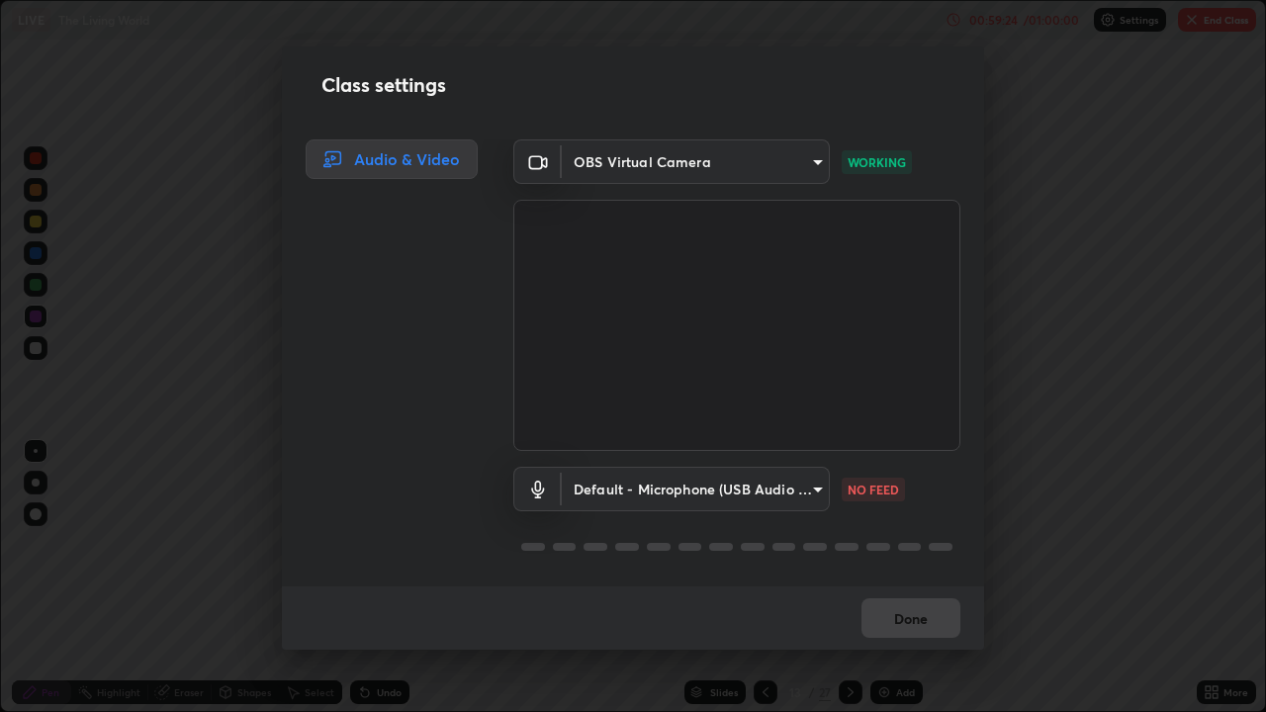
click at [1010, 404] on div "Class settings Audio & Video OBS Virtual Camera 538563fbb882ff56b8a553c4a89ceef…" at bounding box center [633, 356] width 1266 height 712
click at [894, 578] on div "Done" at bounding box center [633, 618] width 702 height 63
click at [899, 578] on div "Done" at bounding box center [633, 618] width 702 height 63
click at [800, 487] on body "Erase all LIVE The Living World 00:59:30 / 01:00:00 Settings End Class Setting …" at bounding box center [633, 356] width 1266 height 712
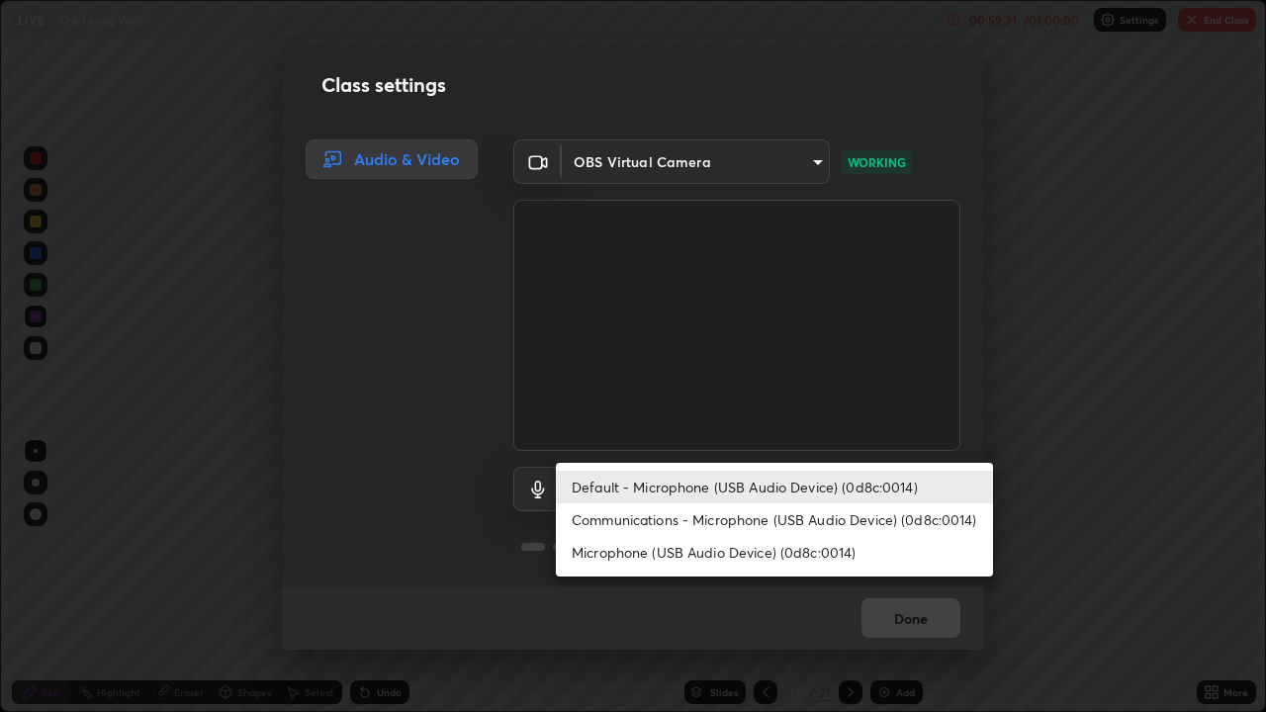
click at [817, 578] on div at bounding box center [633, 356] width 1266 height 712
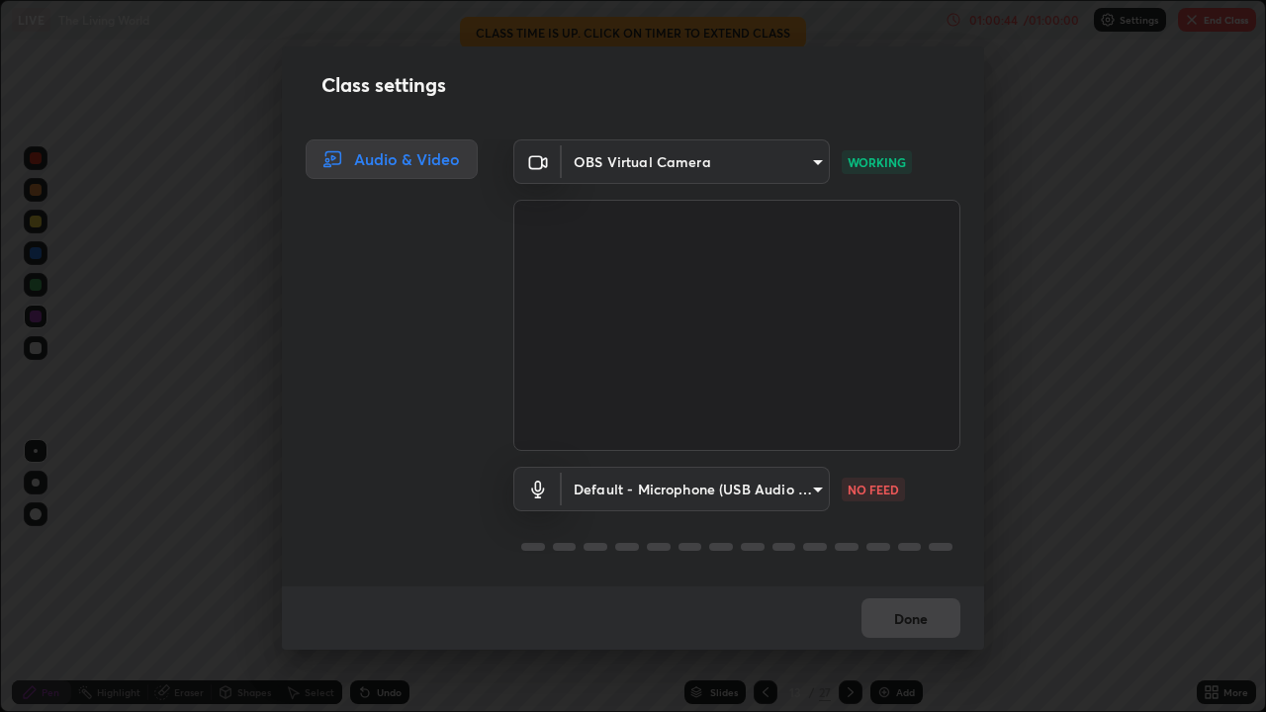
click at [1076, 575] on div "Class settings Audio & Video OBS Virtual Camera 538563fbb882ff56b8a553c4a89ceef…" at bounding box center [633, 356] width 1266 height 712
click at [888, 578] on button "Done" at bounding box center [911, 619] width 99 height 40
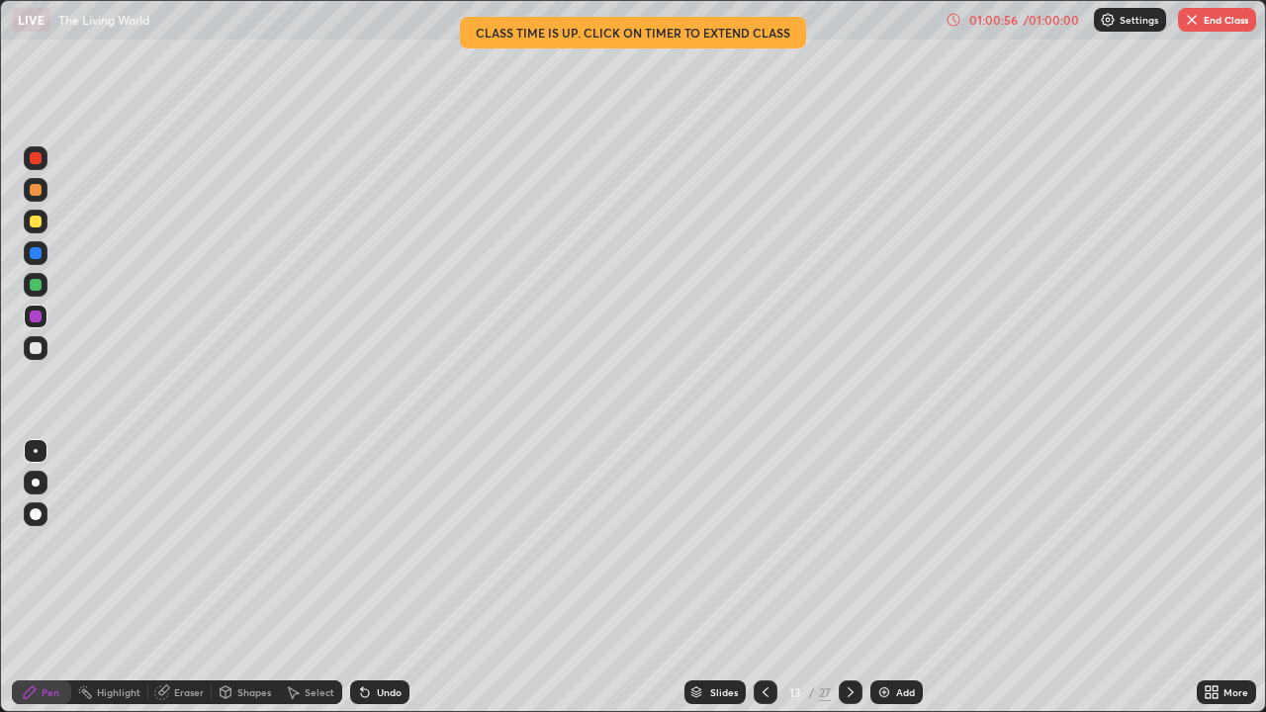
click at [1200, 16] on button "End Class" at bounding box center [1217, 20] width 78 height 24
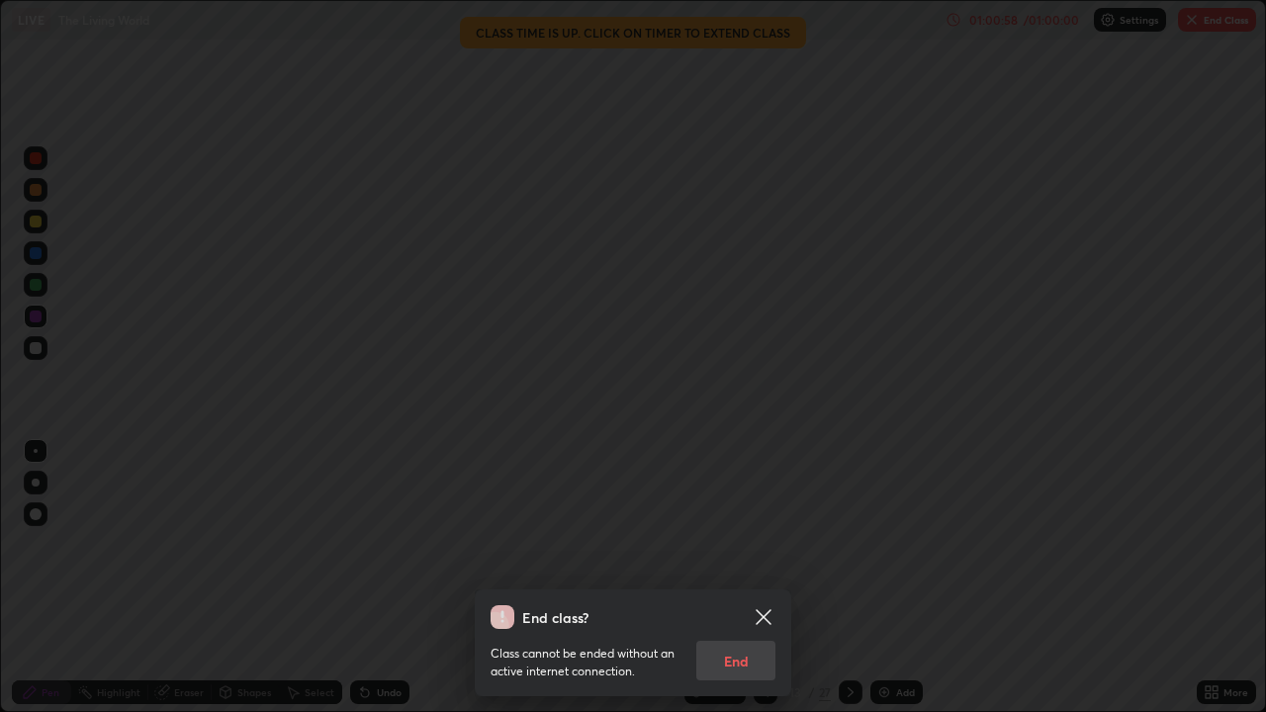
click at [721, 578] on div "Class cannot be ended without an active internet connection. End" at bounding box center [633, 654] width 285 height 51
click at [723, 578] on div "Class cannot be ended without an active internet connection. End" at bounding box center [633, 654] width 285 height 51
click at [731, 578] on div "Class cannot be ended without an active internet connection. End" at bounding box center [633, 654] width 285 height 51
click at [724, 578] on div "Class cannot be ended without an active internet connection. End" at bounding box center [633, 654] width 285 height 51
click at [767, 578] on icon at bounding box center [763, 616] width 15 height 15
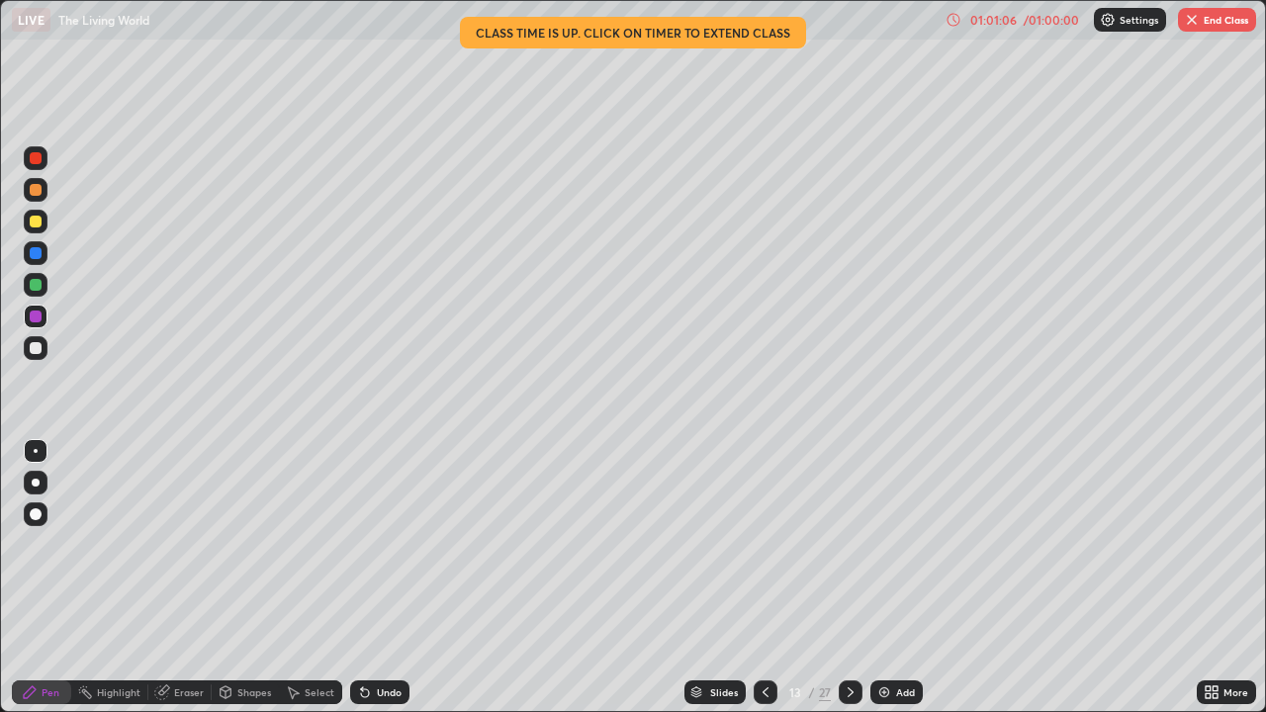
click at [1196, 15] on img "button" at bounding box center [1192, 20] width 16 height 16
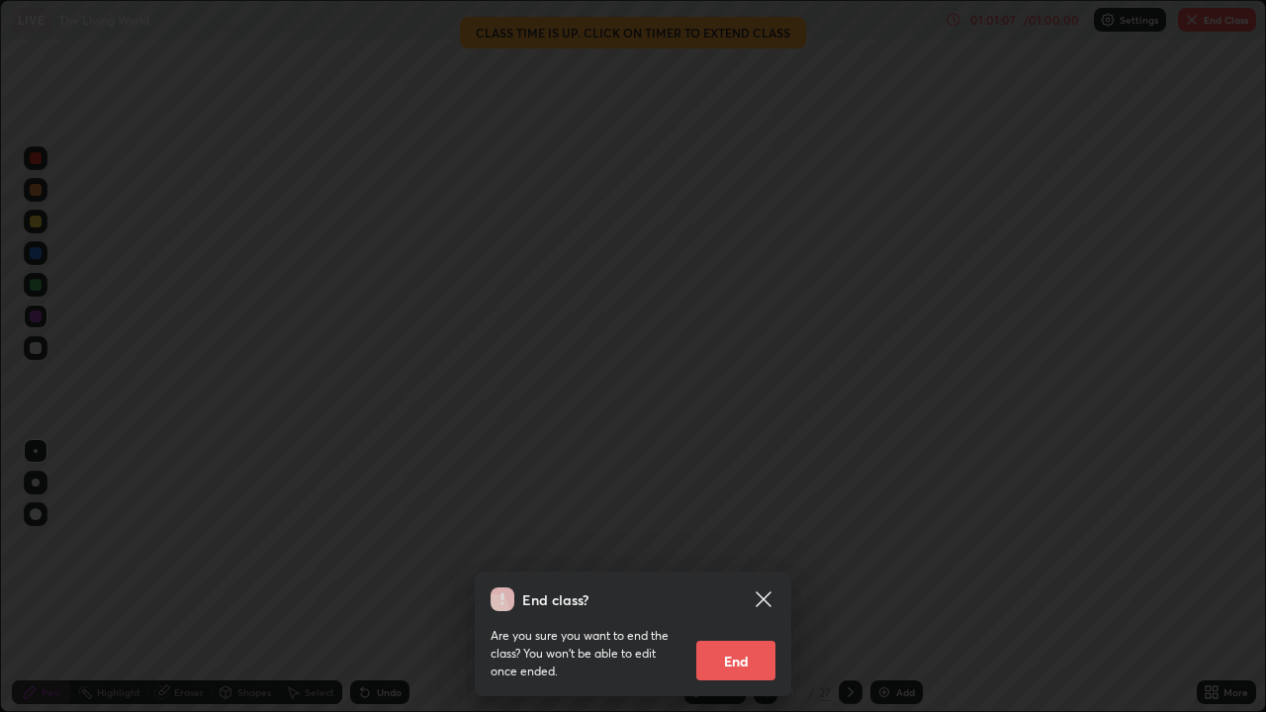
click at [724, 578] on button "End" at bounding box center [735, 661] width 79 height 40
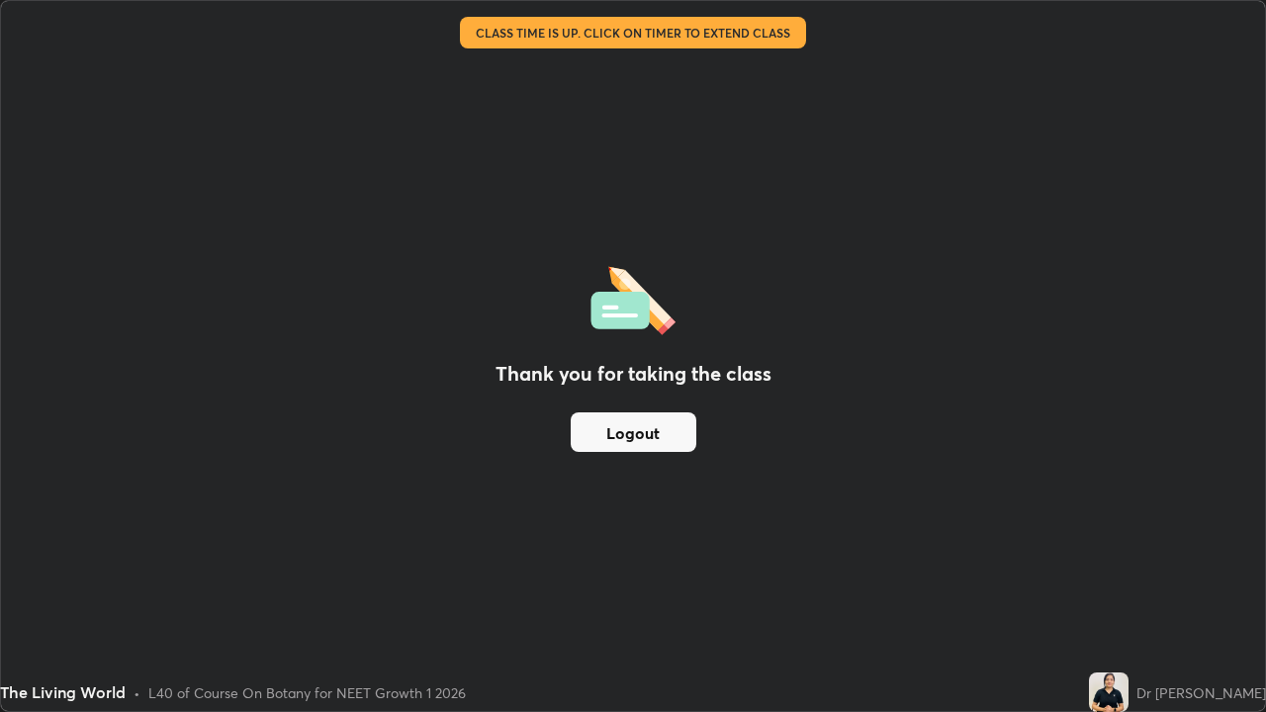
click at [607, 435] on button "Logout" at bounding box center [634, 433] width 126 height 40
